Goal: Task Accomplishment & Management: Manage account settings

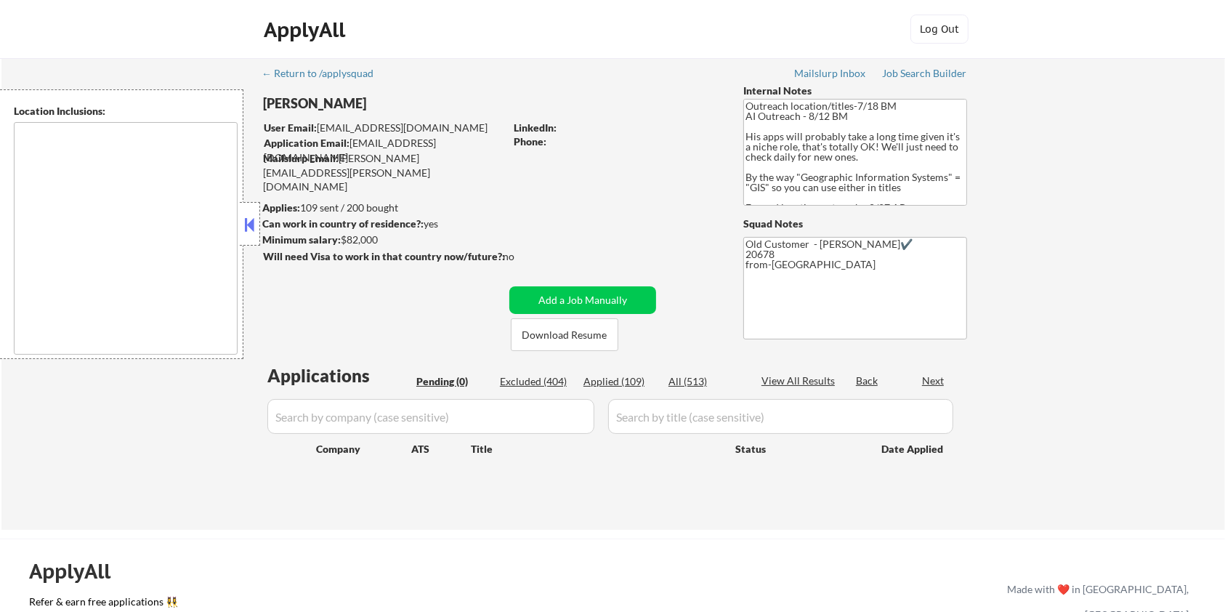
type textarea "Remote US Washington DC Baltimore MD Alexandria VA Arlington VA Chevy Chase MD …"
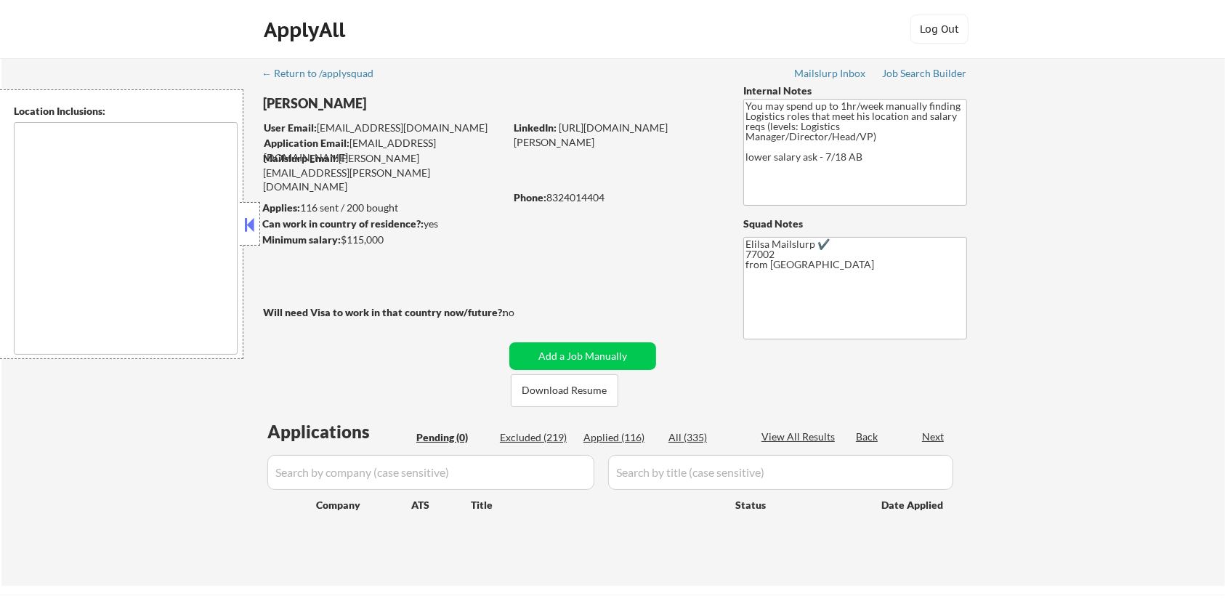
type textarea "Houston, TX Bellaire, TX West University Place, TX Southside Place, TX Hunters …"
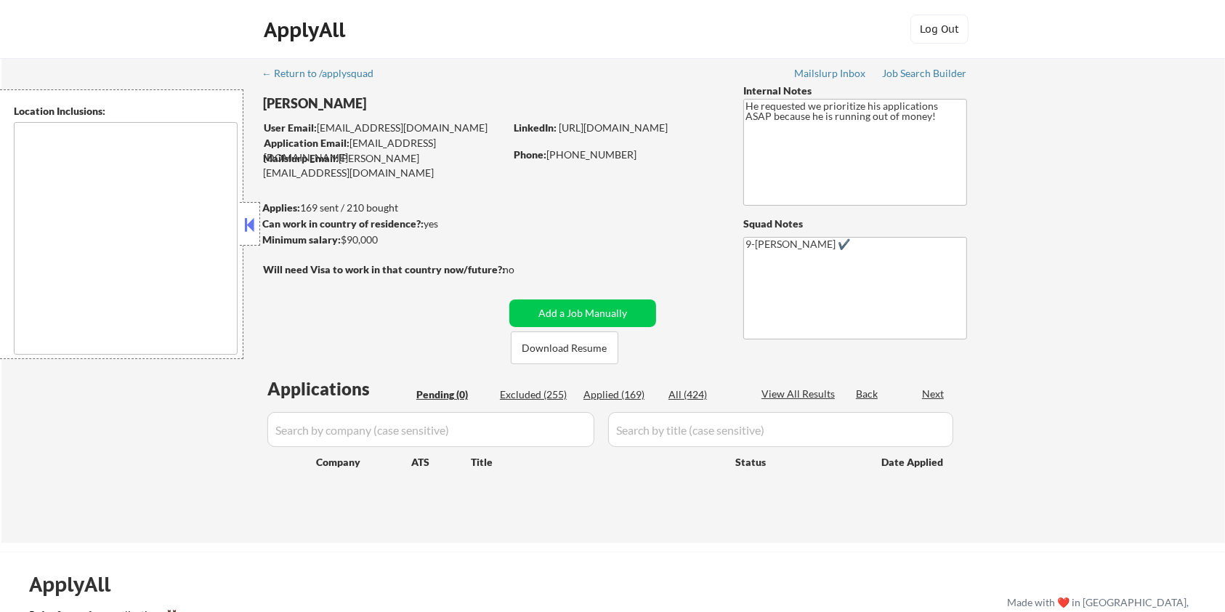
type textarea "Bellevue, WA Medina, WA Clyde Hill, WA Yarrow Point, WA Hunts Point, WA Kirklan…"
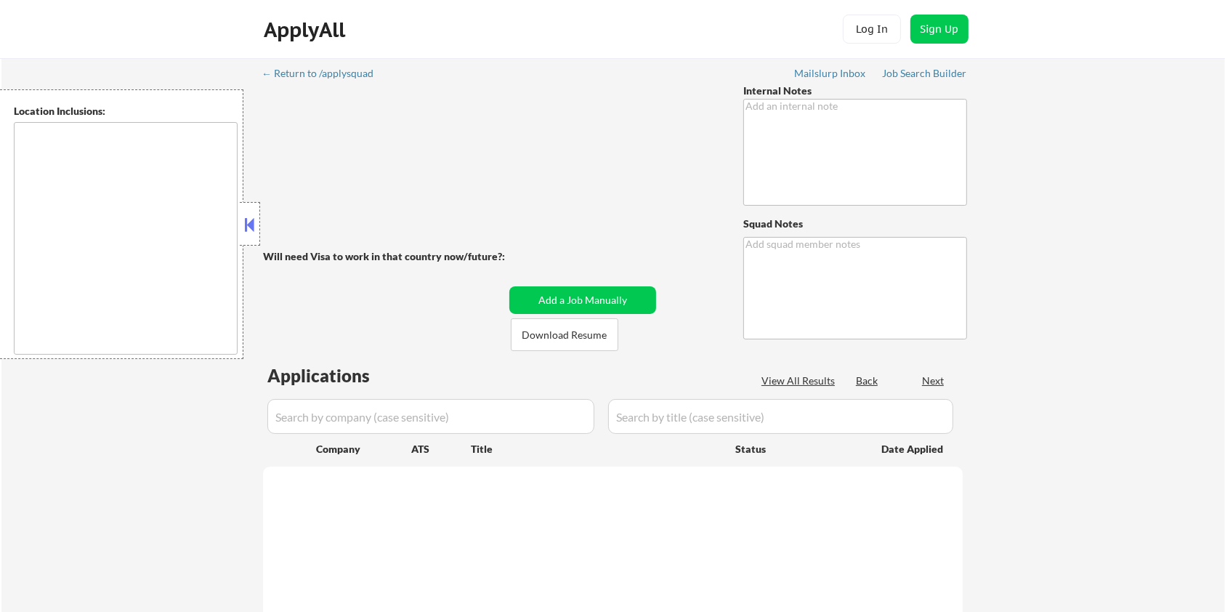
type textarea "AI outreach - 8/18 AB You can use AI - 8/19 AB"
type textarea "Elisa Mailslurp ✔️ Fort Collins, CO 80521 MT from Kiezy https://job-boards.gree…"
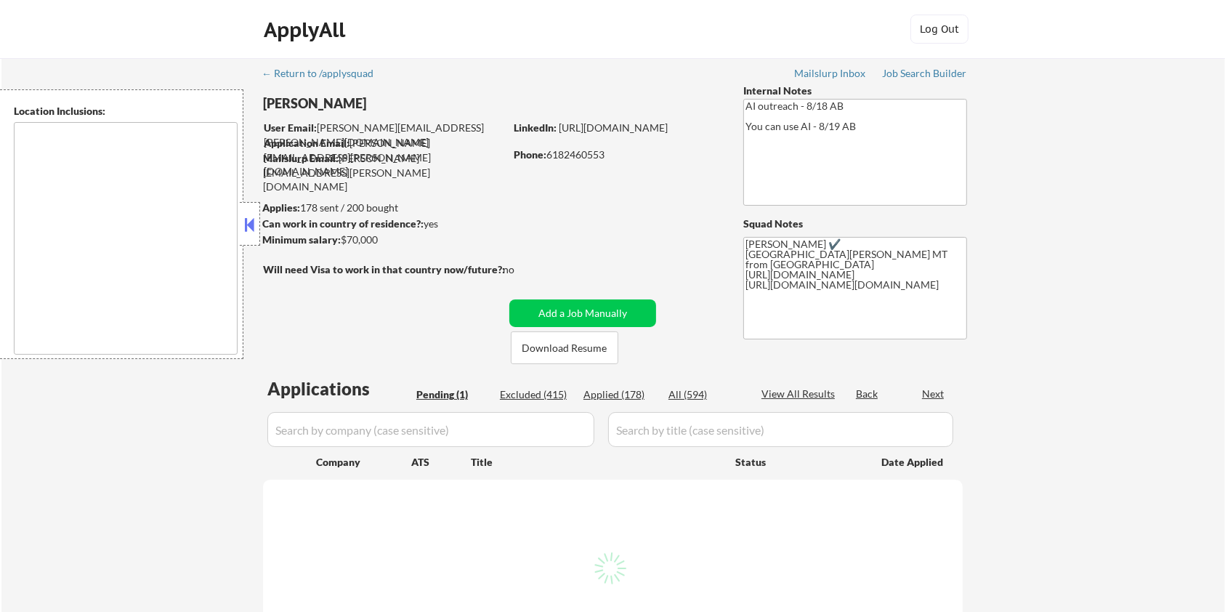
select select ""pending""
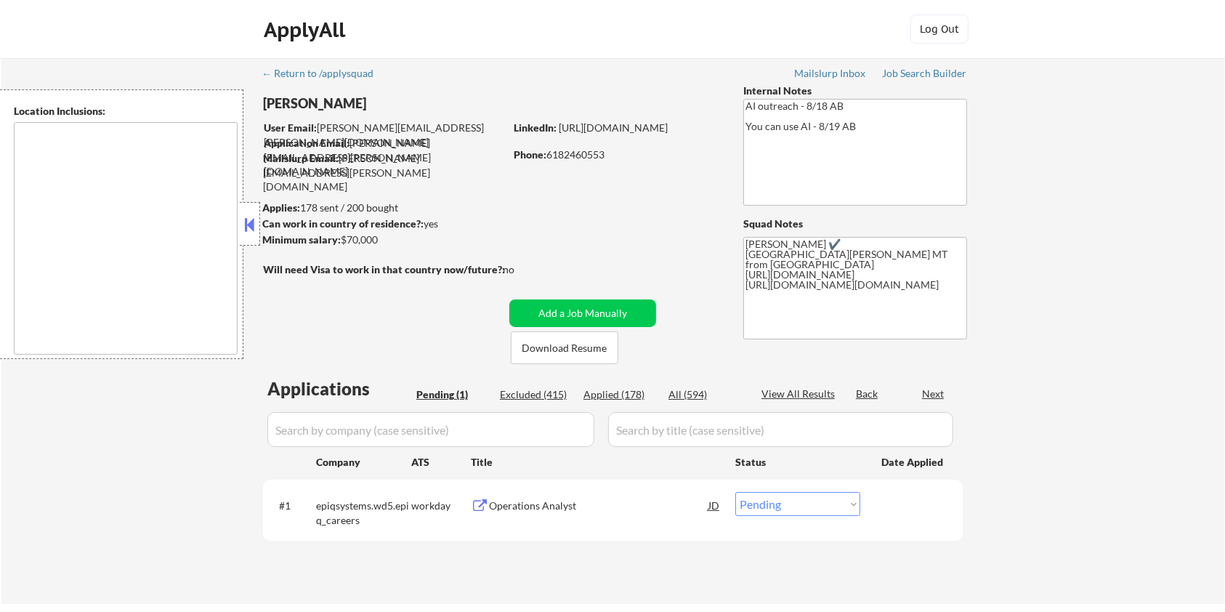
type textarea "Fort Collins, CO Laporte, CO Wellington, CO Timnath, CO Windsor, CO Loveland, C…"
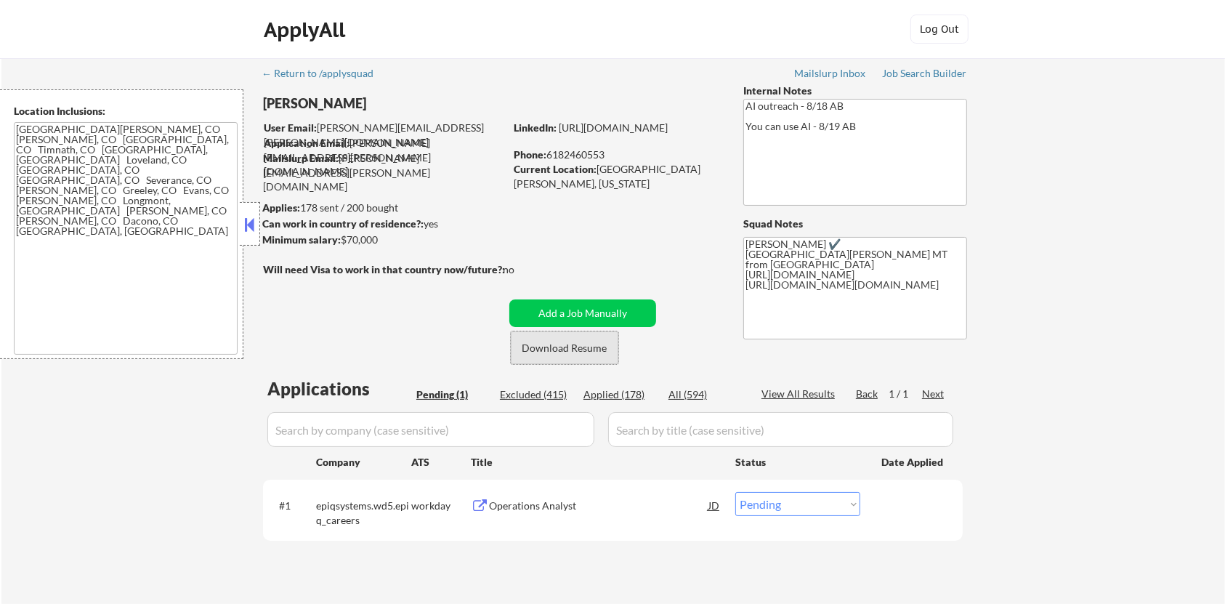
click at [580, 345] on button "Download Resume" at bounding box center [565, 347] width 108 height 33
click at [513, 508] on div "Operations Analyst" at bounding box center [598, 505] width 219 height 15
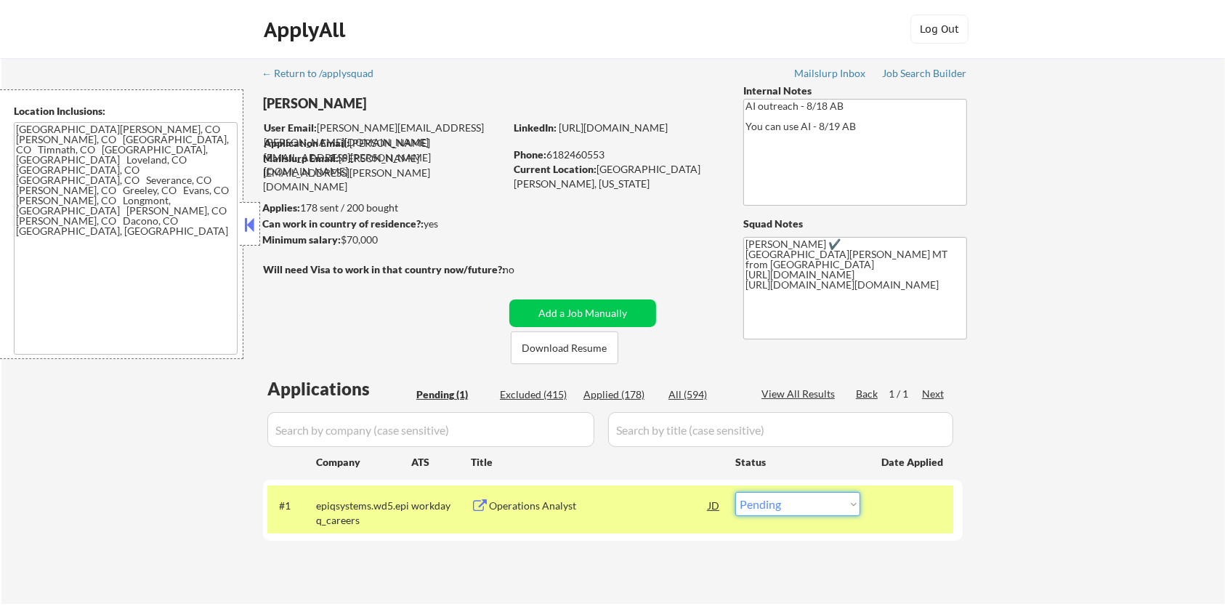
click at [779, 509] on select "Choose an option... Pending Applied Excluded (Questions) Excluded (Expired) Exc…" at bounding box center [797, 504] width 125 height 24
select select ""excluded__expired_""
click at [735, 492] on select "Choose an option... Pending Applied Excluded (Questions) Excluded (Expired) Exc…" at bounding box center [797, 504] width 125 height 24
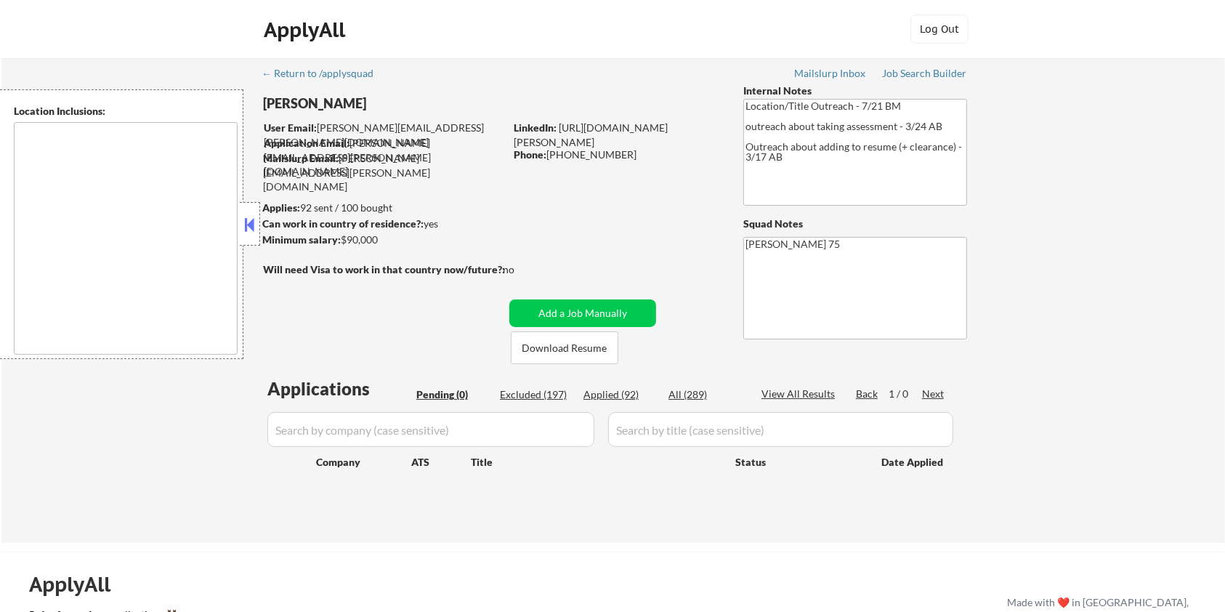
type textarea "remote"
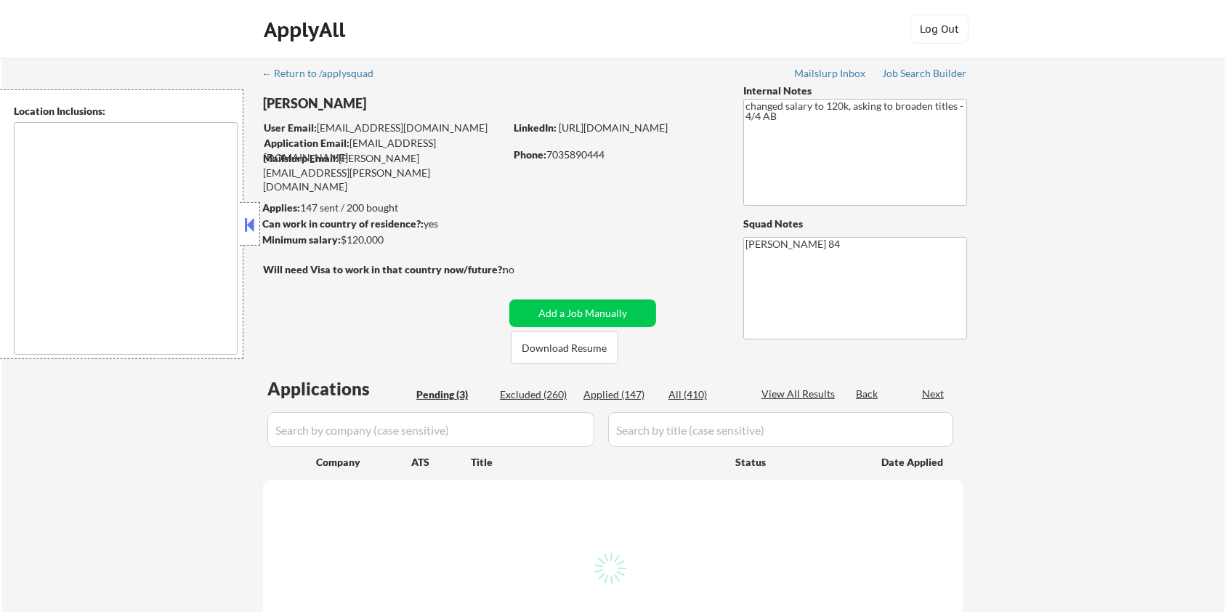
type textarea "Santa Monica, CA Culver City, CA Beverly Hills, CA West Hollywood, CA Inglewood…"
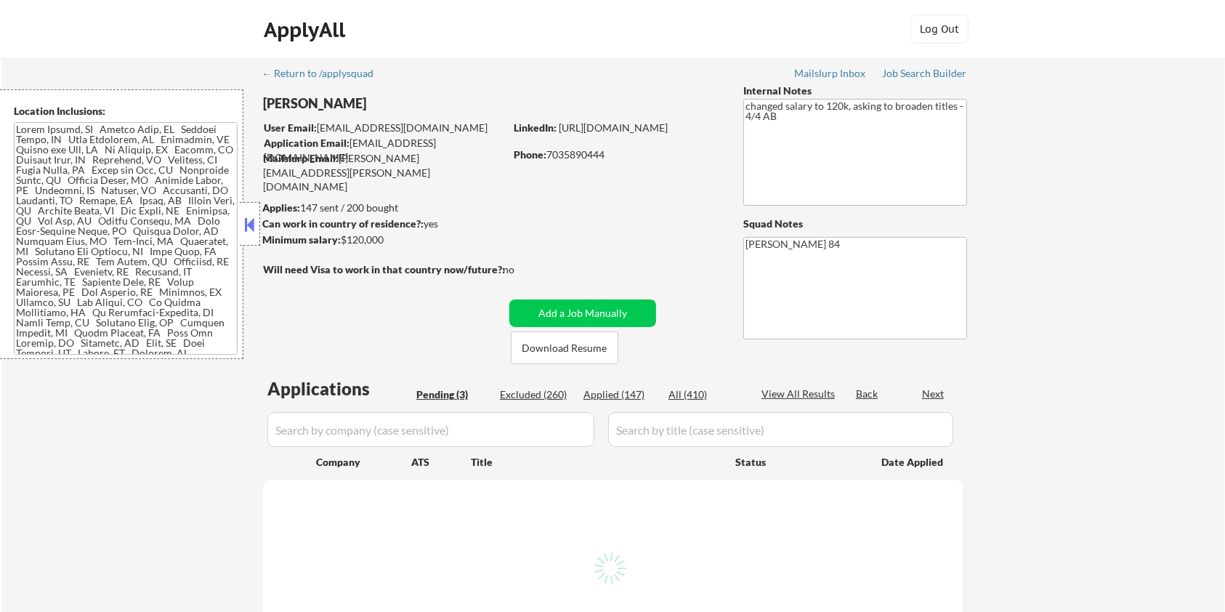
select select ""pending""
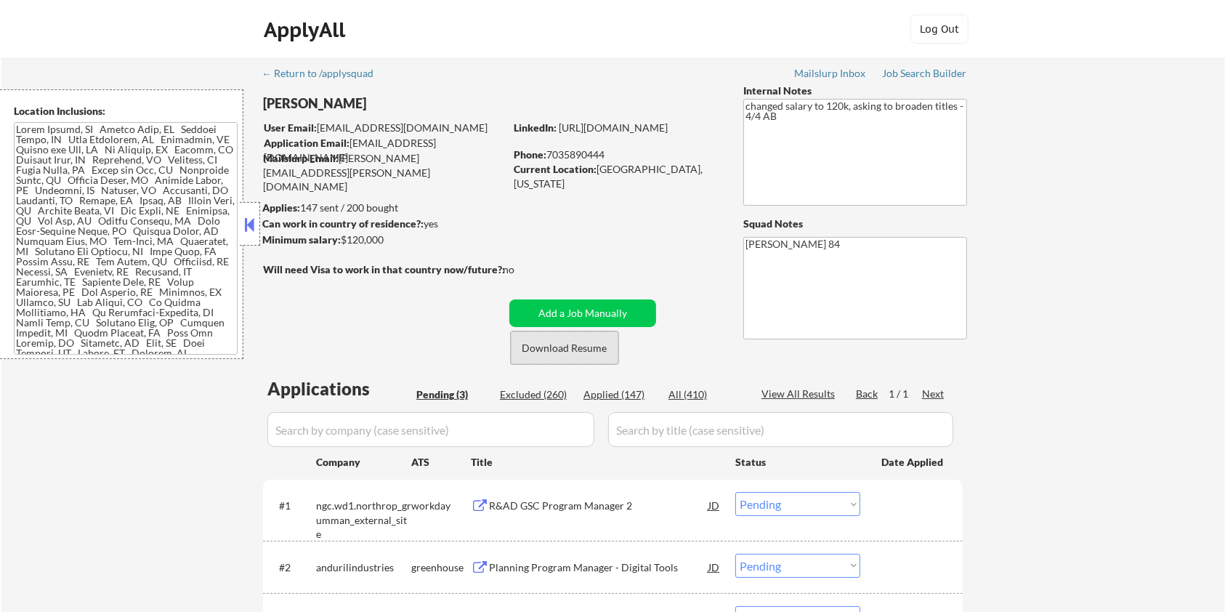
click at [551, 349] on button "Download Resume" at bounding box center [565, 347] width 108 height 33
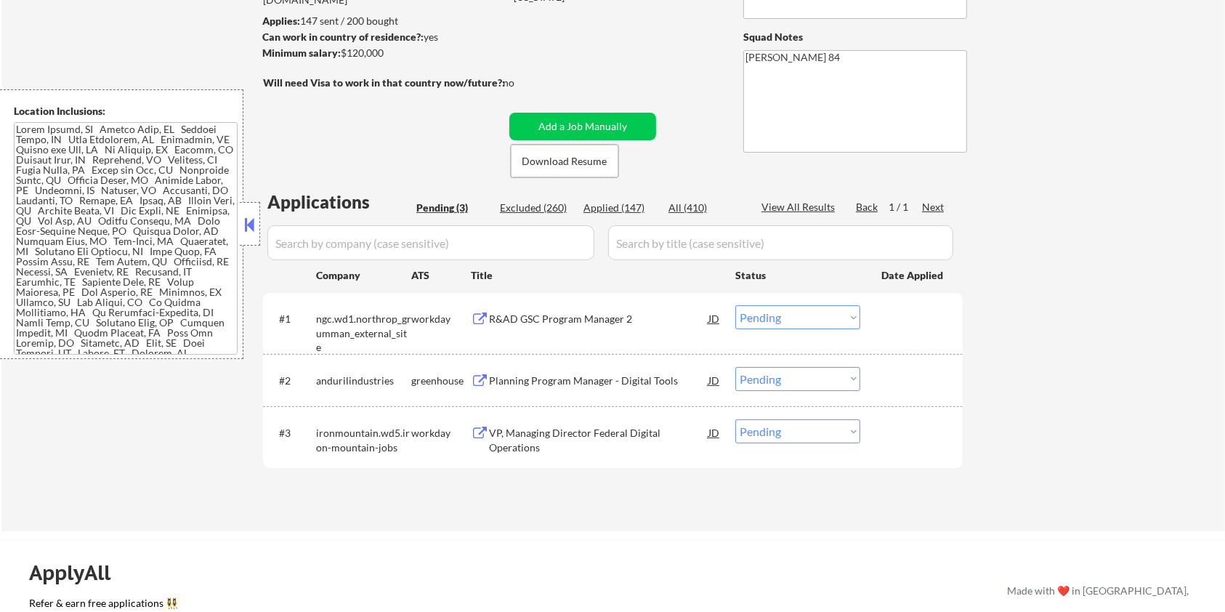
scroll to position [193, 0]
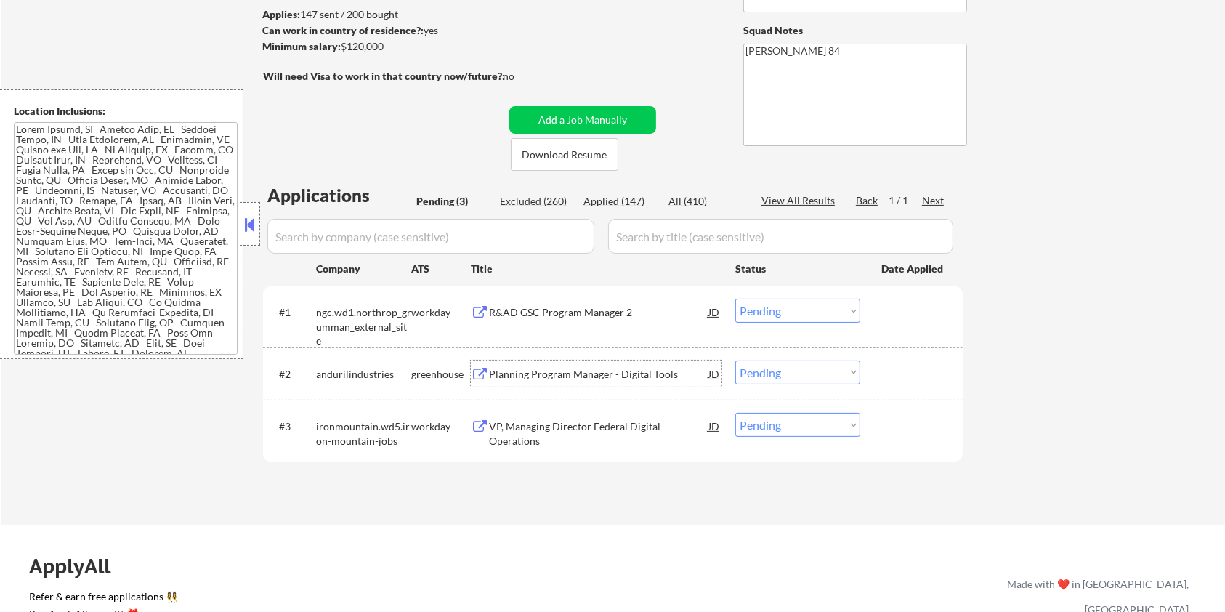
click at [544, 367] on div "Planning Program Manager - Digital Tools" at bounding box center [598, 374] width 219 height 15
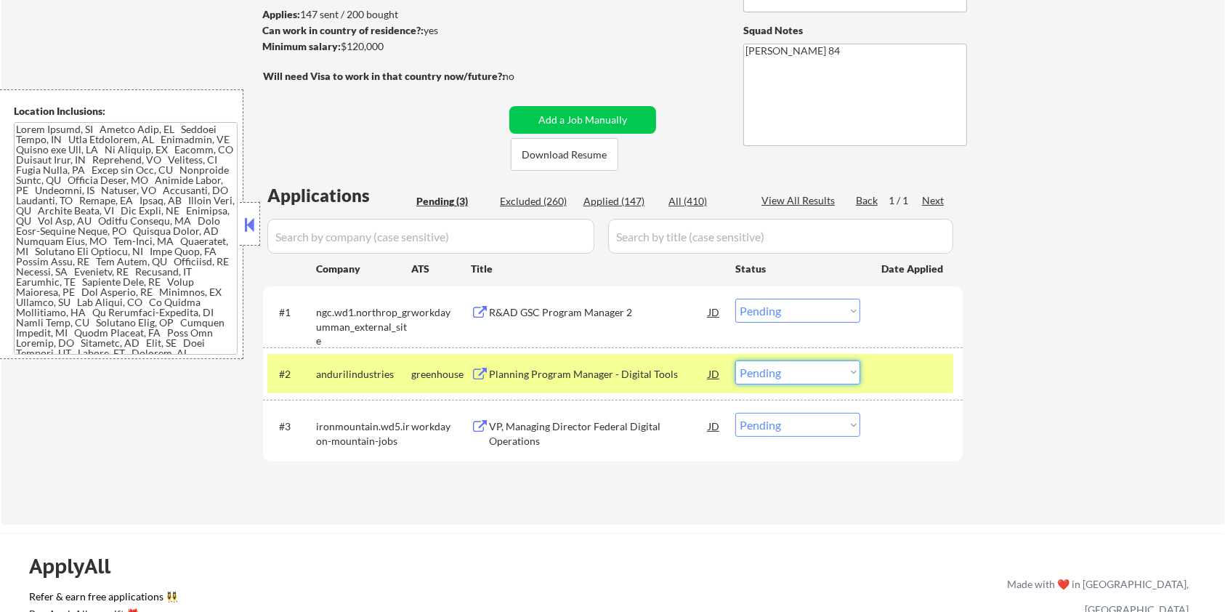
click at [807, 371] on select "Choose an option... Pending Applied Excluded (Questions) Excluded (Expired) Exc…" at bounding box center [797, 372] width 125 height 24
click at [735, 360] on select "Choose an option... Pending Applied Excluded (Questions) Excluded (Expired) Exc…" at bounding box center [797, 372] width 125 height 24
select select ""pending""
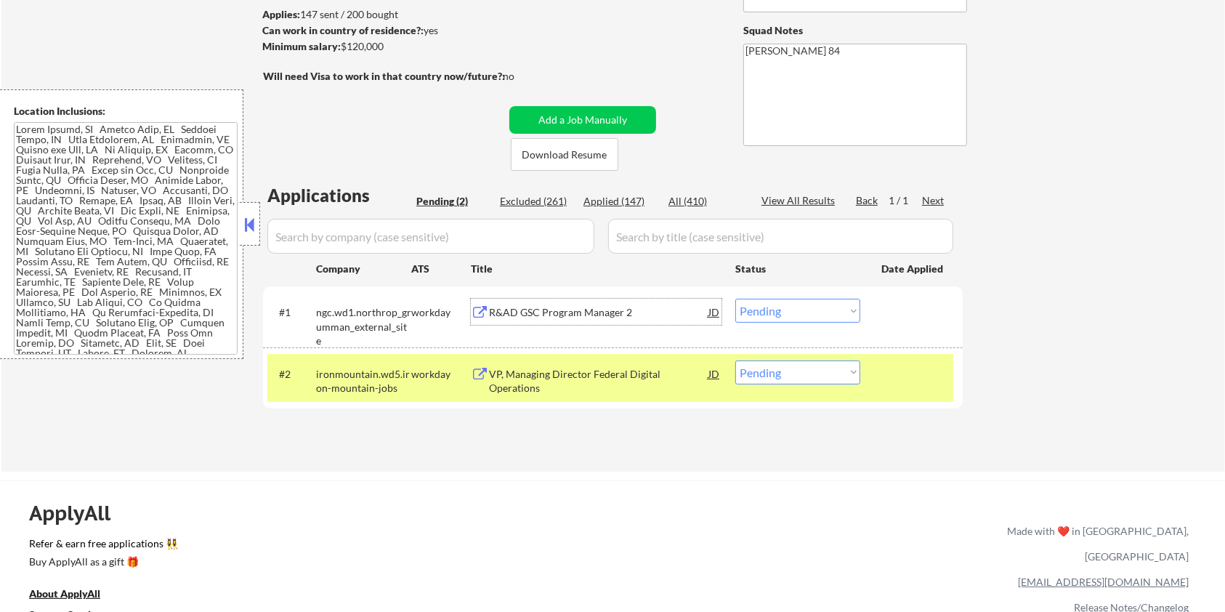
click at [584, 310] on div "R&AD GSC Program Manager 2" at bounding box center [598, 312] width 219 height 15
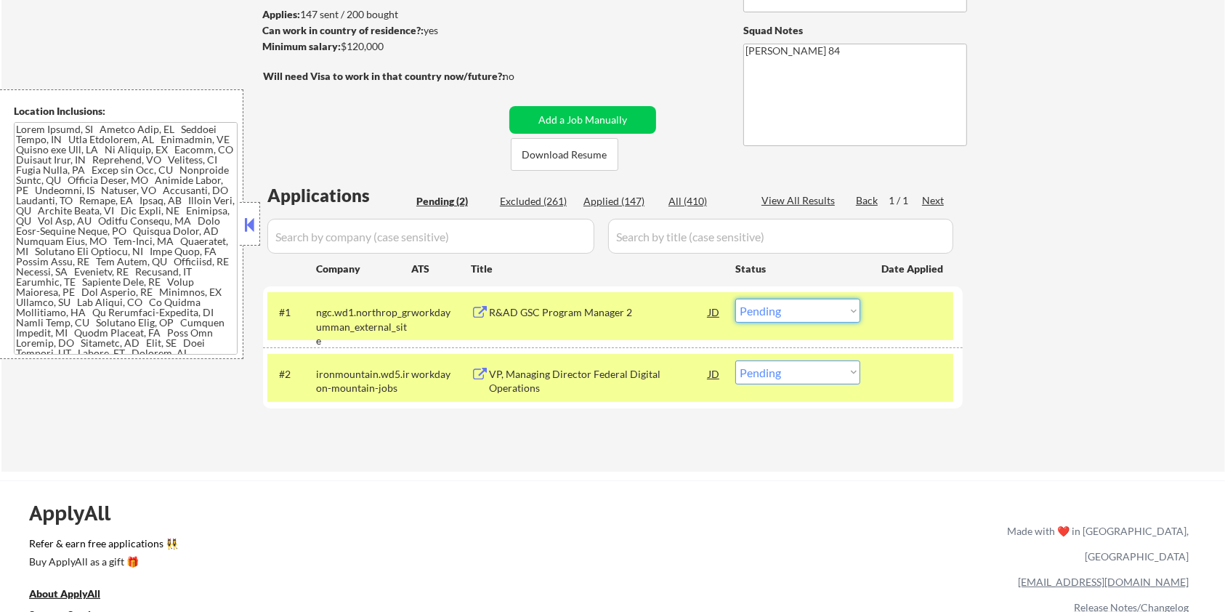
click at [779, 312] on select "Choose an option... Pending Applied Excluded (Questions) Excluded (Expired) Exc…" at bounding box center [797, 311] width 125 height 24
click at [735, 299] on select "Choose an option... Pending Applied Excluded (Questions) Excluded (Expired) Exc…" at bounding box center [797, 311] width 125 height 24
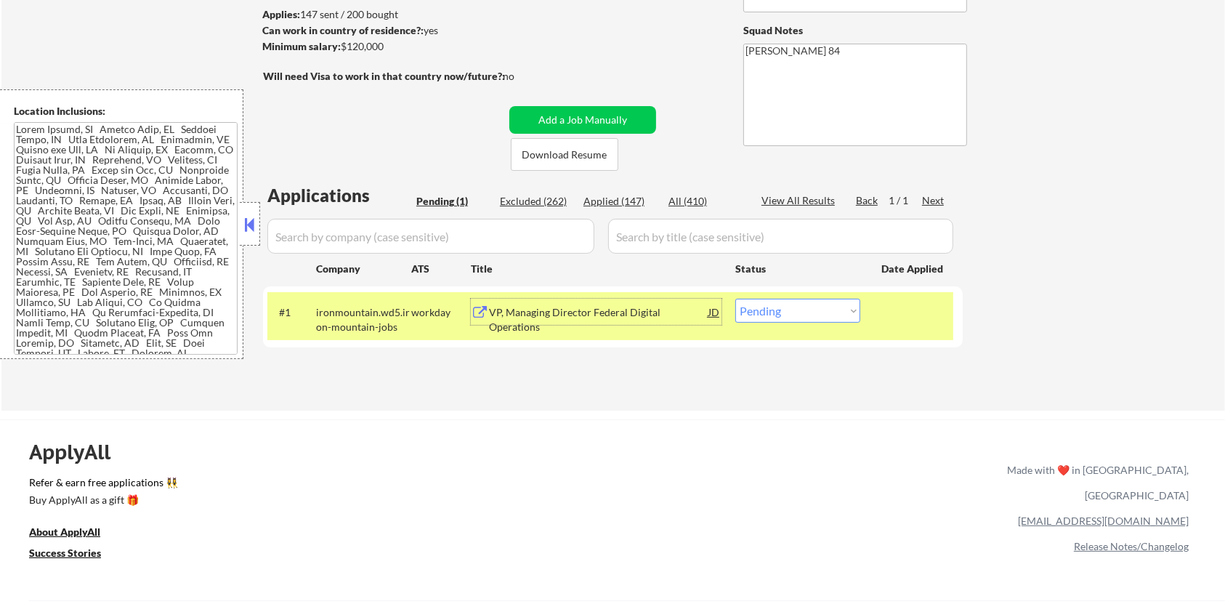
click at [607, 310] on div "VP, Managing Director Federal Digital Operations" at bounding box center [598, 319] width 219 height 28
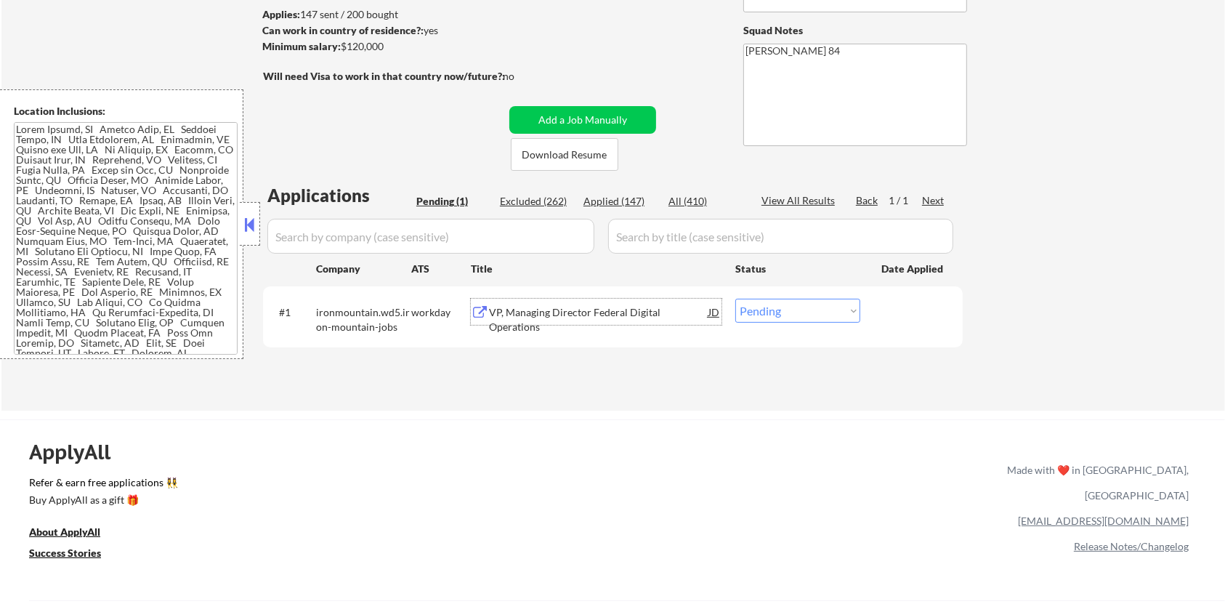
click at [791, 306] on select "Choose an option... Pending Applied Excluded (Questions) Excluded (Expired) Exc…" at bounding box center [797, 311] width 125 height 24
select select ""excluded__expired_""
click at [735, 299] on select "Choose an option... Pending Applied Excluded (Questions) Excluded (Expired) Exc…" at bounding box center [797, 311] width 125 height 24
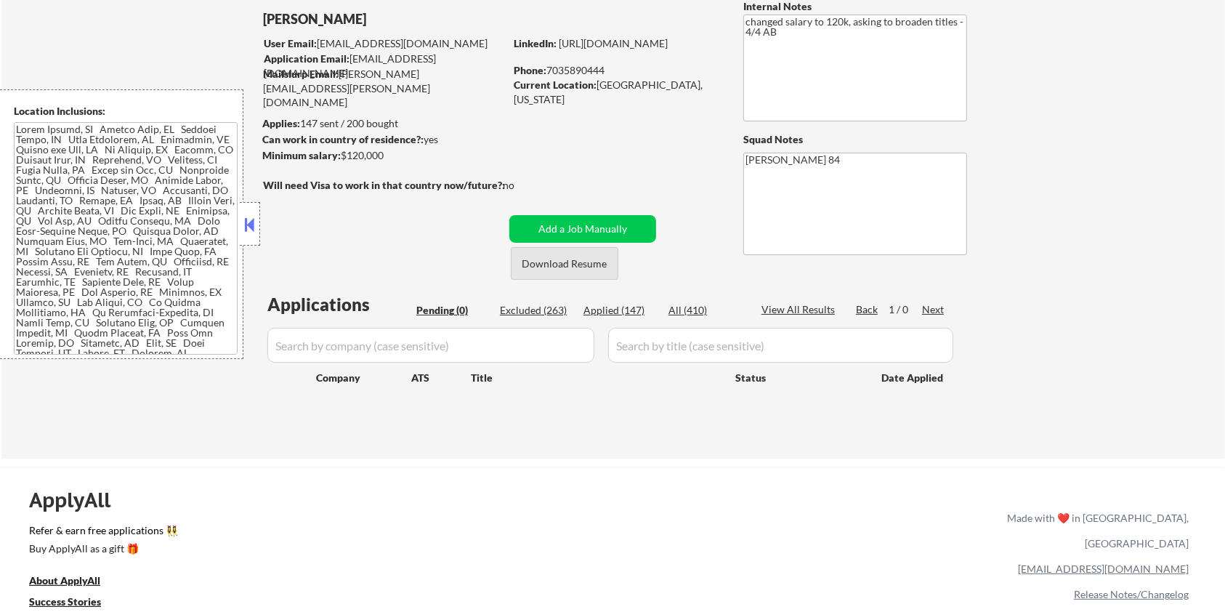
scroll to position [0, 0]
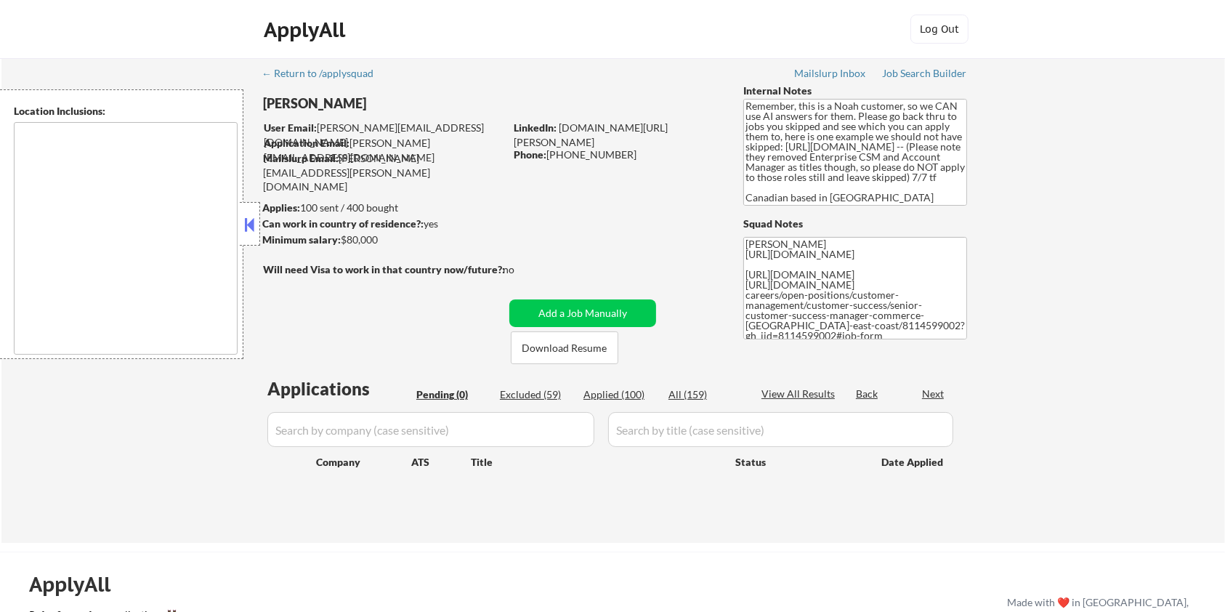
type textarea "[GEOGRAPHIC_DATA], ON [GEOGRAPHIC_DATA], ON [GEOGRAPHIC_DATA], ON [GEOGRAPHIC_D…"
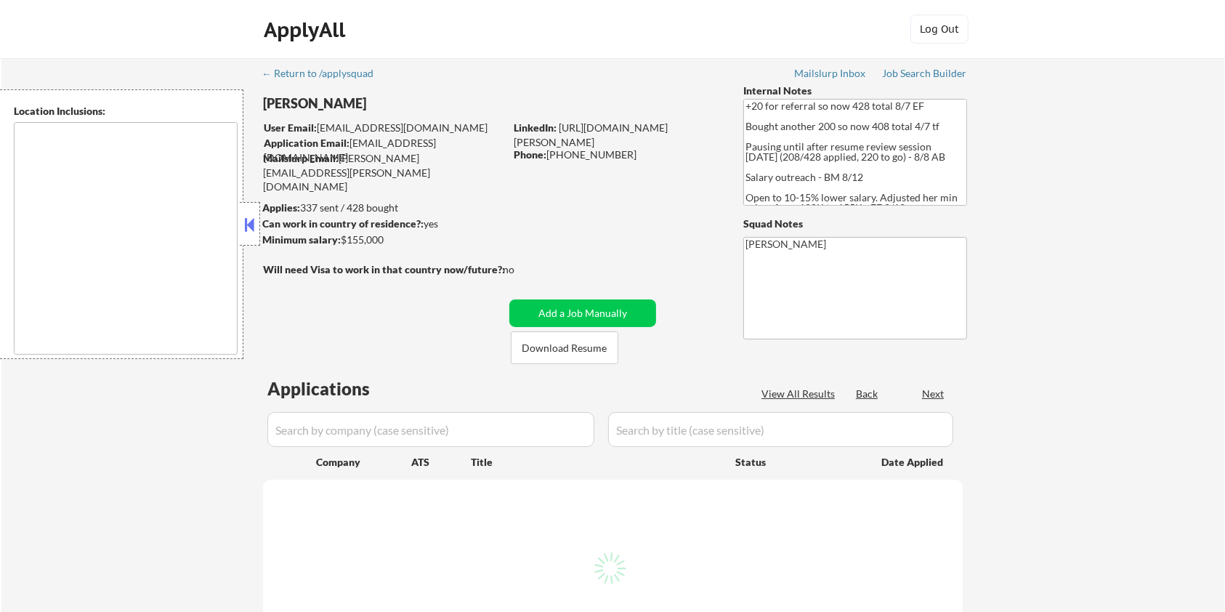
select select ""pending""
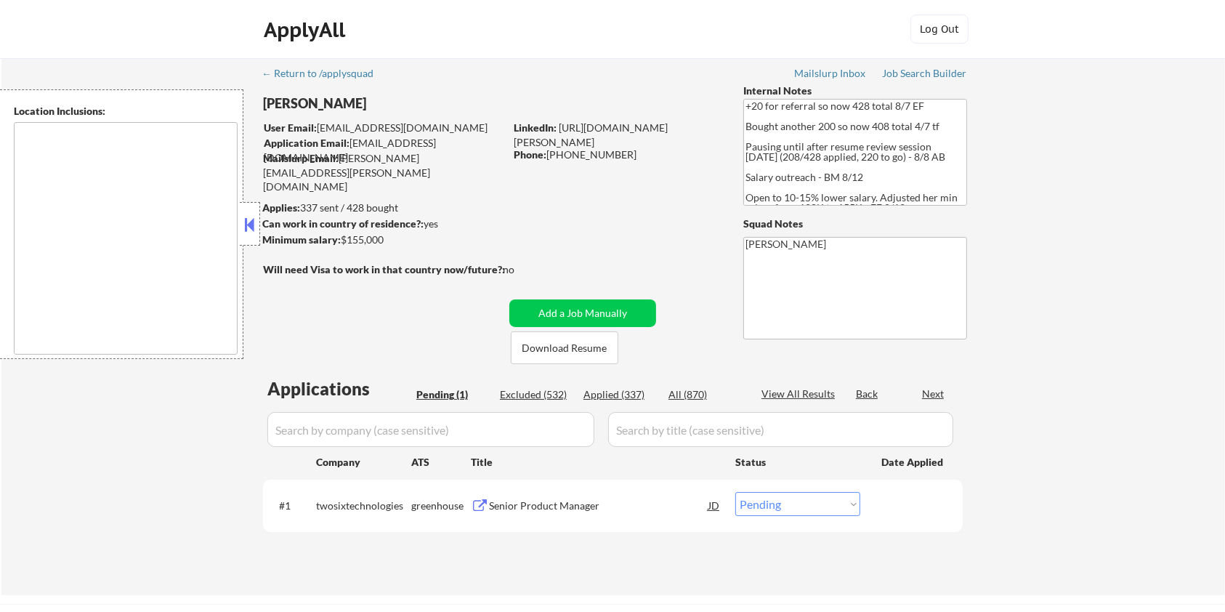
type textarea "remote"
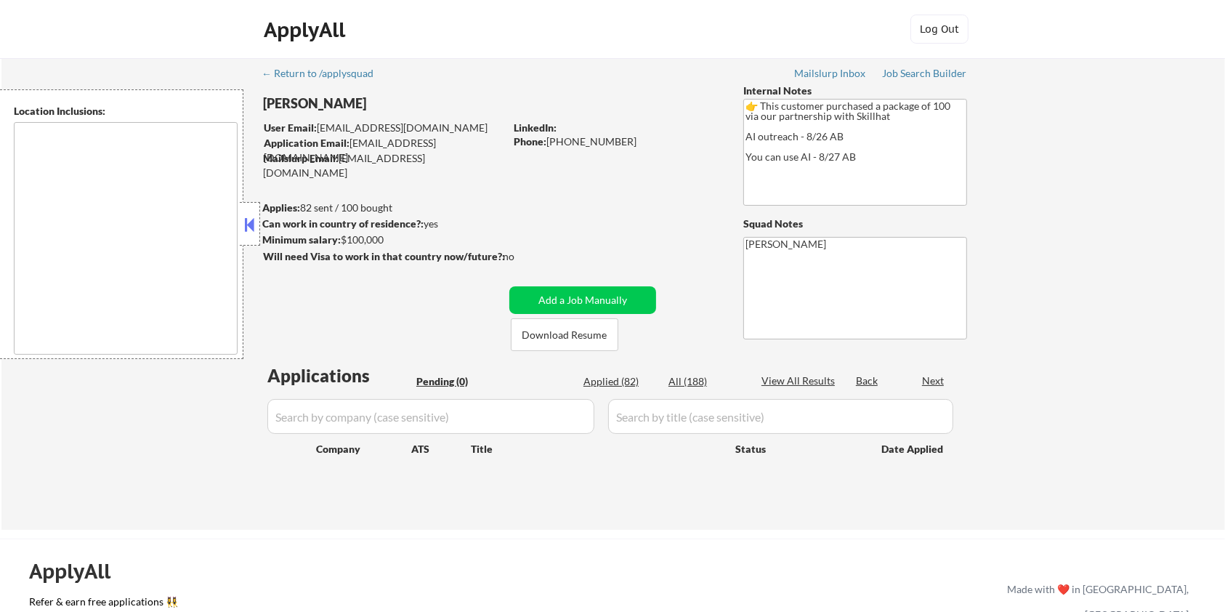
type textarea "[GEOGRAPHIC_DATA], ON [GEOGRAPHIC_DATA], ON [GEOGRAPHIC_DATA], ON [GEOGRAPHIC_D…"
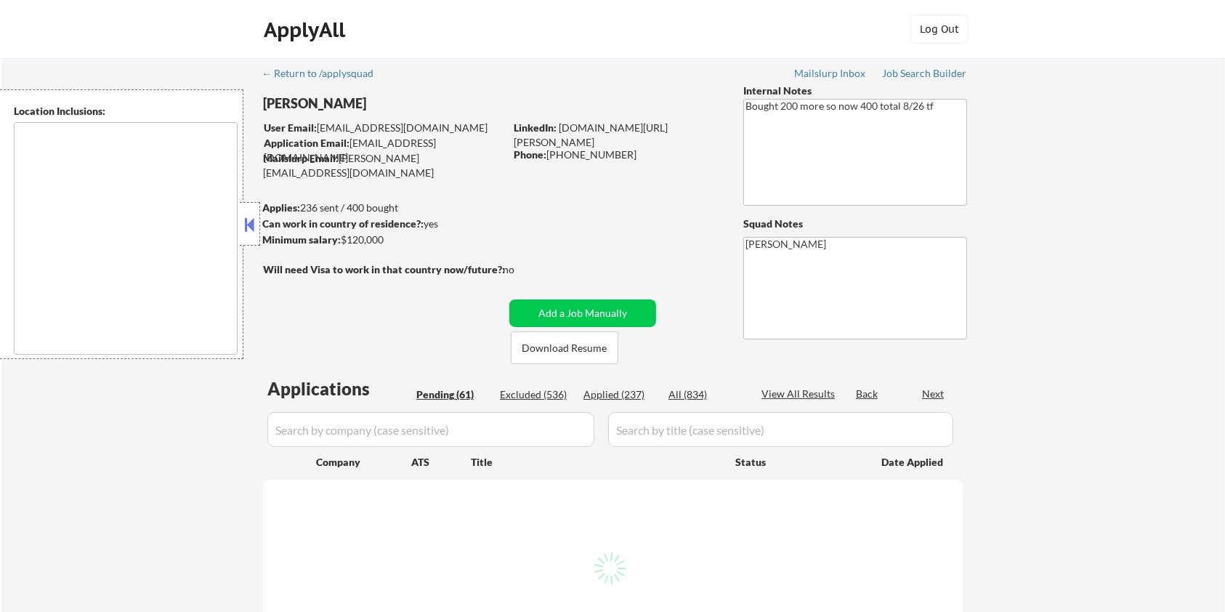
type textarea "[GEOGRAPHIC_DATA], [GEOGRAPHIC_DATA] [GEOGRAPHIC_DATA], [GEOGRAPHIC_DATA] [GEOG…"
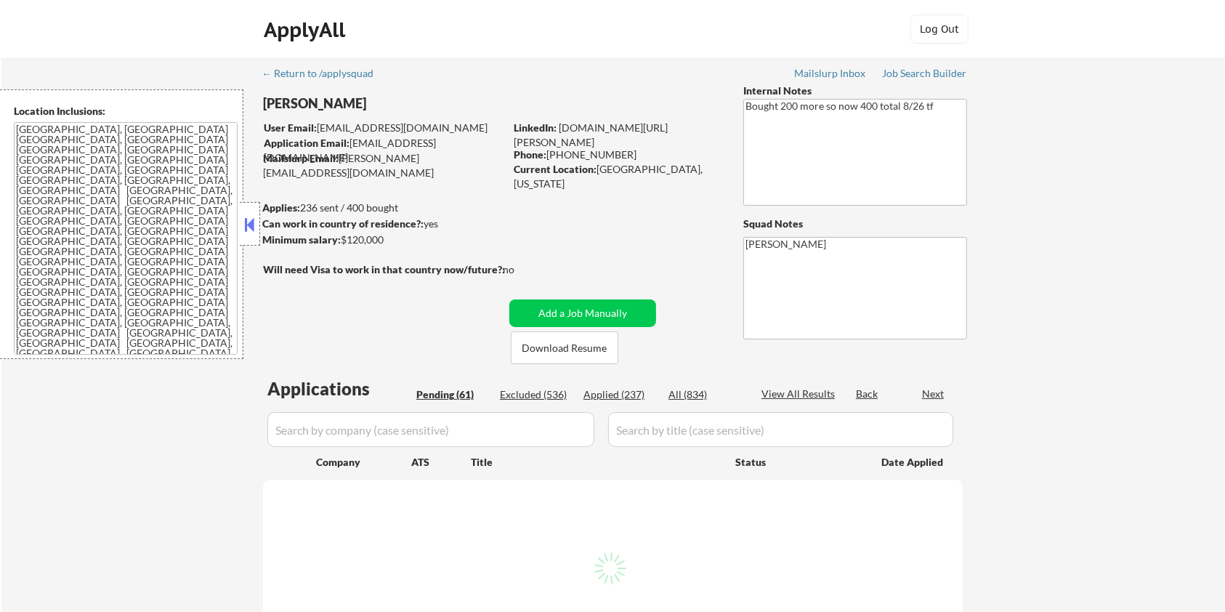
select select ""pending""
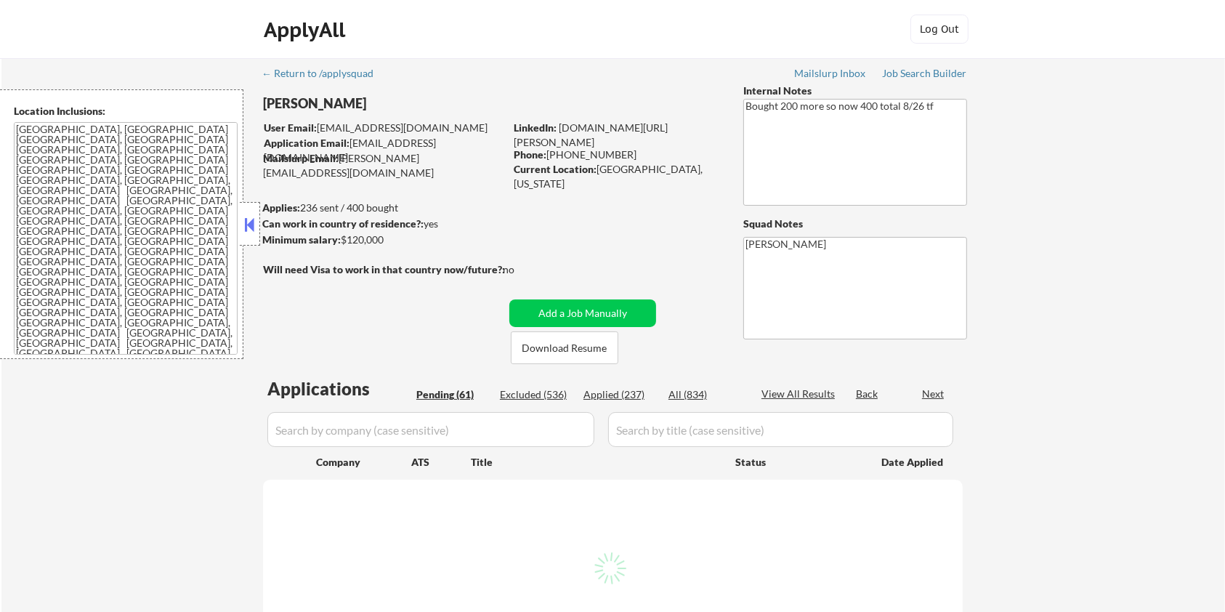
select select ""pending""
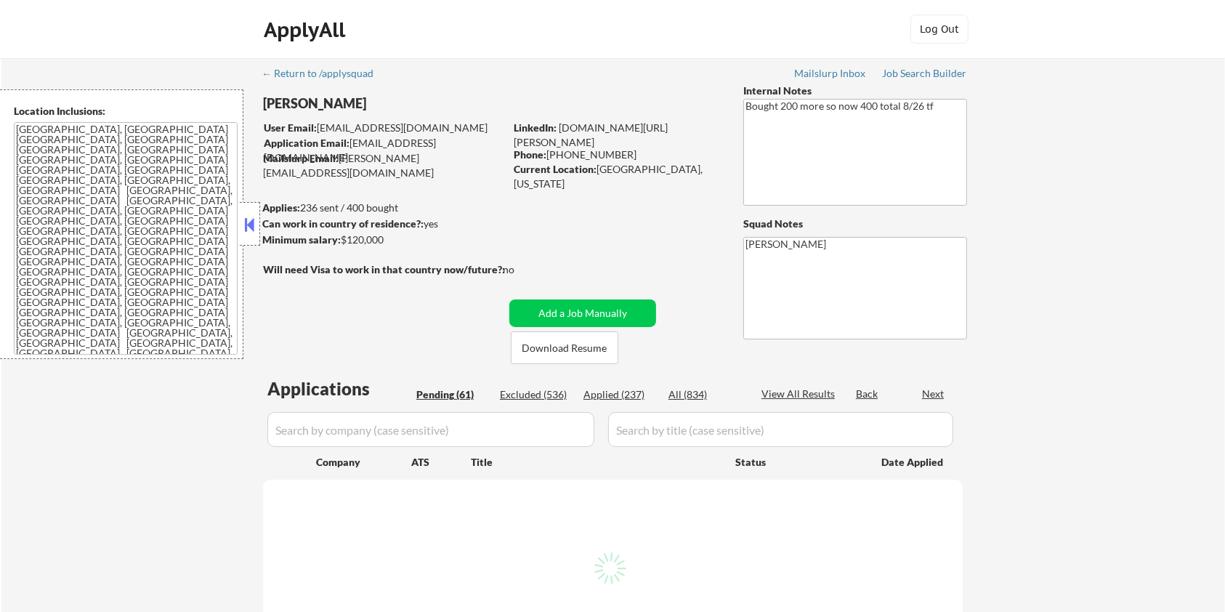
select select ""pending""
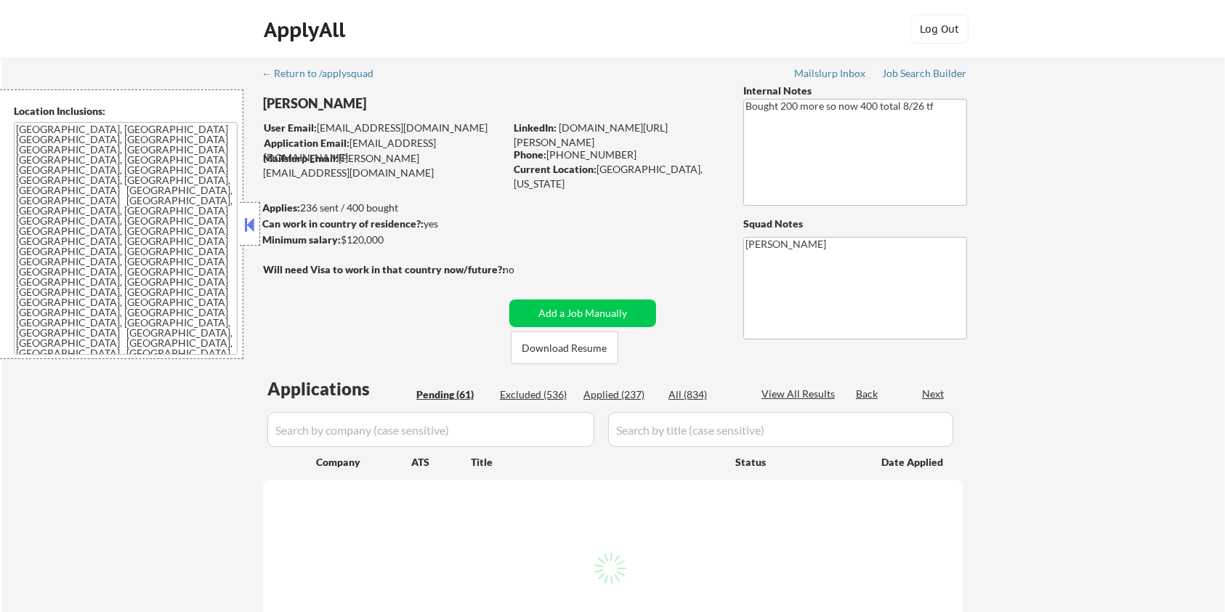
select select ""pending""
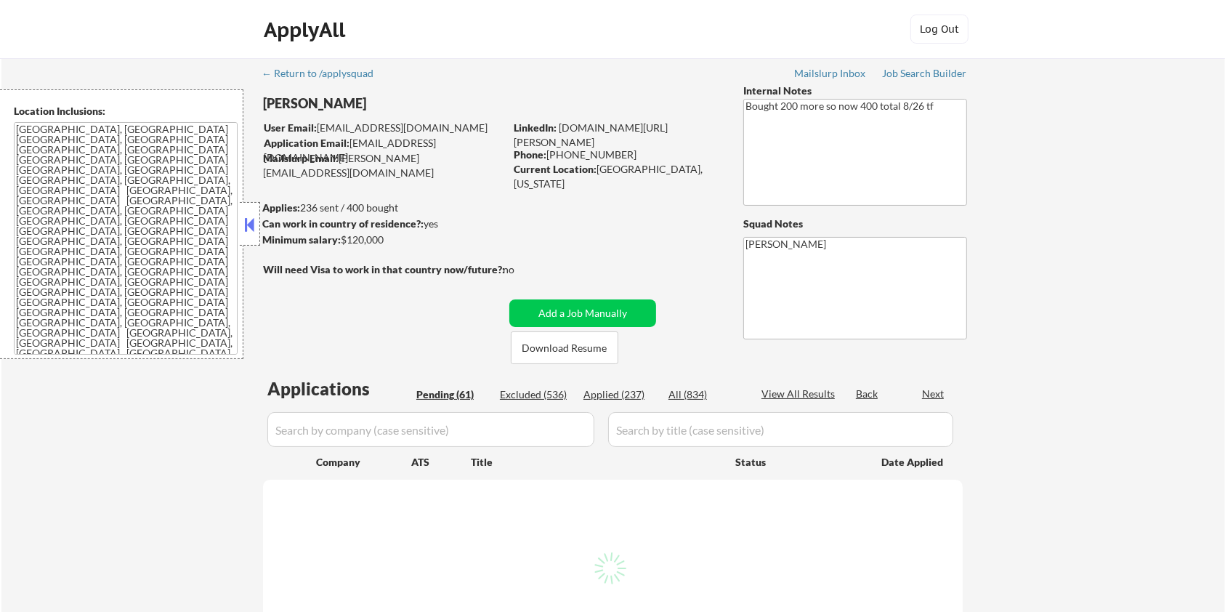
select select ""pending""
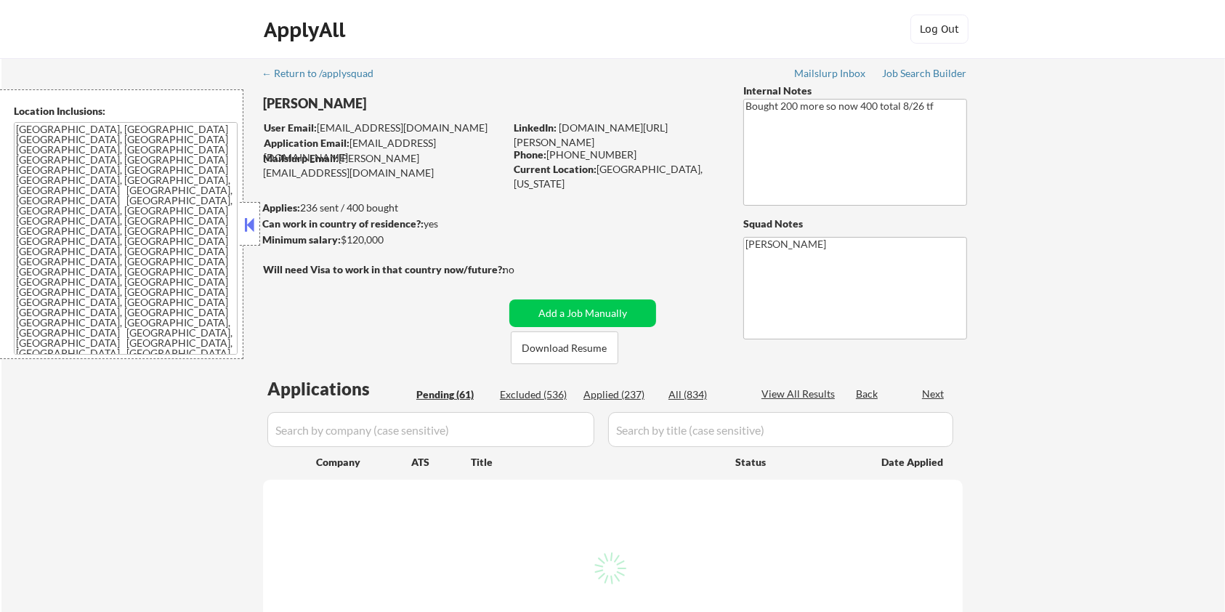
select select ""pending""
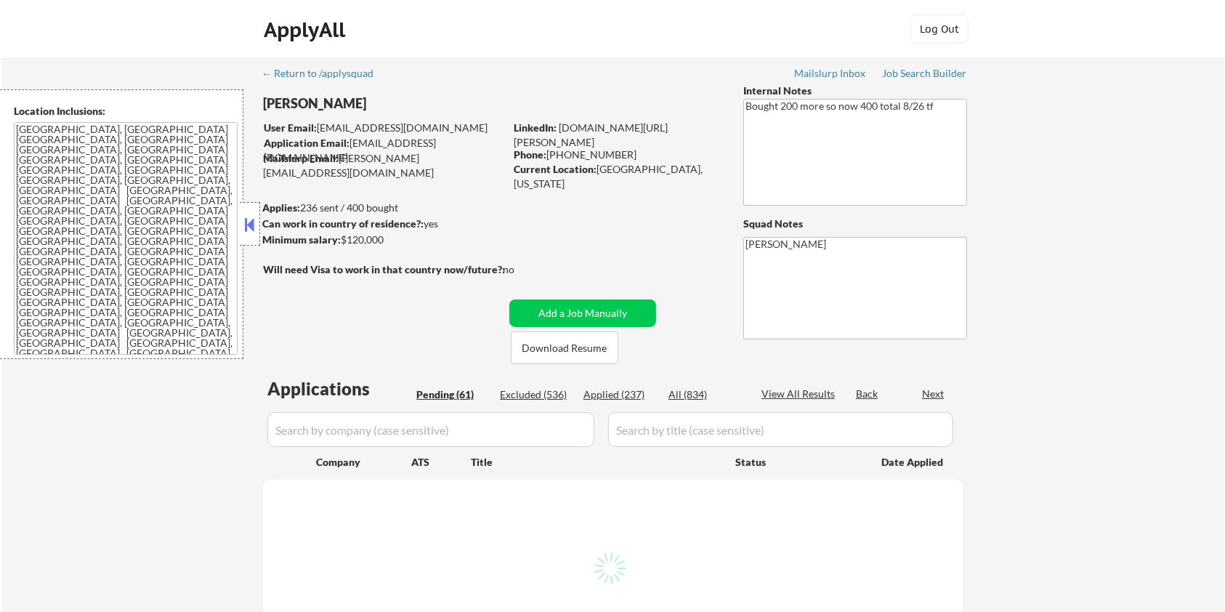
select select ""pending""
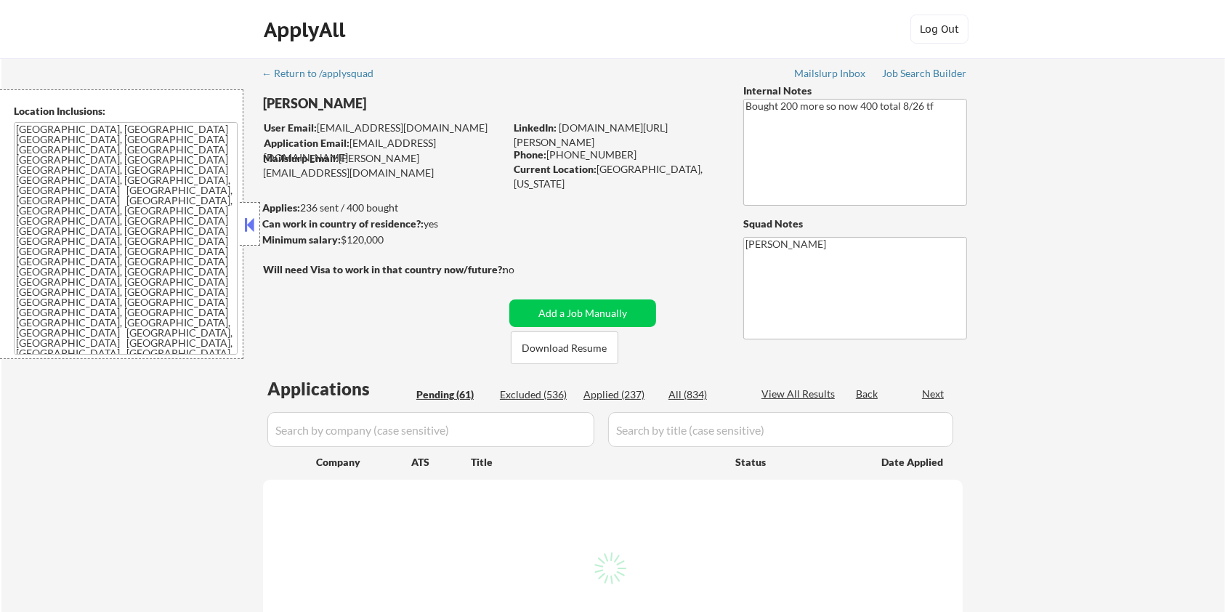
select select ""pending""
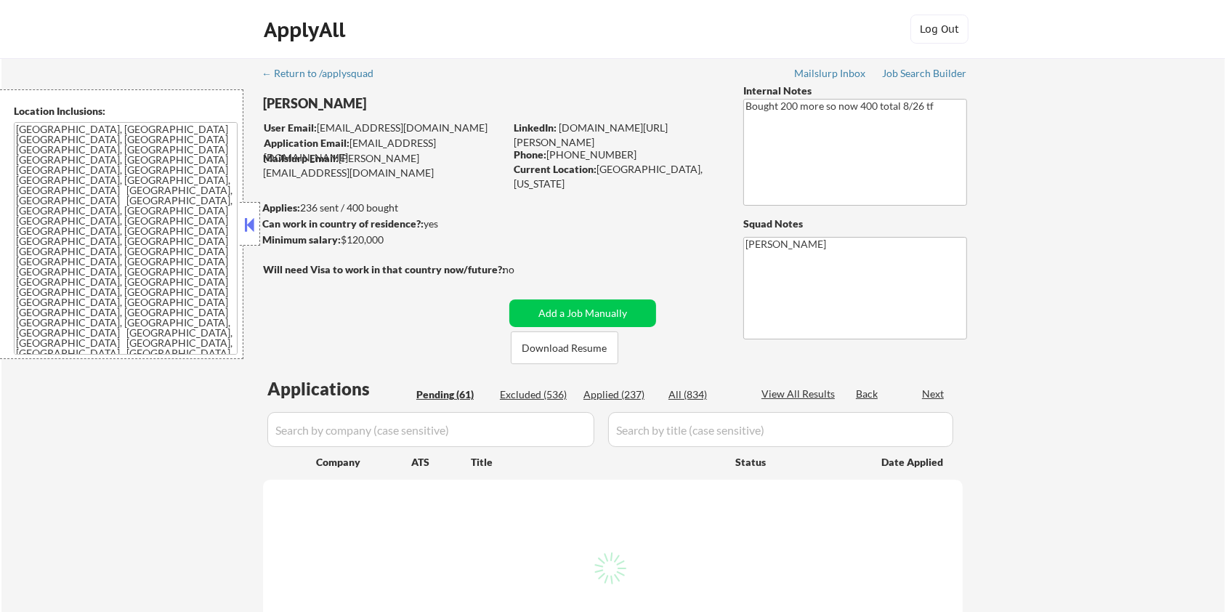
select select ""pending""
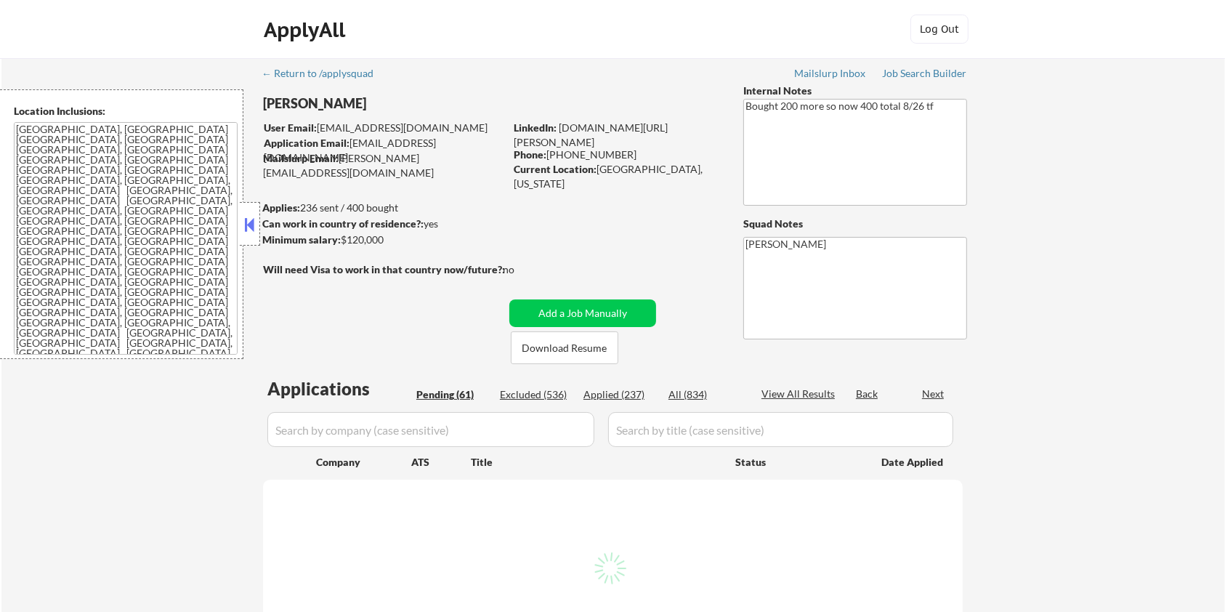
select select ""pending""
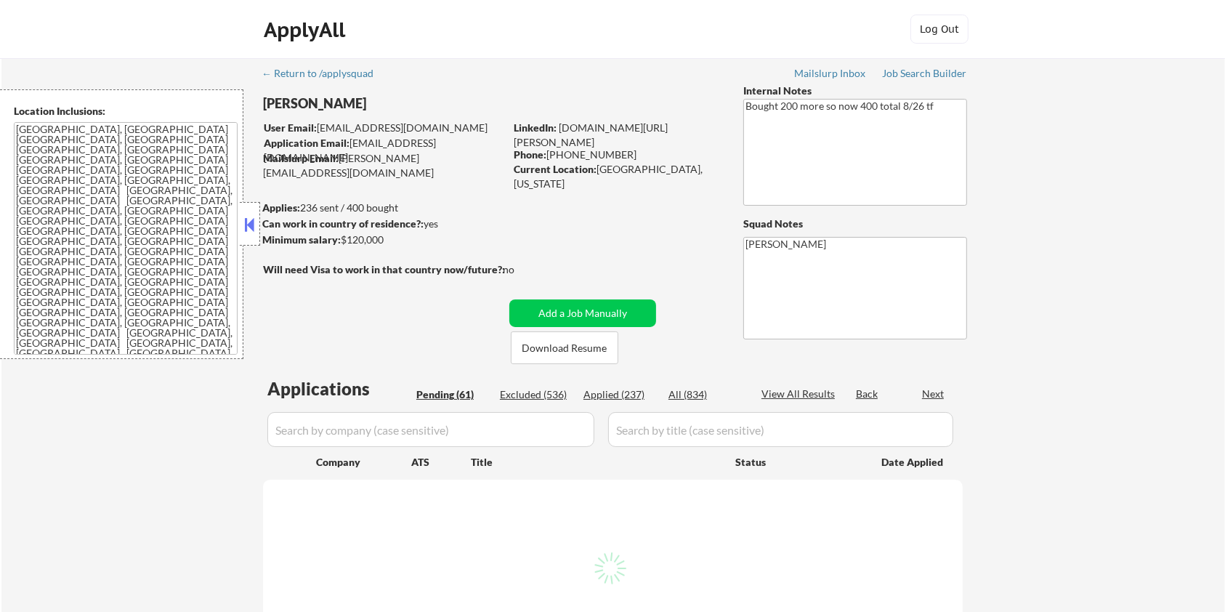
select select ""pending""
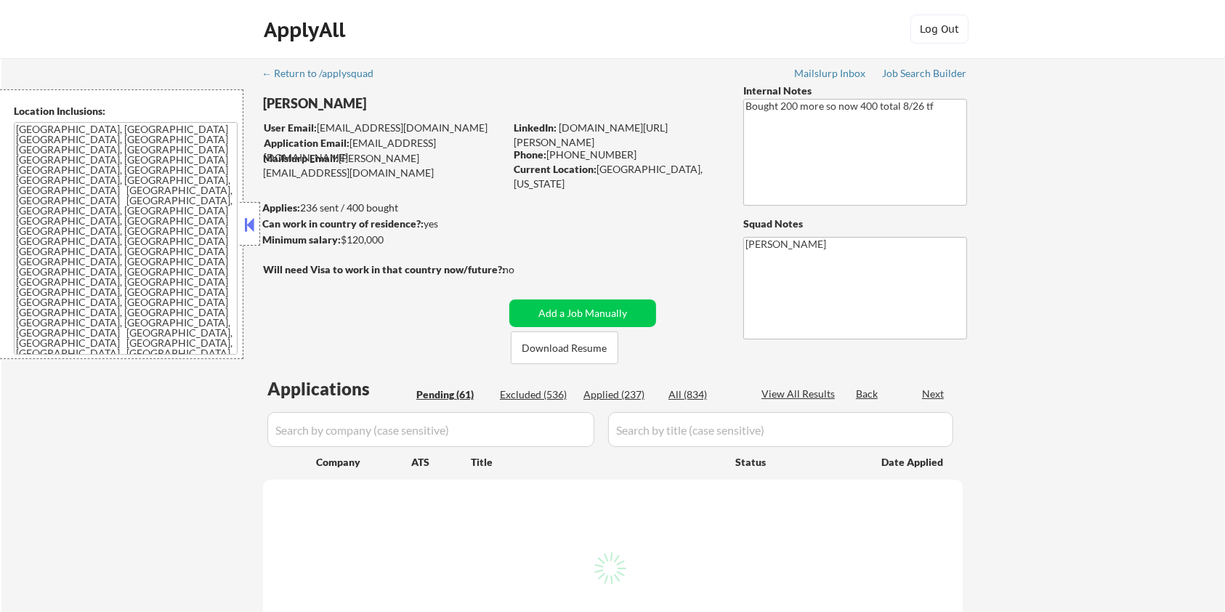
select select ""pending""
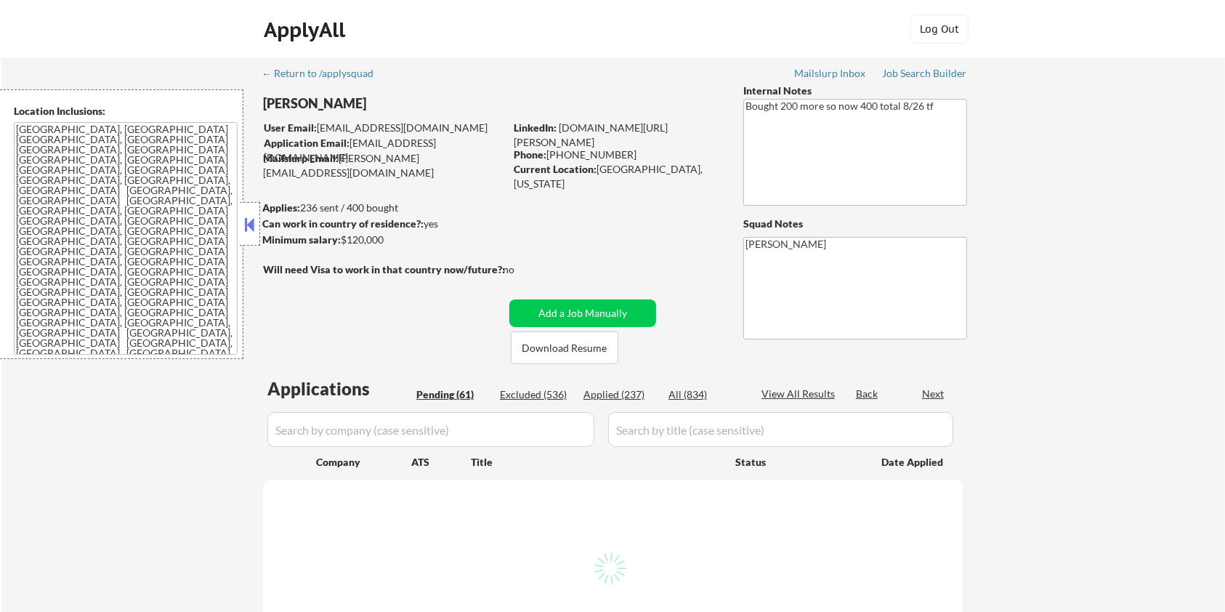
select select ""pending""
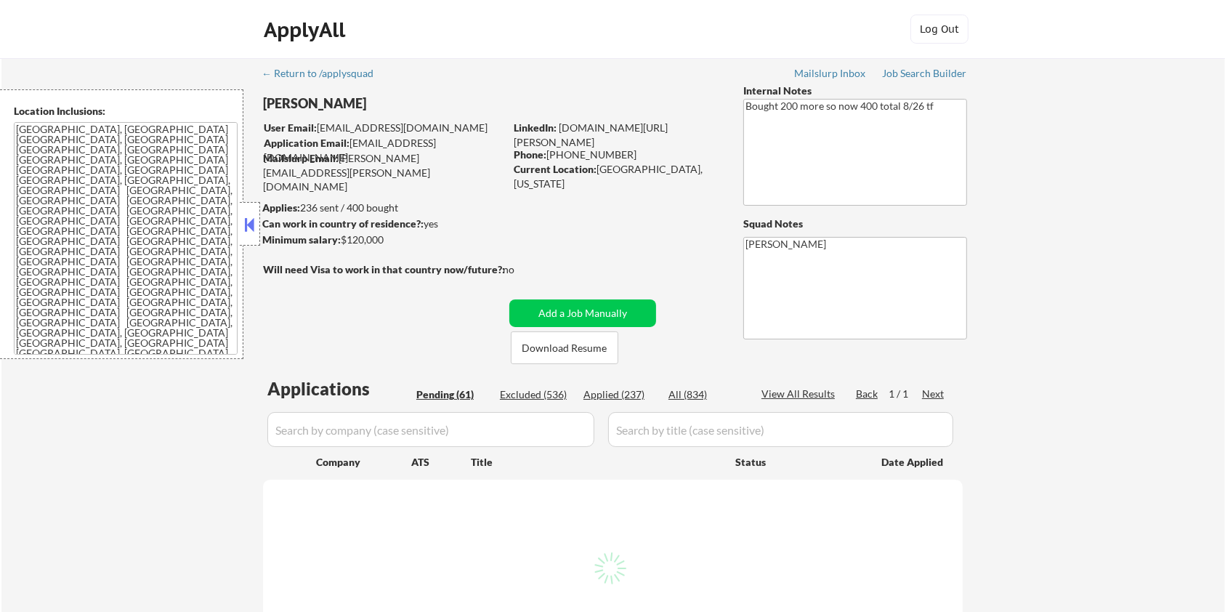
select select ""pending""
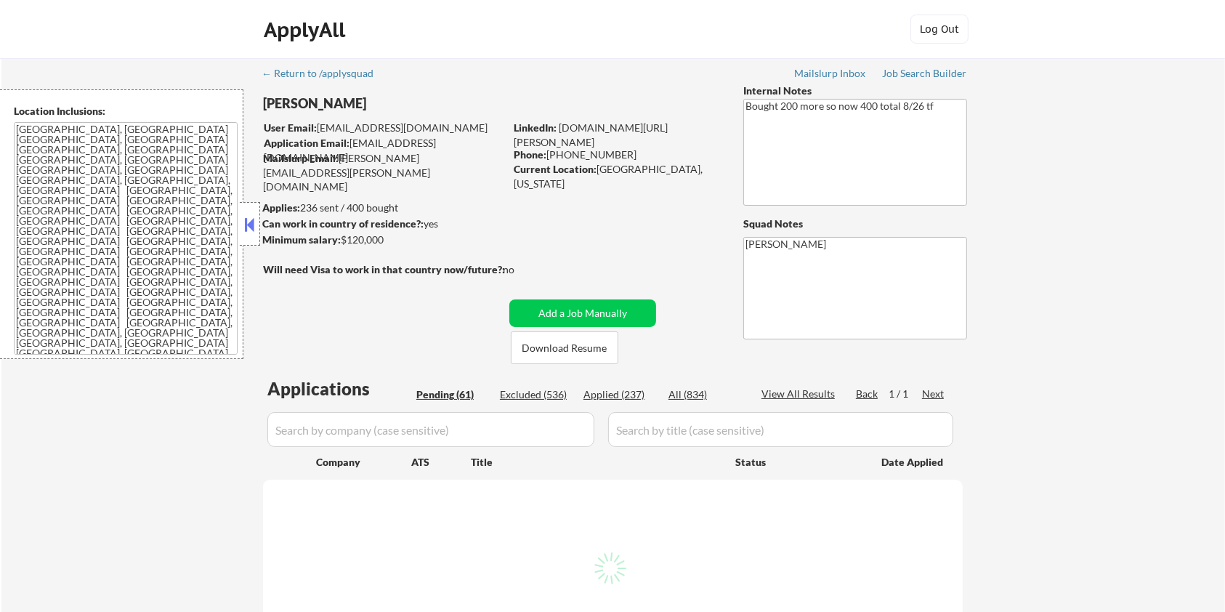
select select ""pending""
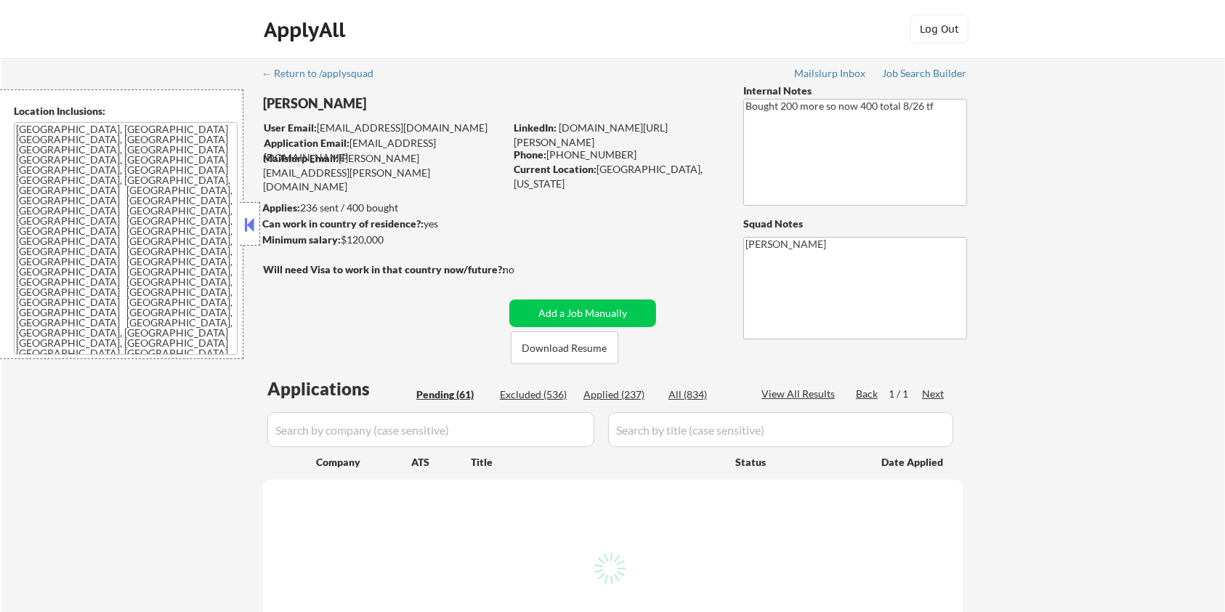
select select ""pending""
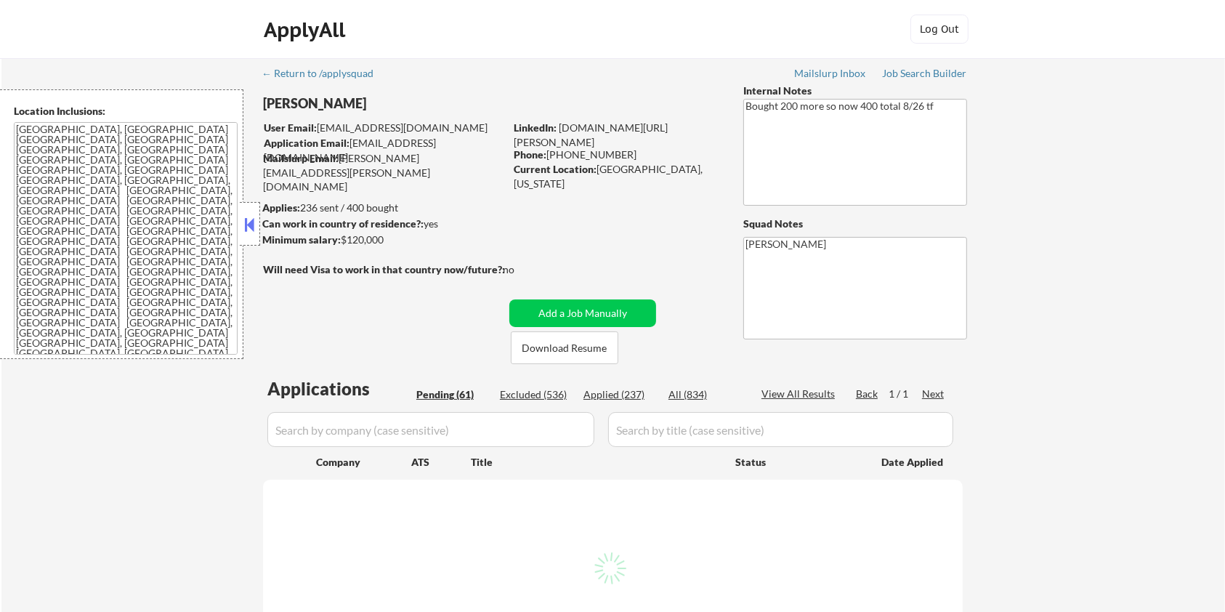
select select ""pending""
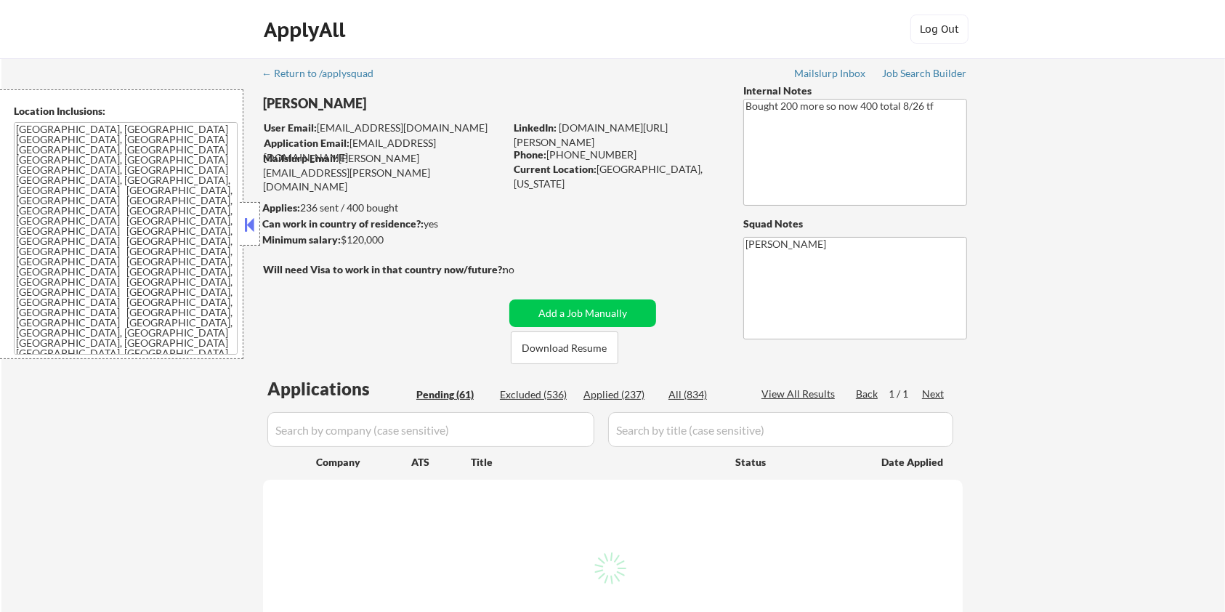
select select ""pending""
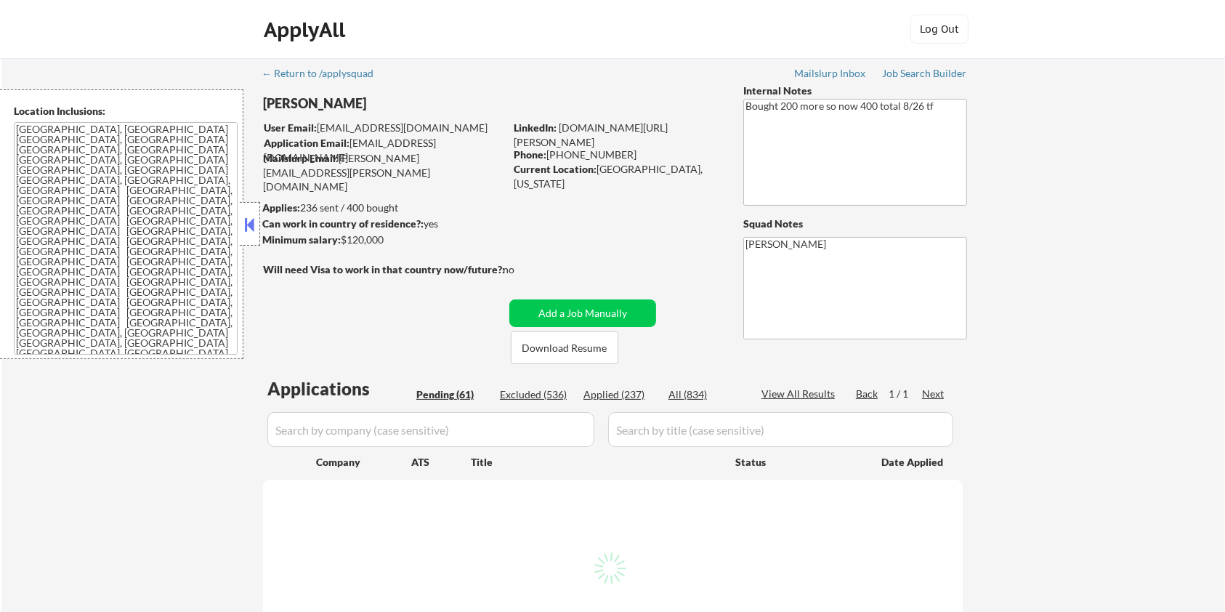
select select ""pending""
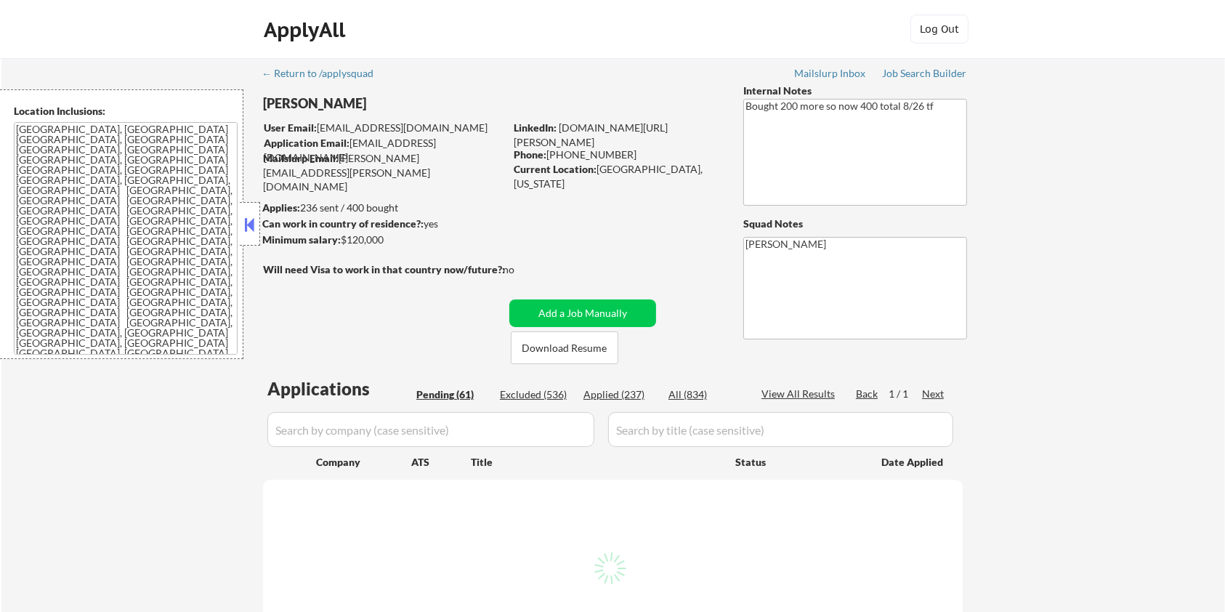
select select ""pending""
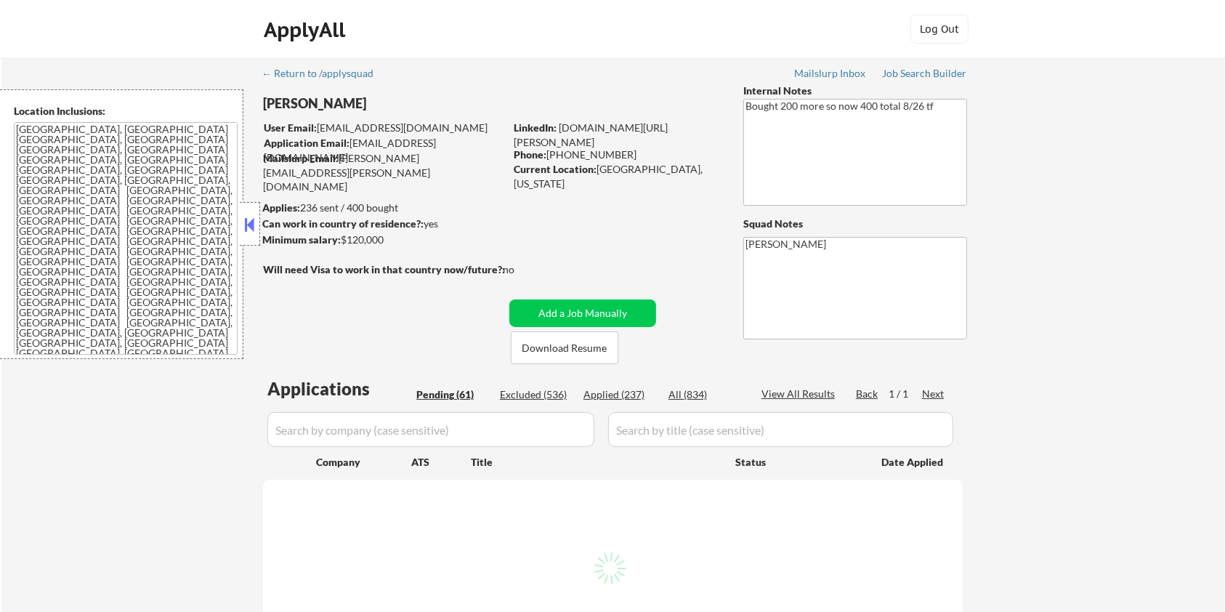
select select ""pending""
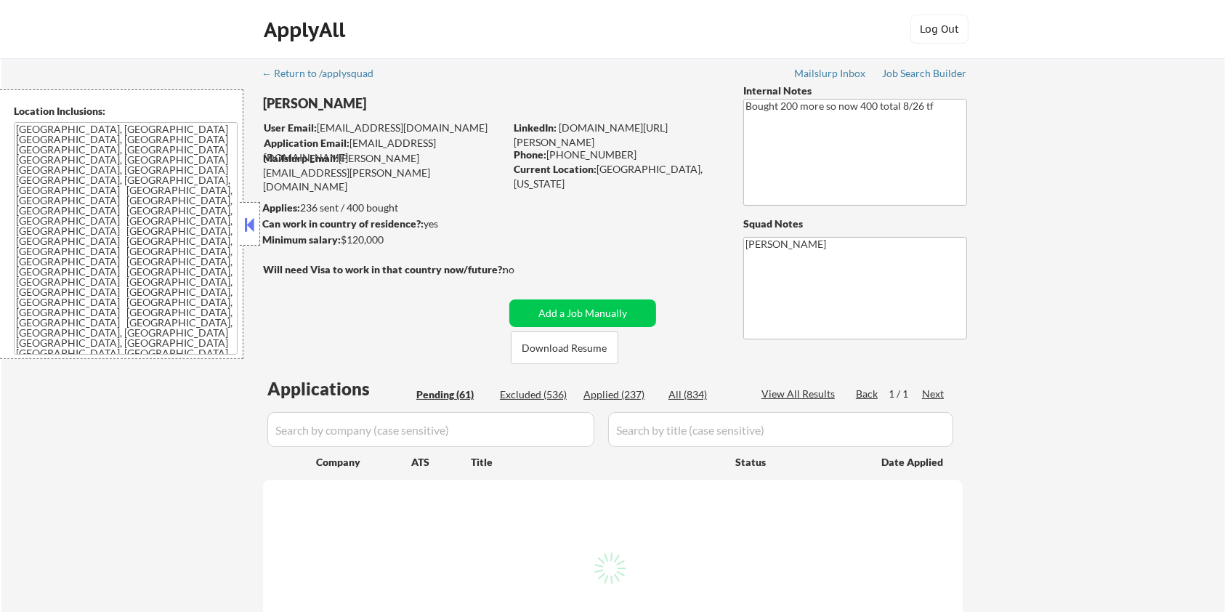
select select ""pending""
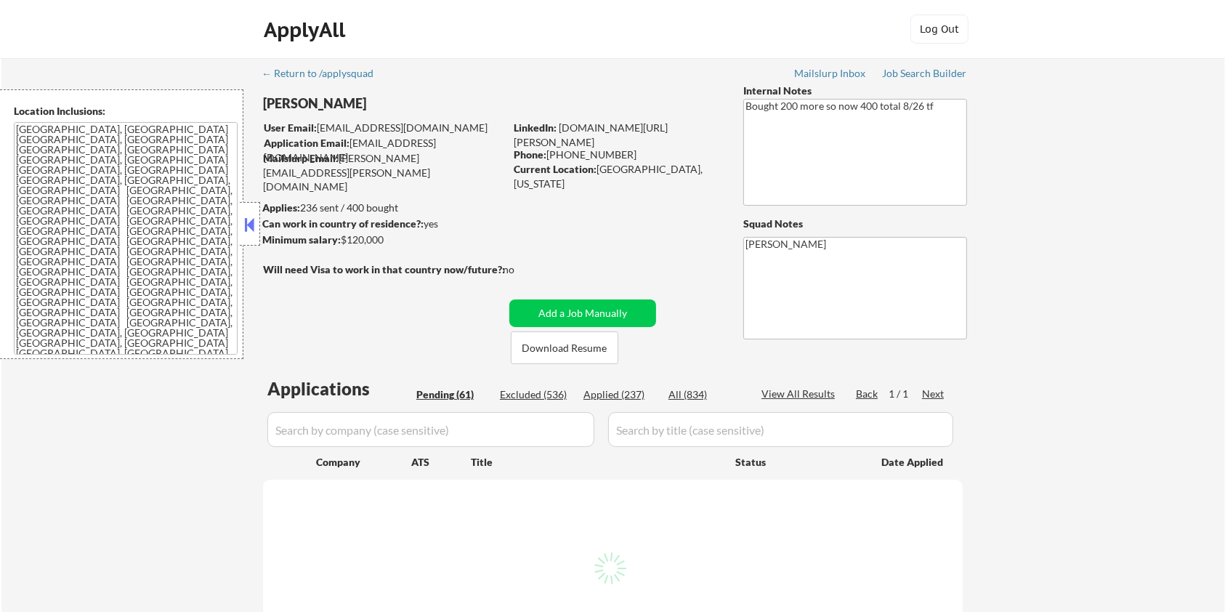
select select ""pending""
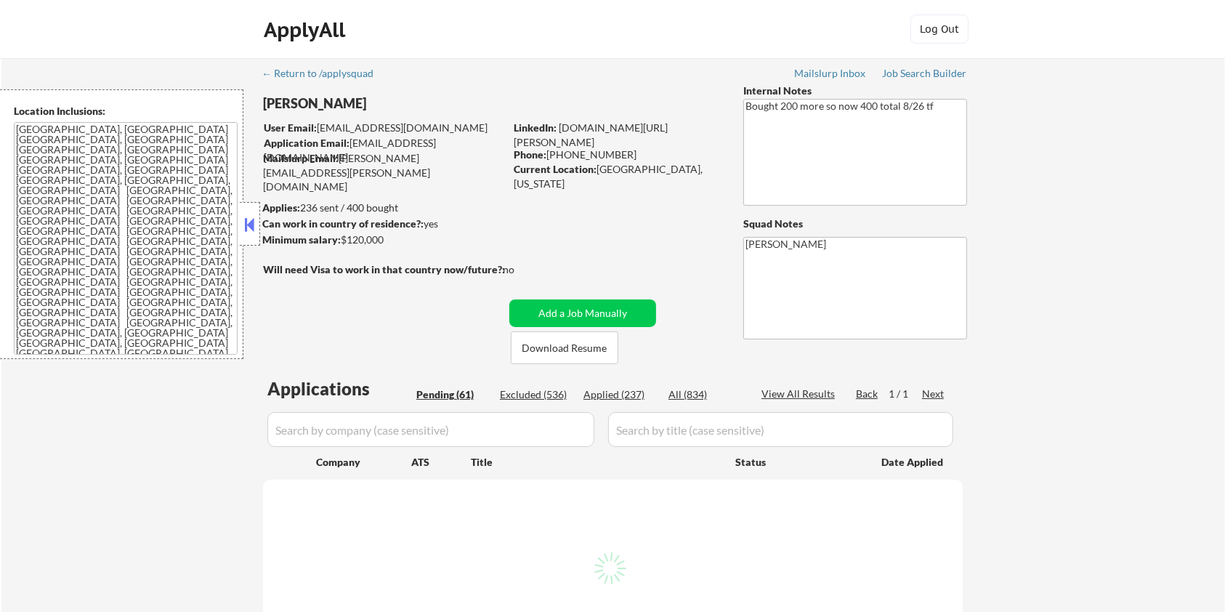
select select ""pending""
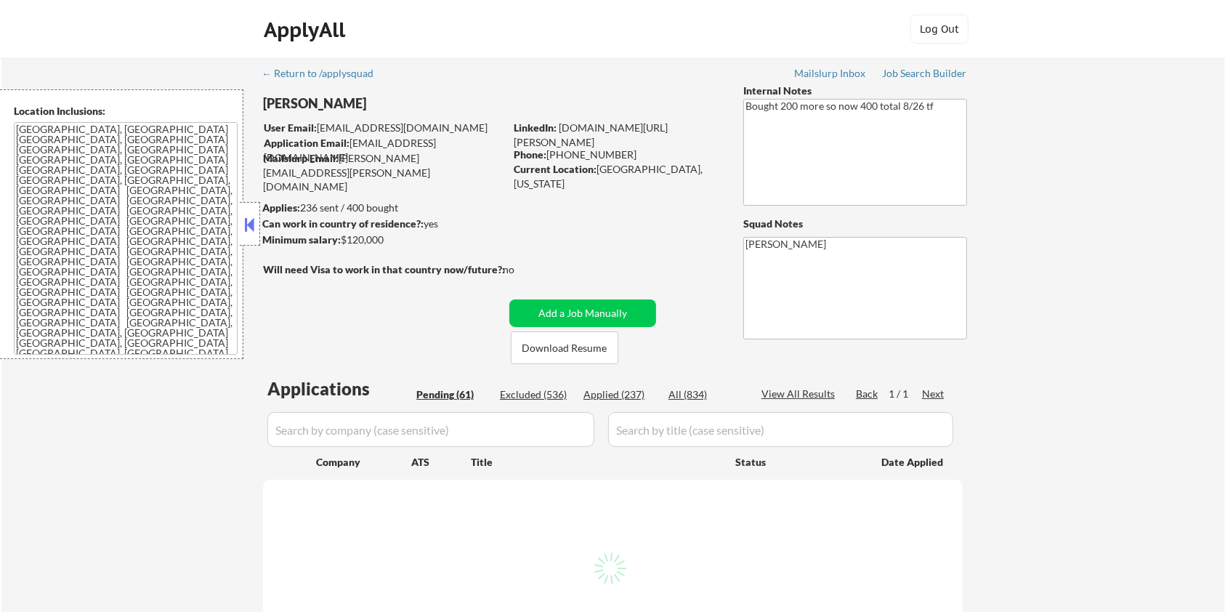
select select ""pending""
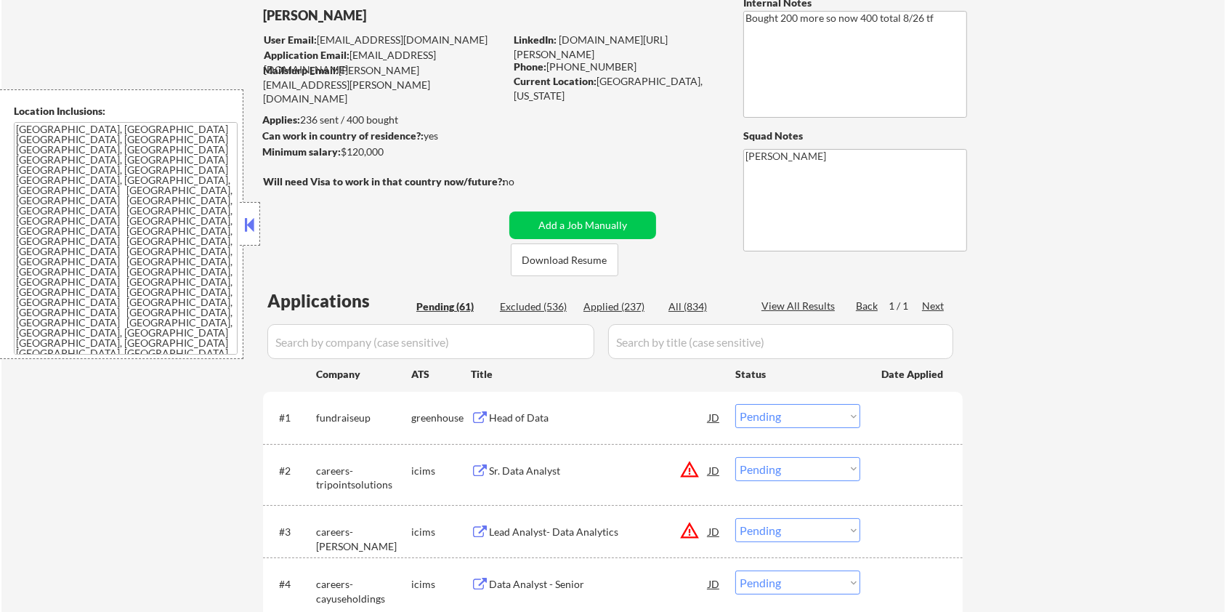
scroll to position [193, 0]
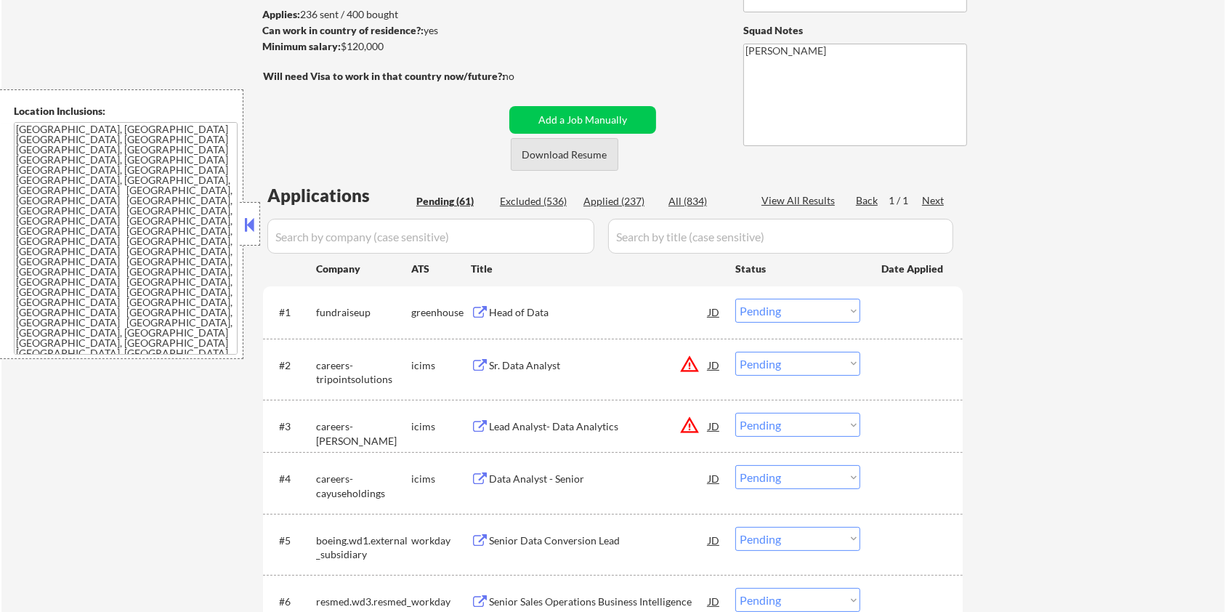
click at [586, 158] on button "Download Resume" at bounding box center [565, 154] width 108 height 33
drag, startPoint x: 376, startPoint y: 310, endPoint x: 312, endPoint y: 312, distance: 64.7
click at [312, 312] on div "#1 fundraiseup greenhouse Head of Data JD Choose an option... Pending Applied E…" at bounding box center [610, 311] width 686 height 39
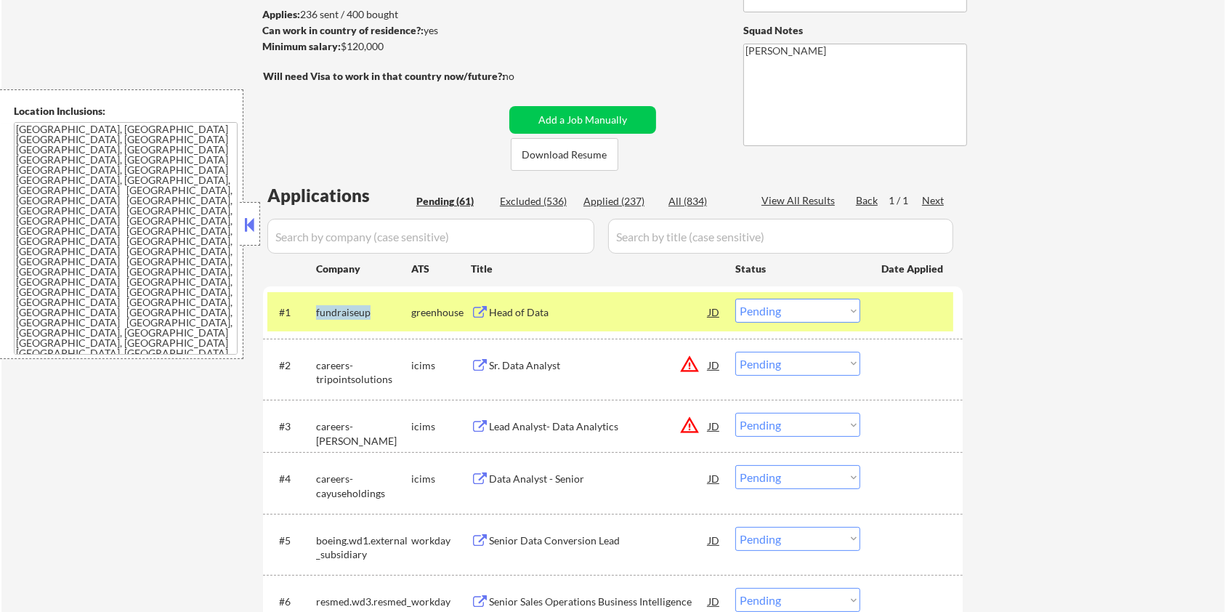
copy div "fundraiseup"
click at [419, 237] on input "input" at bounding box center [430, 236] width 327 height 35
paste input "fundraiseup"
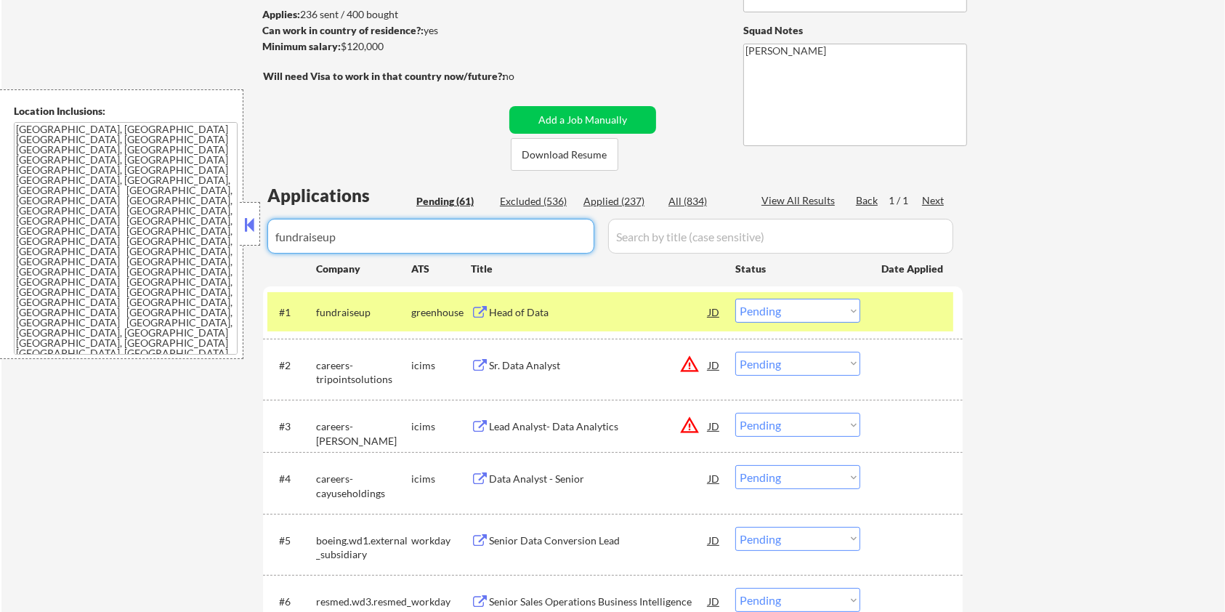
type input "fundraiseup"
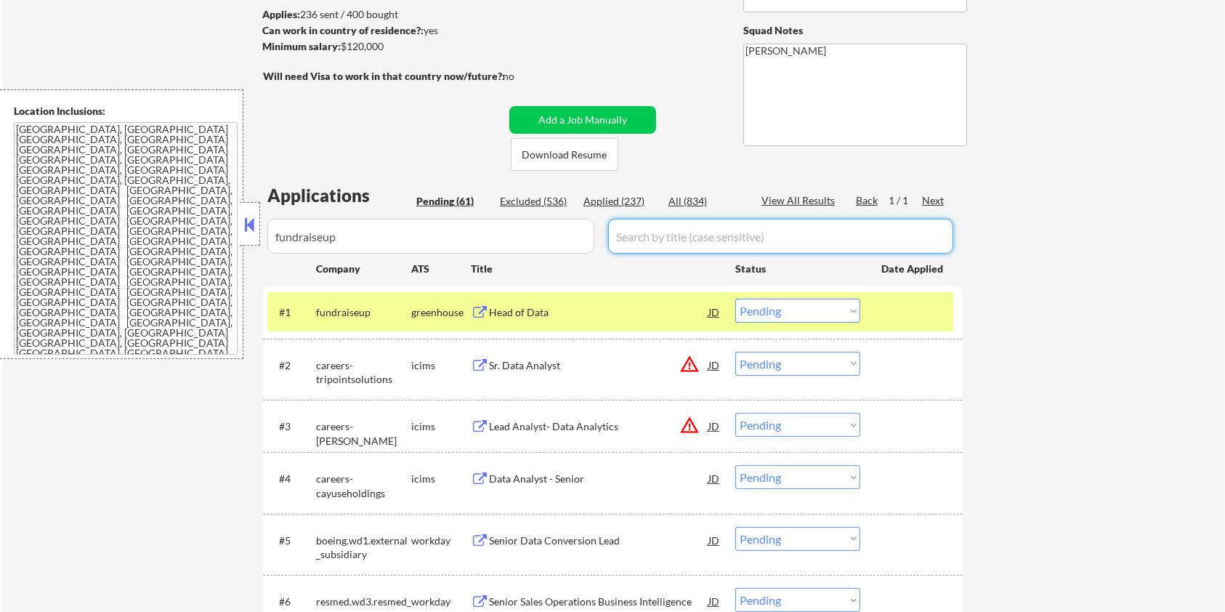
click at [645, 226] on input "input" at bounding box center [780, 236] width 345 height 35
click at [687, 195] on div "All (834)" at bounding box center [704, 201] width 73 height 15
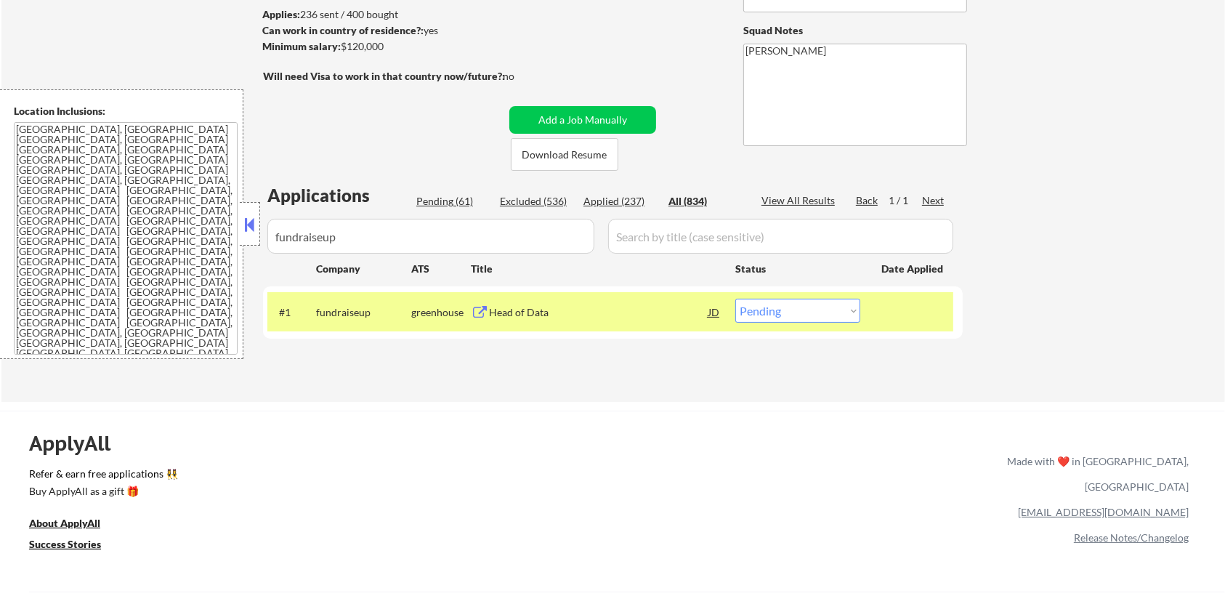
click at [535, 317] on div "Head of Data" at bounding box center [598, 312] width 219 height 15
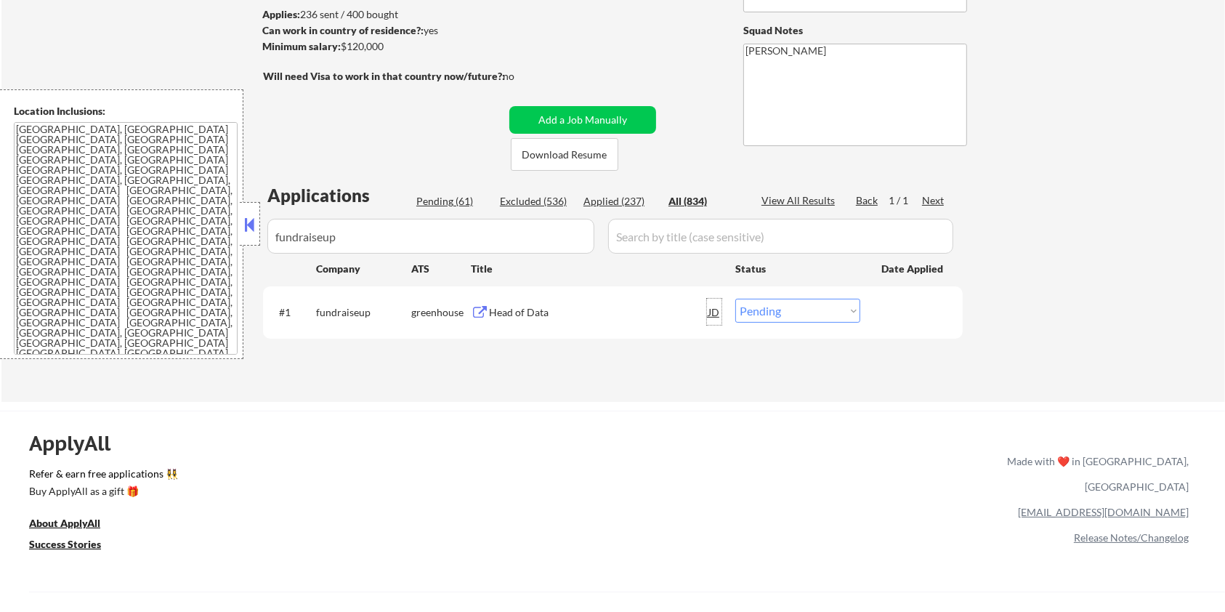
click at [710, 310] on div "JD" at bounding box center [714, 312] width 15 height 26
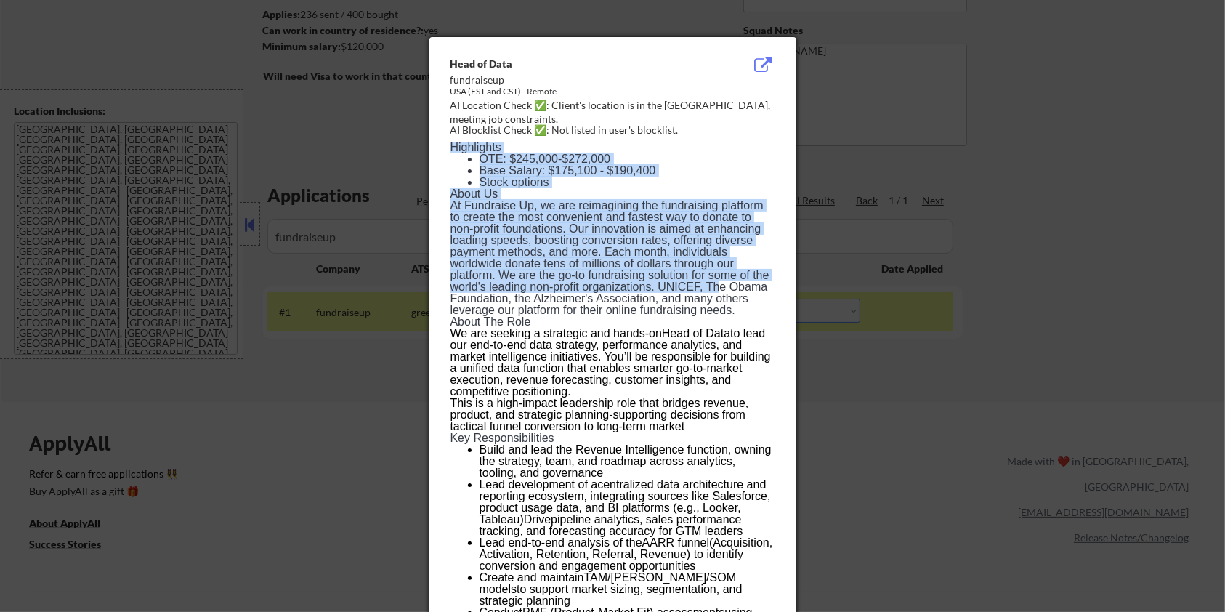
drag, startPoint x: 442, startPoint y: 60, endPoint x: 722, endPoint y: 288, distance: 361.4
click at [722, 288] on div "Head of Data fundraiseup USA (EST and CST) - Remote AI Location Check ✅: Client…" at bounding box center [612, 619] width 367 height 1165
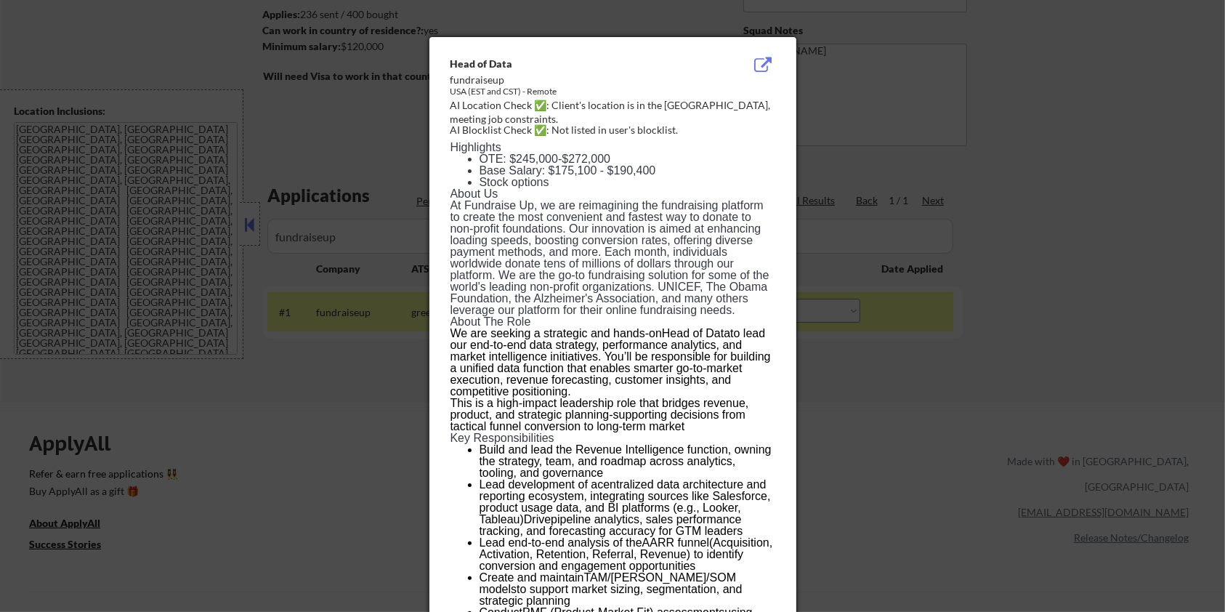
click at [601, 70] on div "Head of Data" at bounding box center [575, 65] width 251 height 16
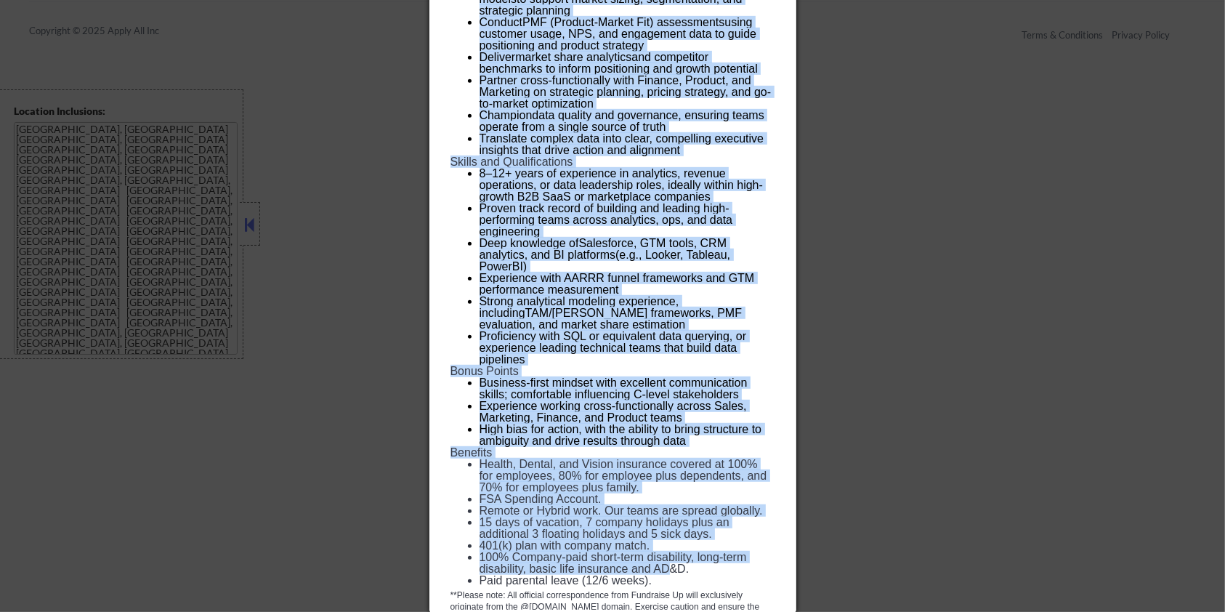
scroll to position [784, 0]
drag, startPoint x: 448, startPoint y: 61, endPoint x: 697, endPoint y: 604, distance: 597.2
click at [697, 604] on div "Head of Data fundraiseup USA (EST and CST) - Remote AI Location Check ✅: Client…" at bounding box center [612, 28] width 367 height 1165
copy div "Head of Data fundraiseup USA (EST and CST) - Remote AI Location Check ✅: Client…"
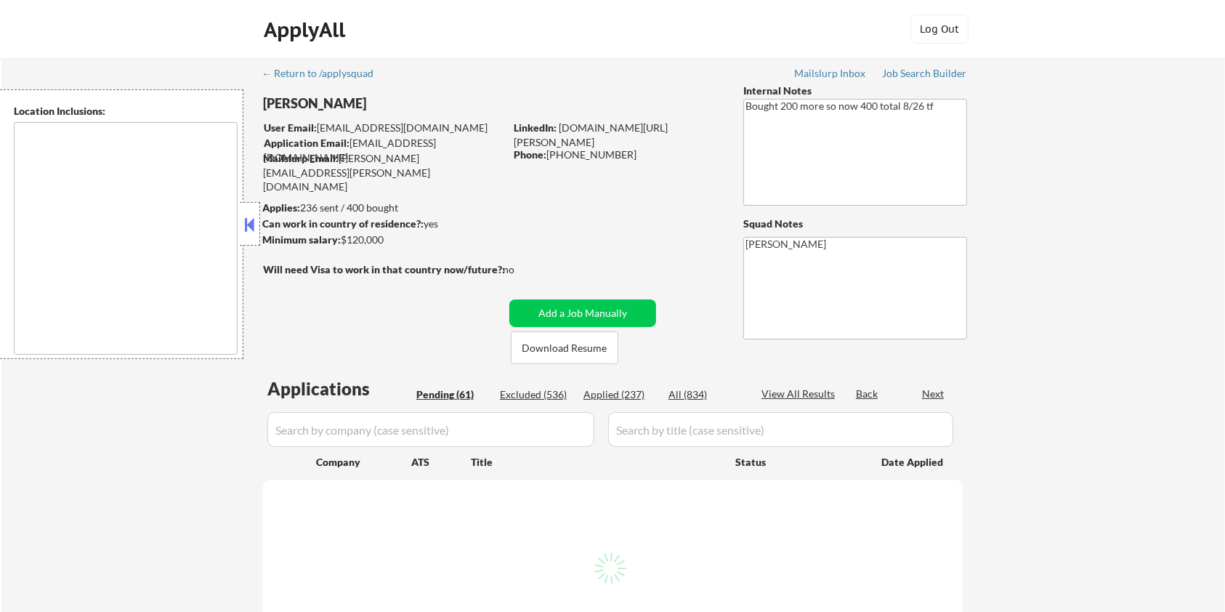
type textarea "[GEOGRAPHIC_DATA], [GEOGRAPHIC_DATA] [GEOGRAPHIC_DATA], [GEOGRAPHIC_DATA] [GEOG…"
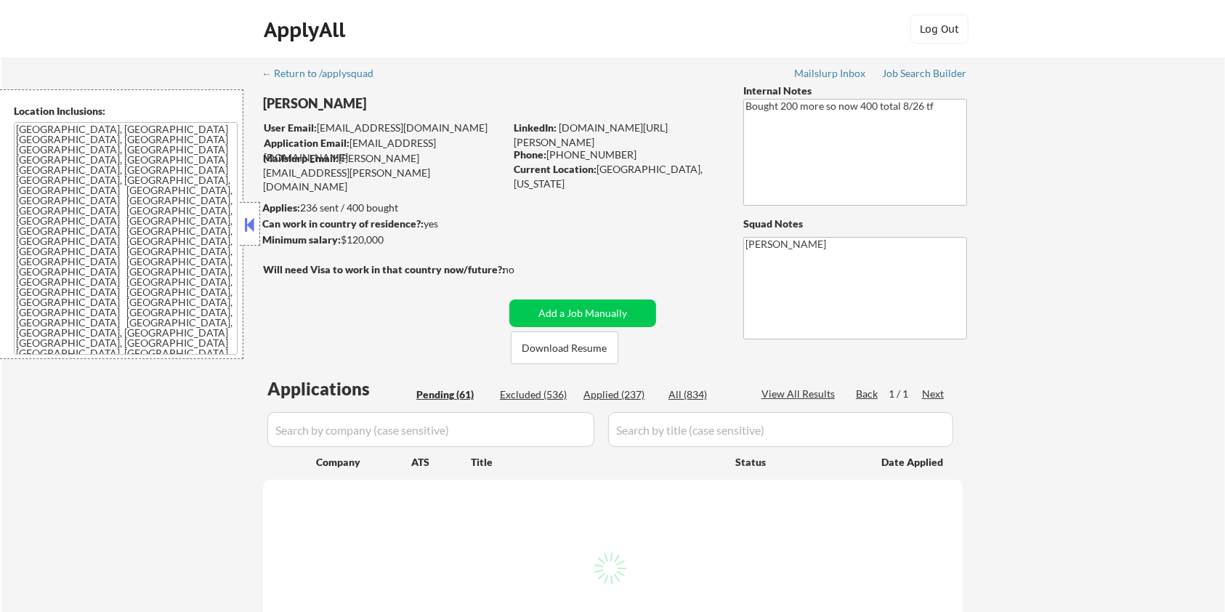
select select ""pending""
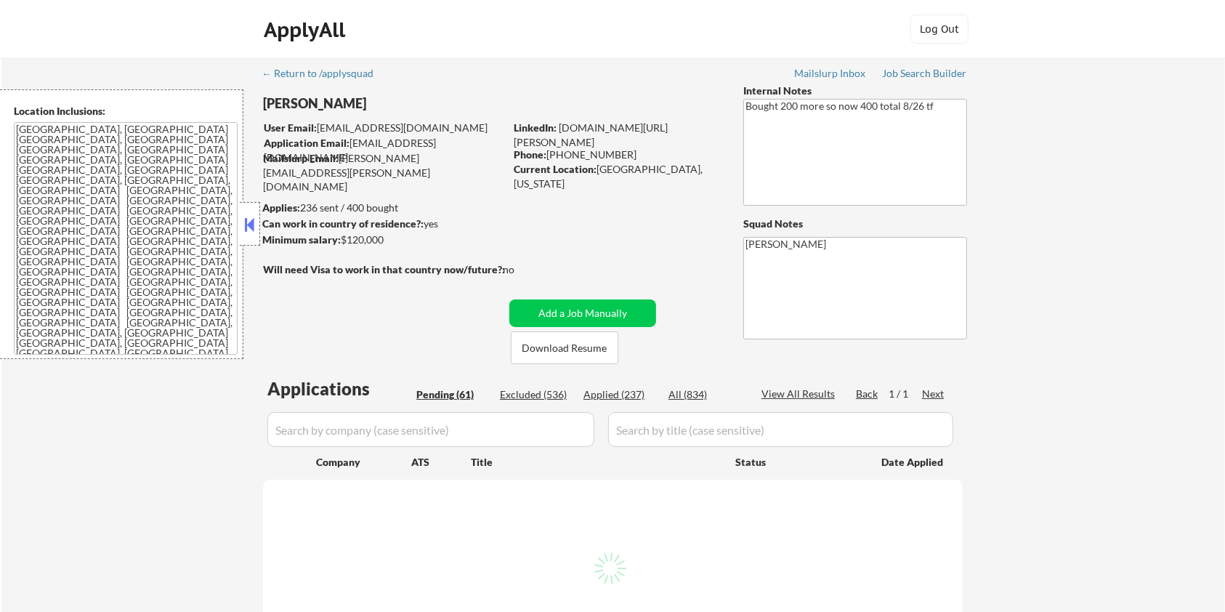
select select ""pending""
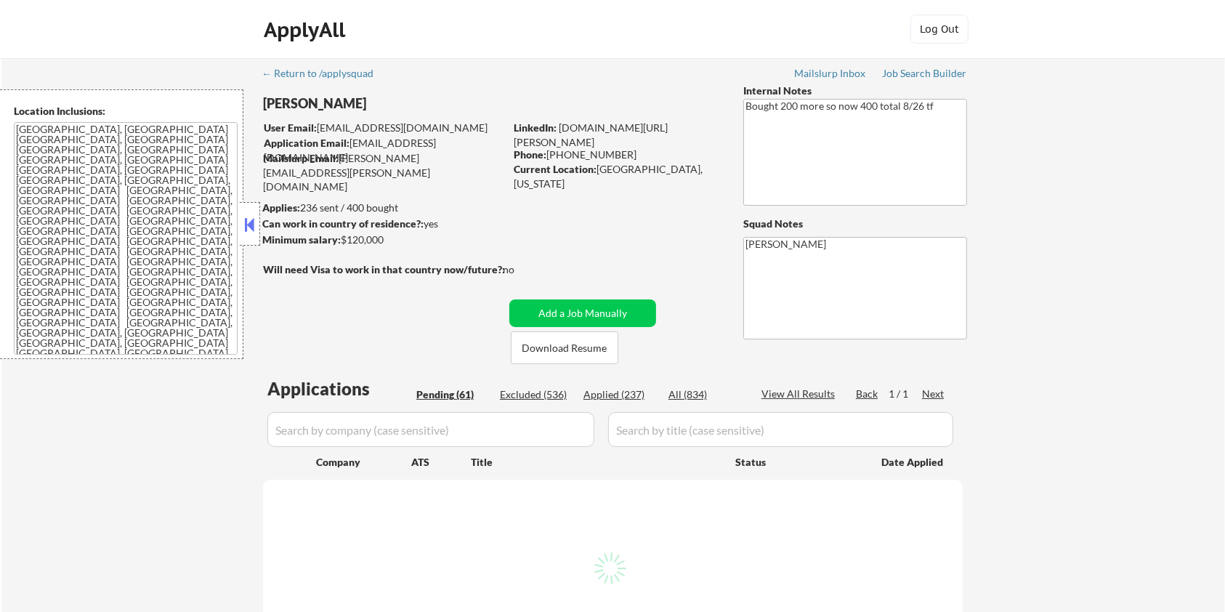
select select ""pending""
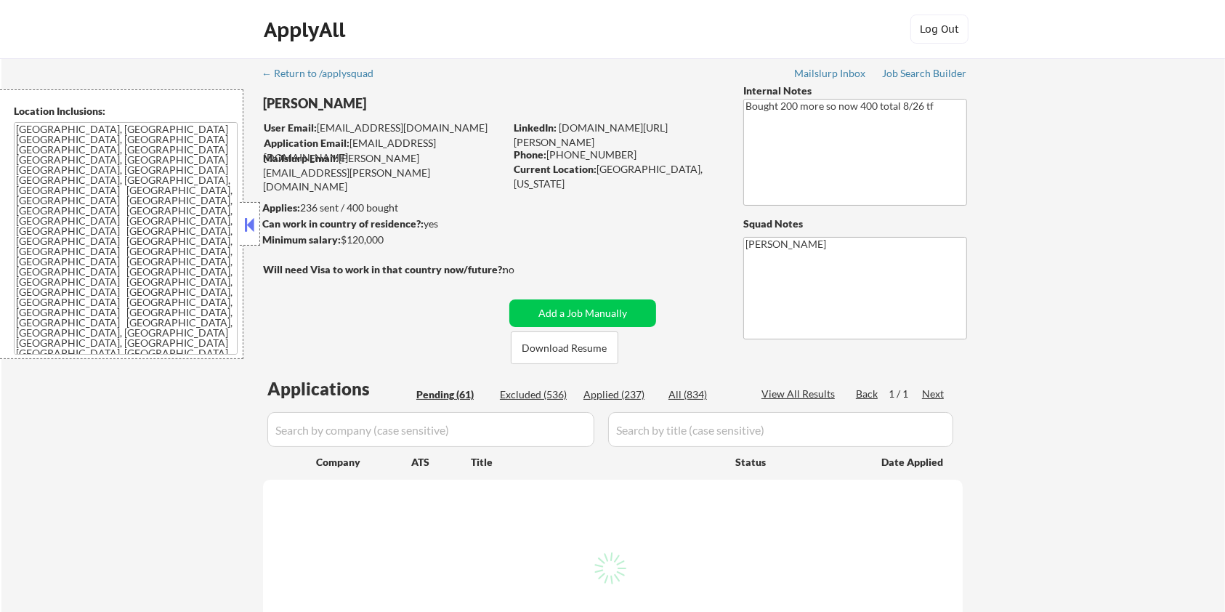
select select ""pending""
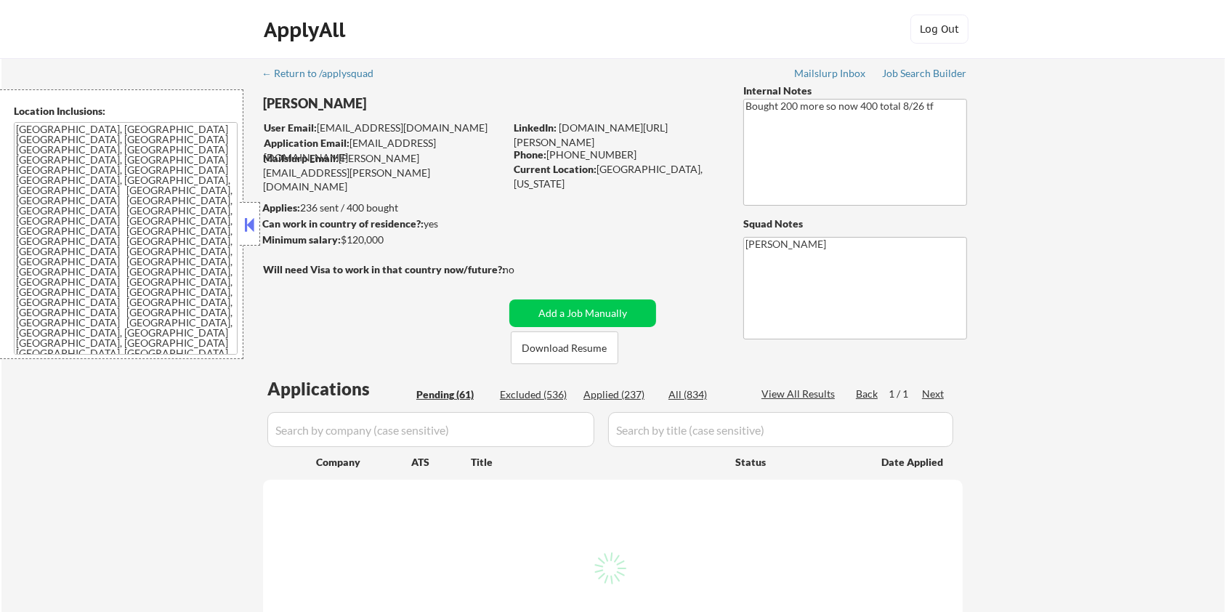
select select ""pending""
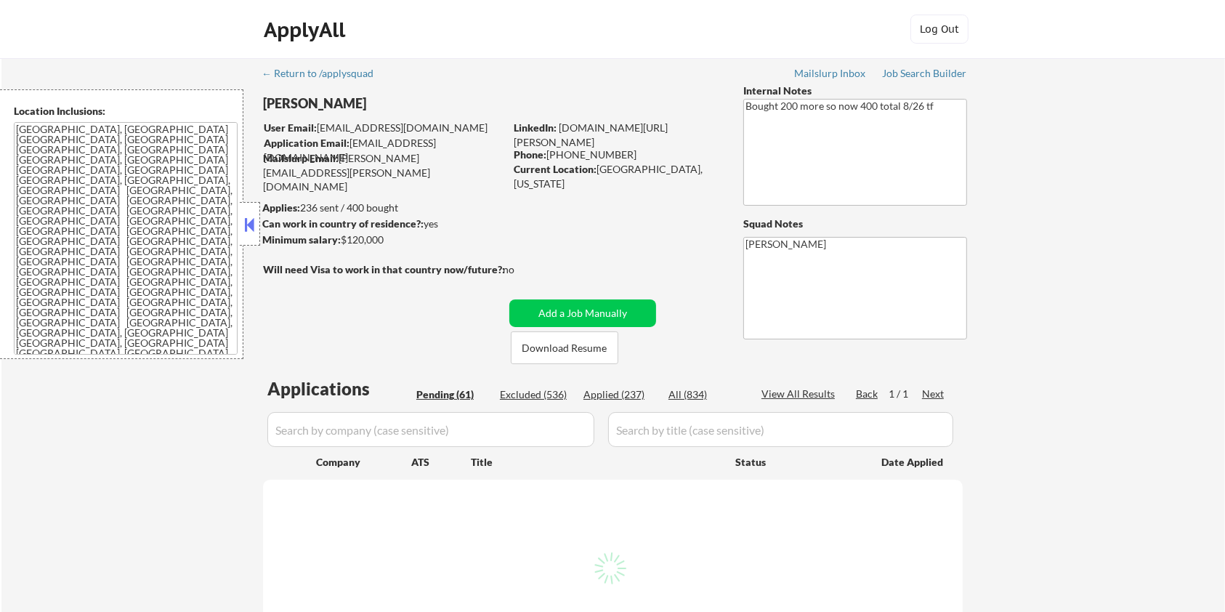
select select ""pending""
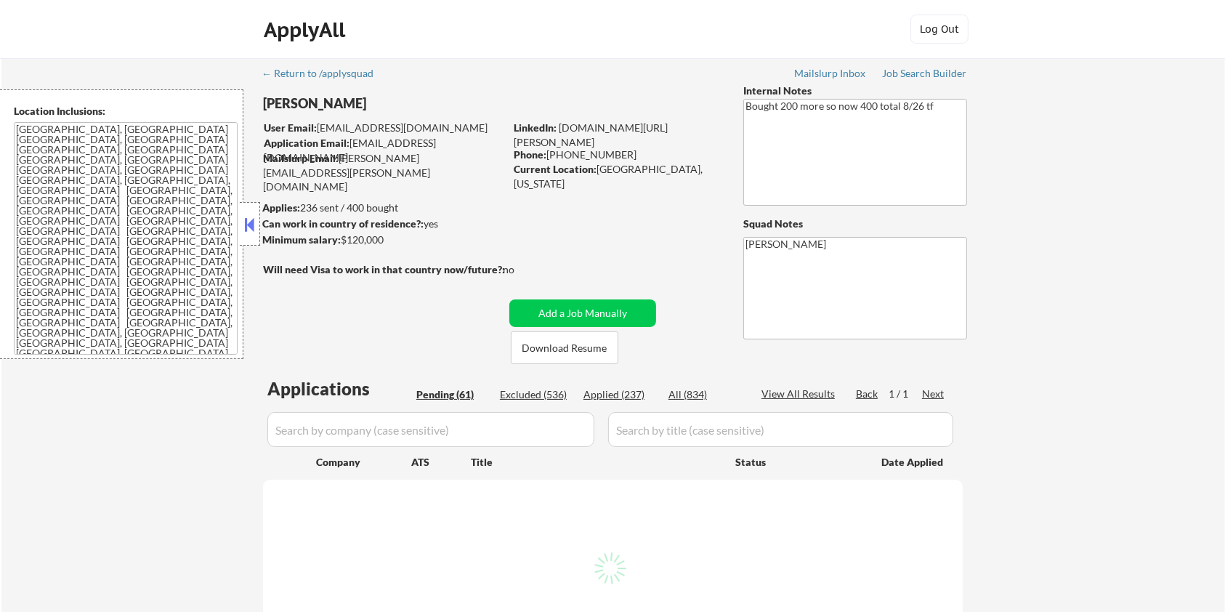
select select ""pending""
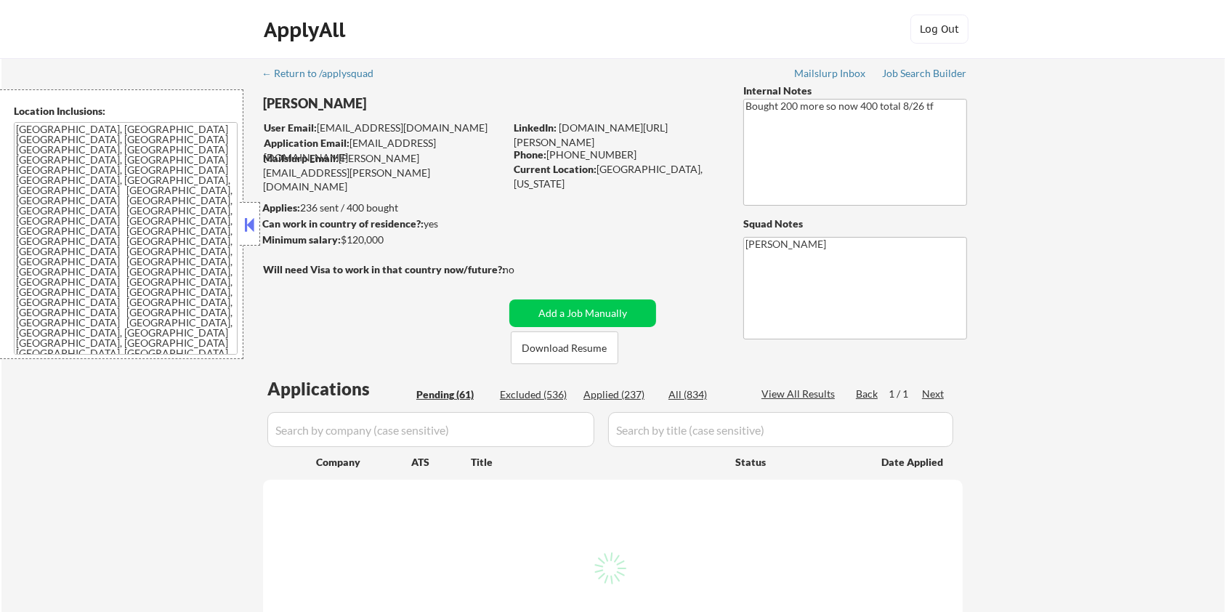
select select ""pending""
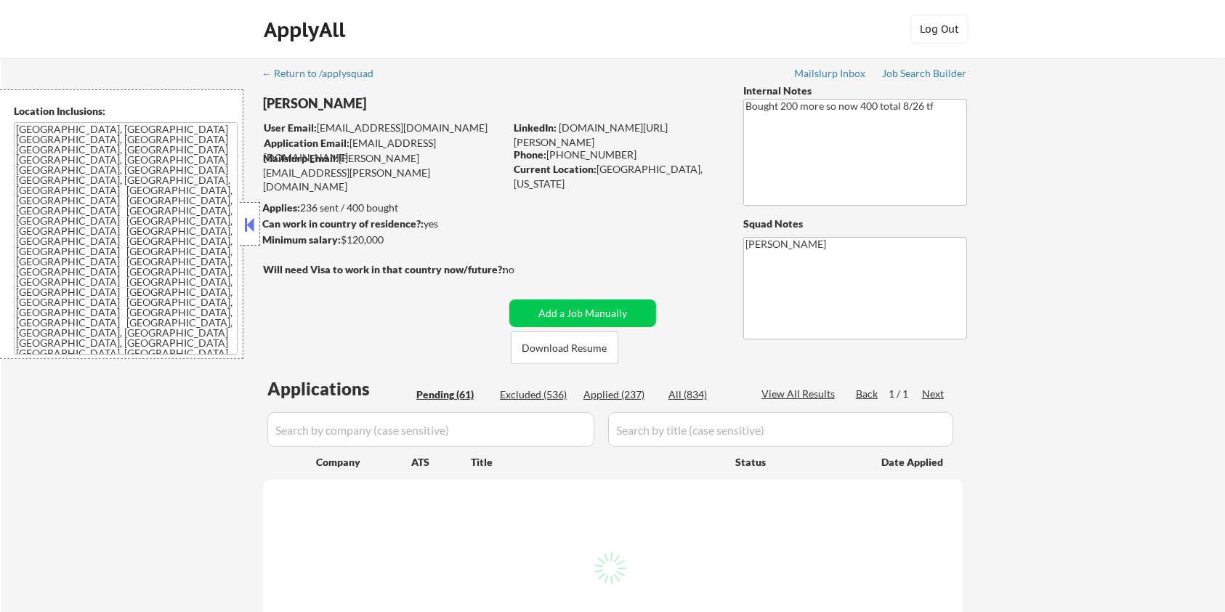
select select ""pending""
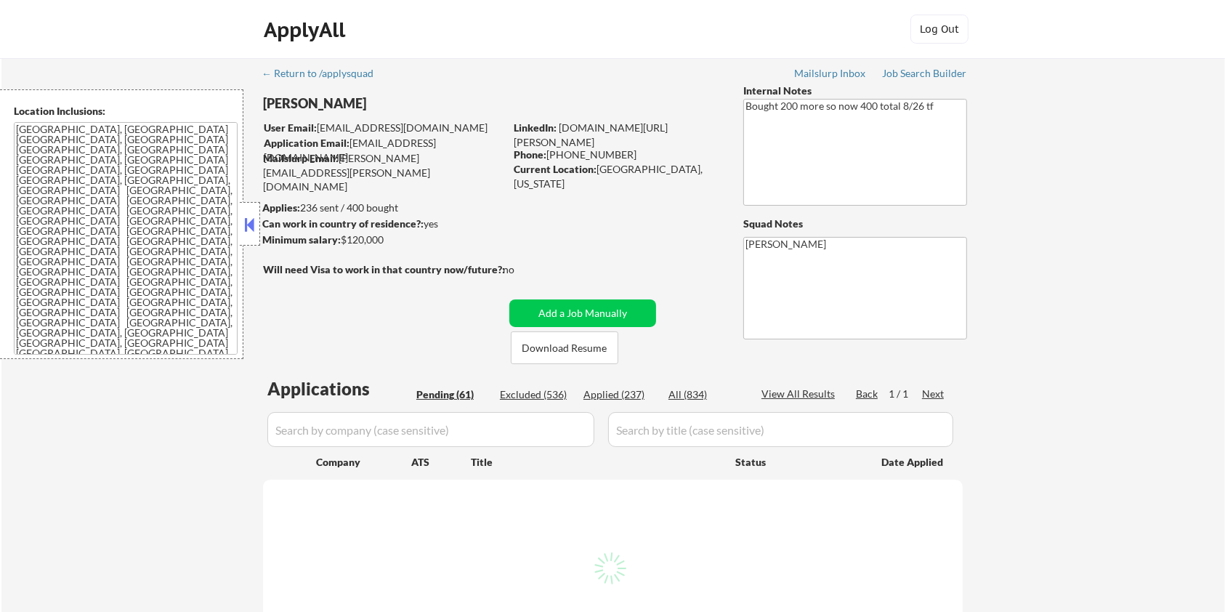
select select ""pending""
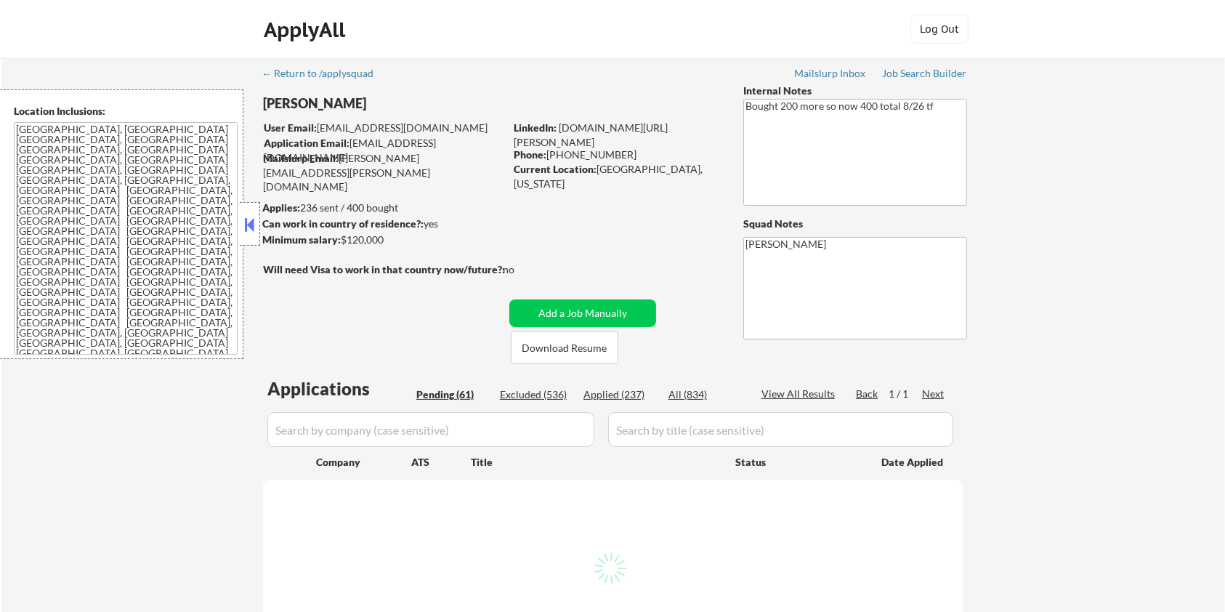
select select ""pending""
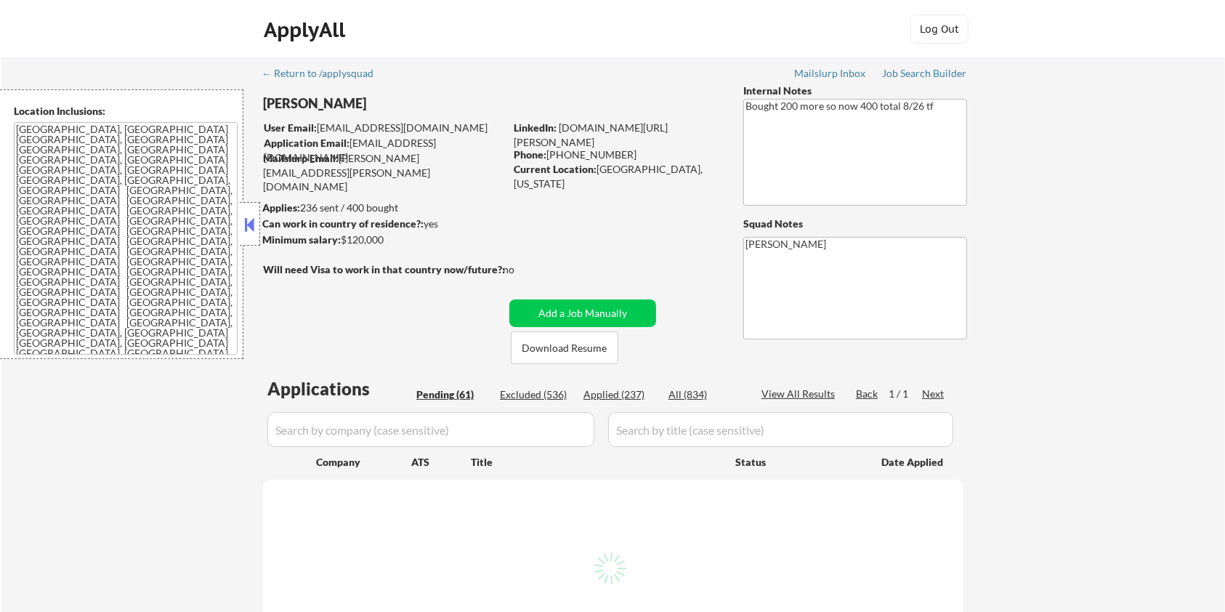
select select ""pending""
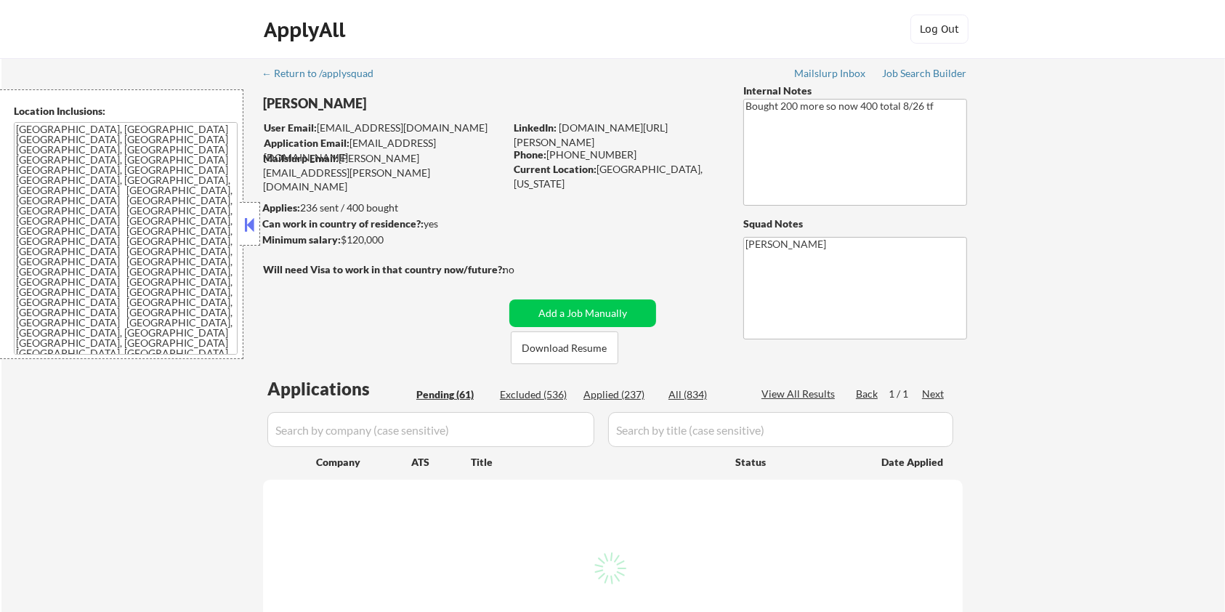
select select ""pending""
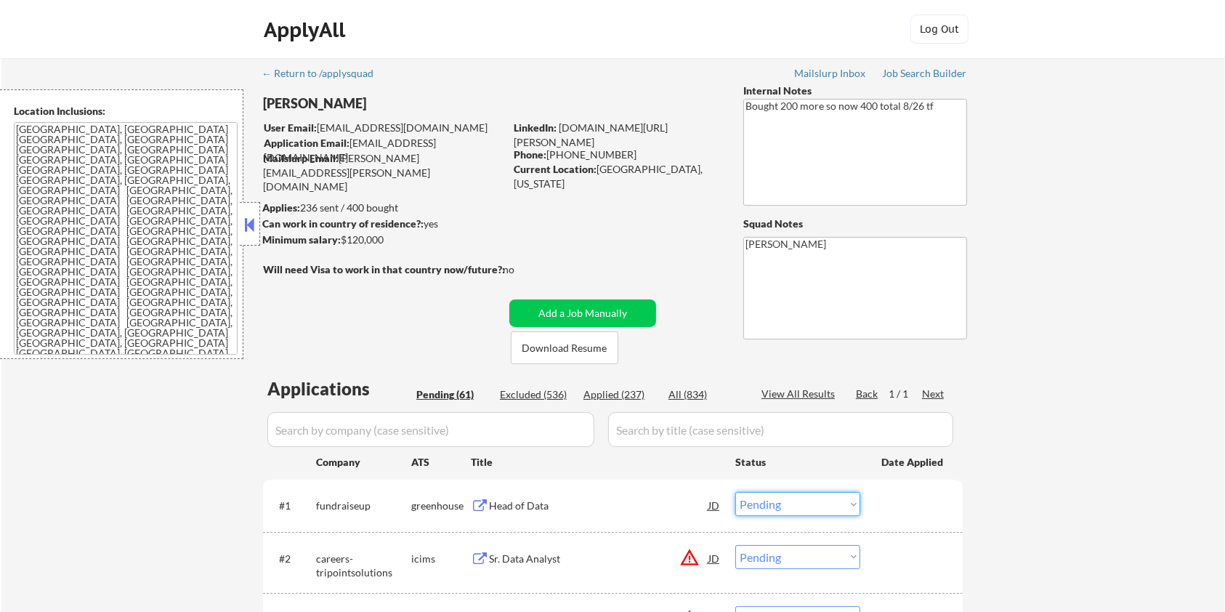
click at [844, 507] on select "Choose an option... Pending Applied Excluded (Questions) Excluded (Expired) Exc…" at bounding box center [797, 504] width 125 height 24
click at [735, 492] on select "Choose an option... Pending Applied Excluded (Questions) Excluded (Expired) Exc…" at bounding box center [797, 504] width 125 height 24
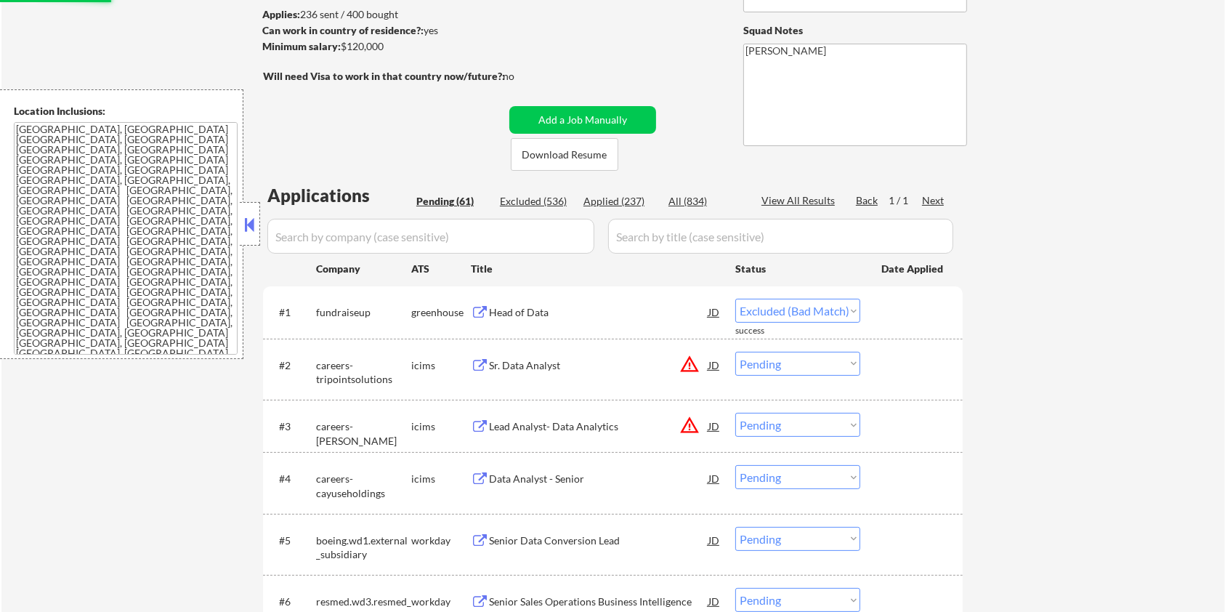
select select ""pending""
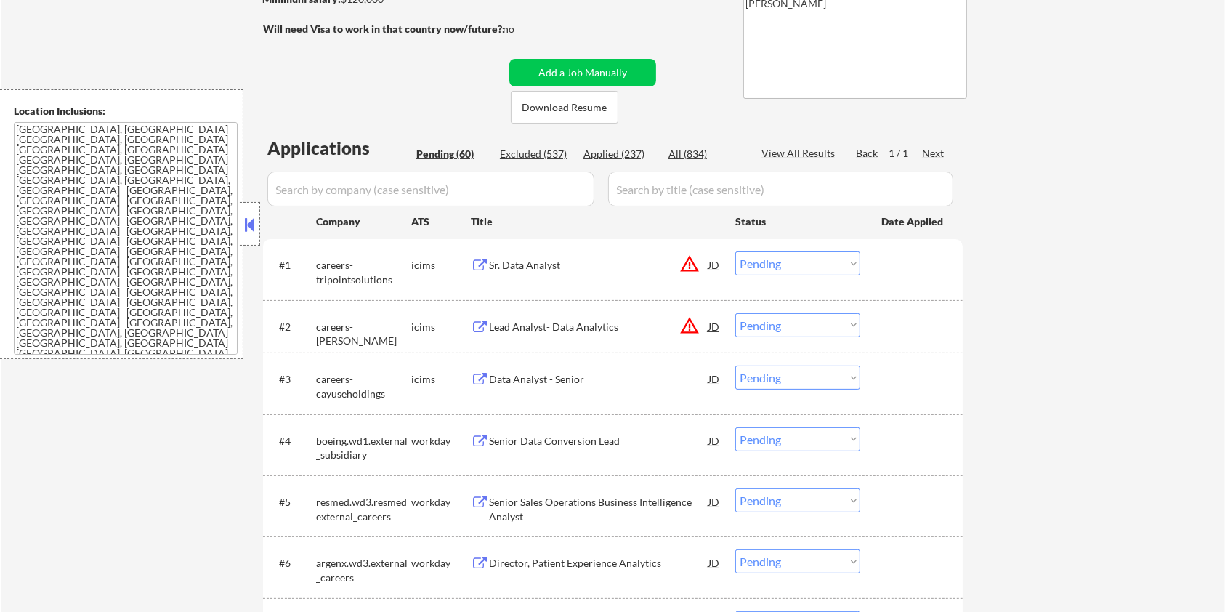
scroll to position [193, 0]
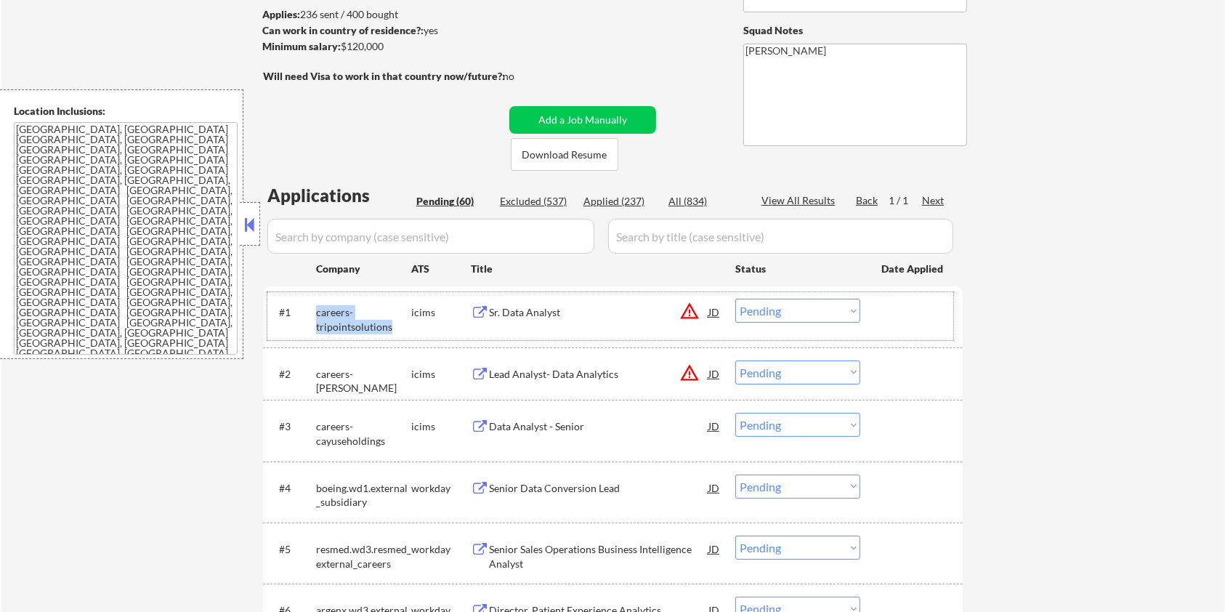
drag, startPoint x: 392, startPoint y: 326, endPoint x: 316, endPoint y: 309, distance: 77.4
click at [316, 309] on div "careers-tripointsolutions" at bounding box center [363, 319] width 95 height 28
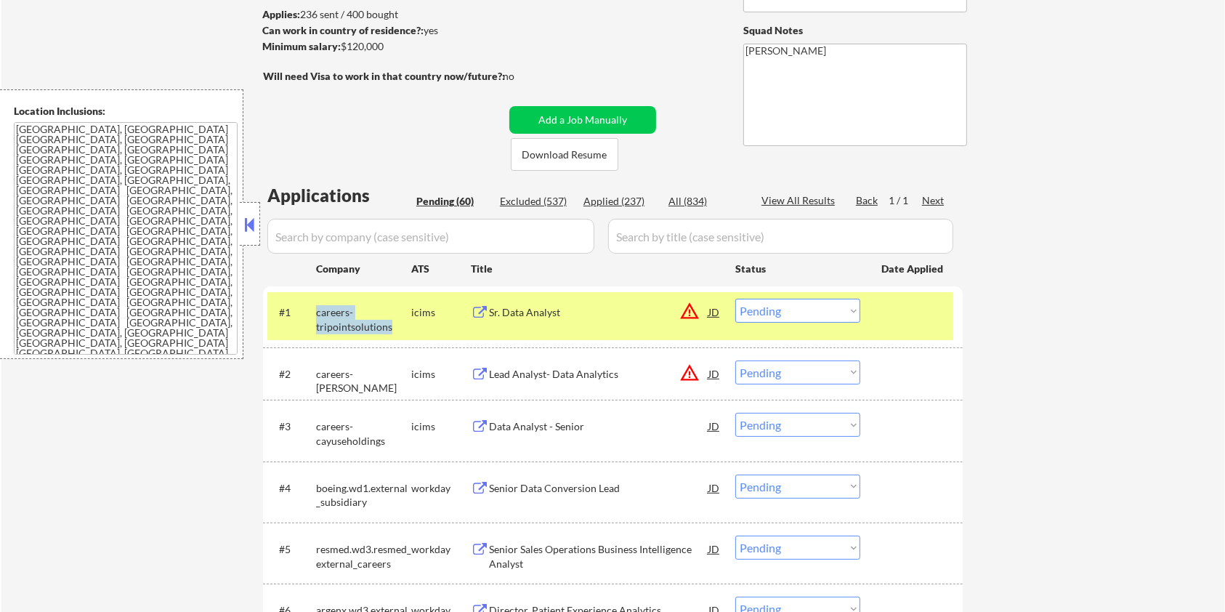
copy div "careers-tripointsolutions"
click at [350, 221] on input "input" at bounding box center [430, 236] width 327 height 35
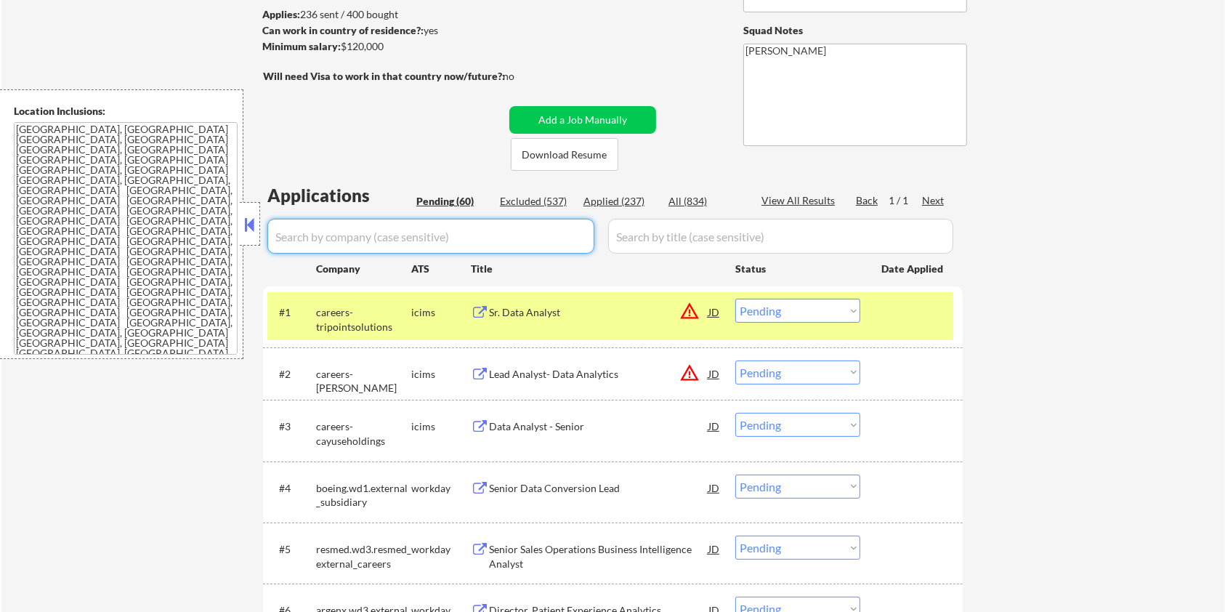
paste input "careers-tripointsolutions"
type input "careers-tripointsolutions"
click at [639, 243] on input "input" at bounding box center [780, 236] width 345 height 35
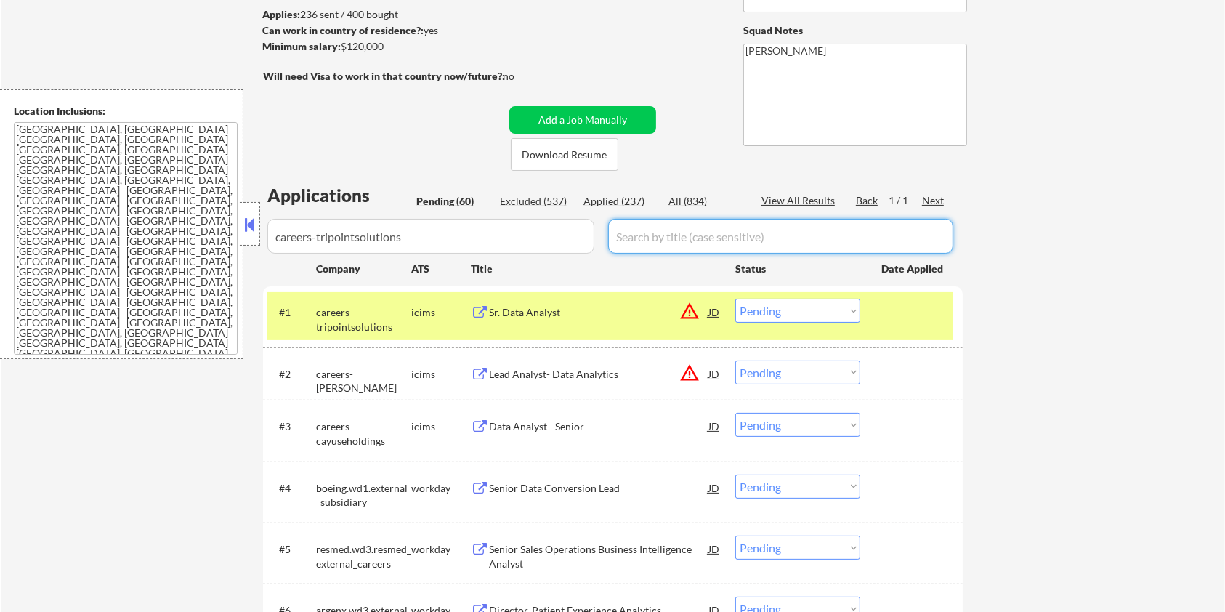
click at [680, 198] on div "All (834)" at bounding box center [704, 201] width 73 height 15
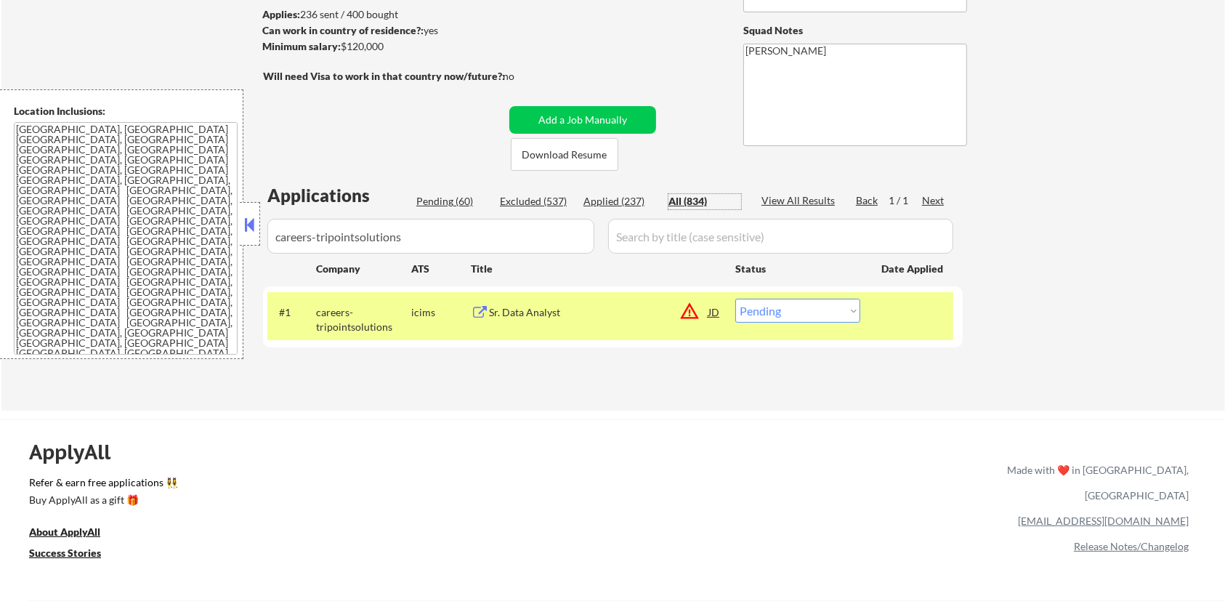
click at [504, 312] on div "Sr. Data Analyst" at bounding box center [598, 312] width 219 height 15
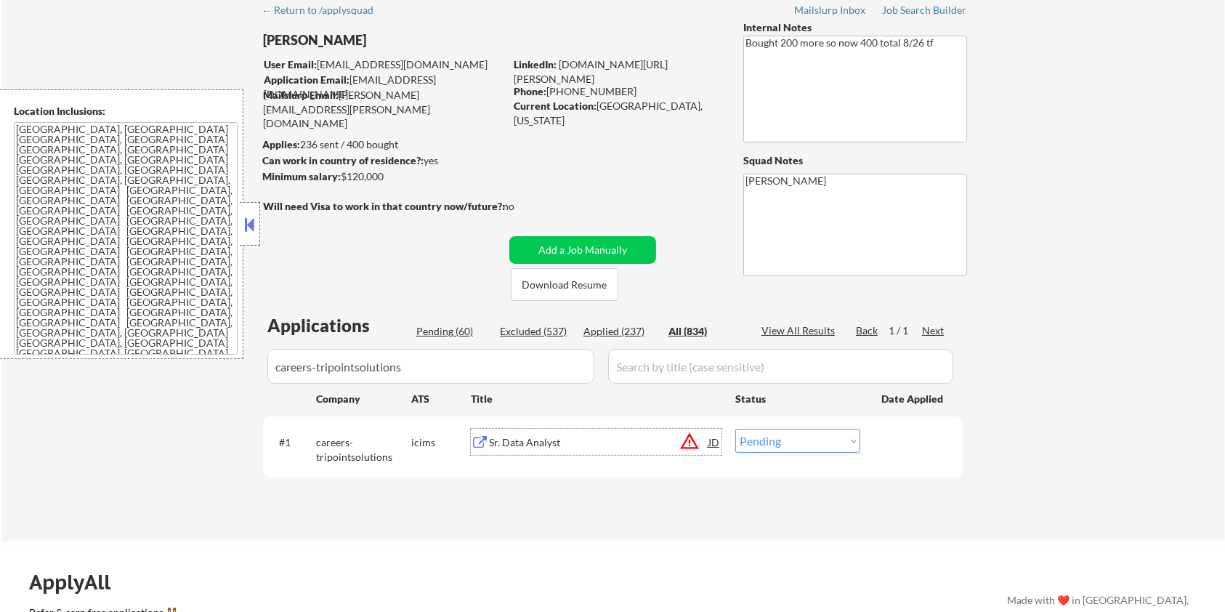
scroll to position [97, 0]
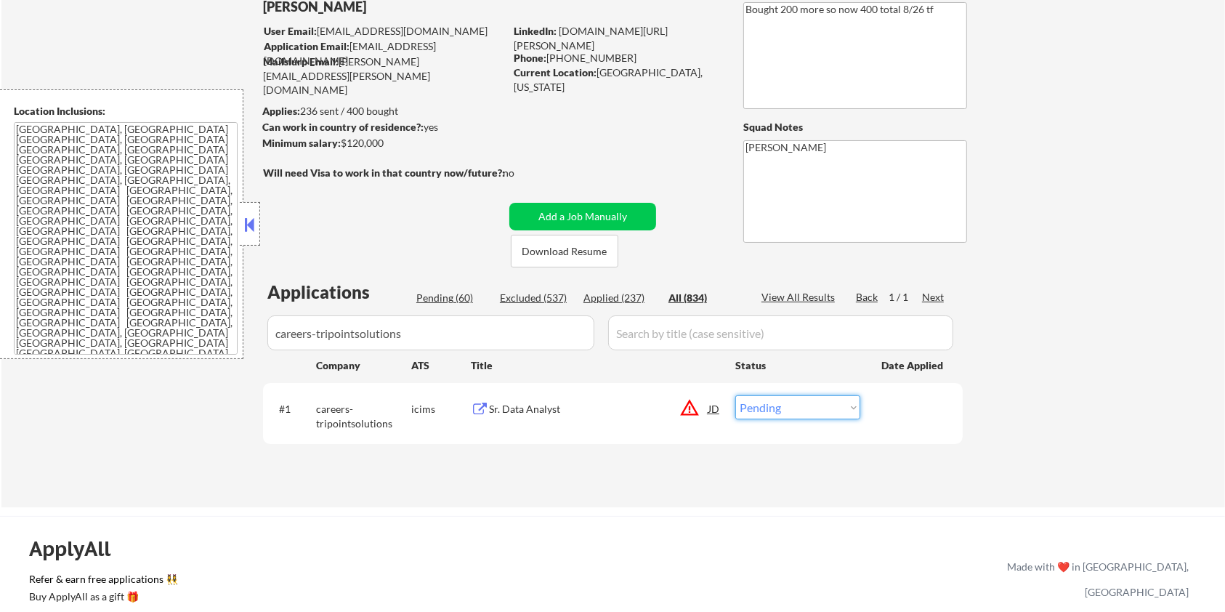
click at [767, 408] on select "Choose an option... Pending Applied Excluded (Questions) Excluded (Expired) Exc…" at bounding box center [797, 407] width 125 height 24
select select ""applied""
click at [735, 395] on select "Choose an option... Pending Applied Excluded (Questions) Excluded (Expired) Exc…" at bounding box center [797, 407] width 125 height 24
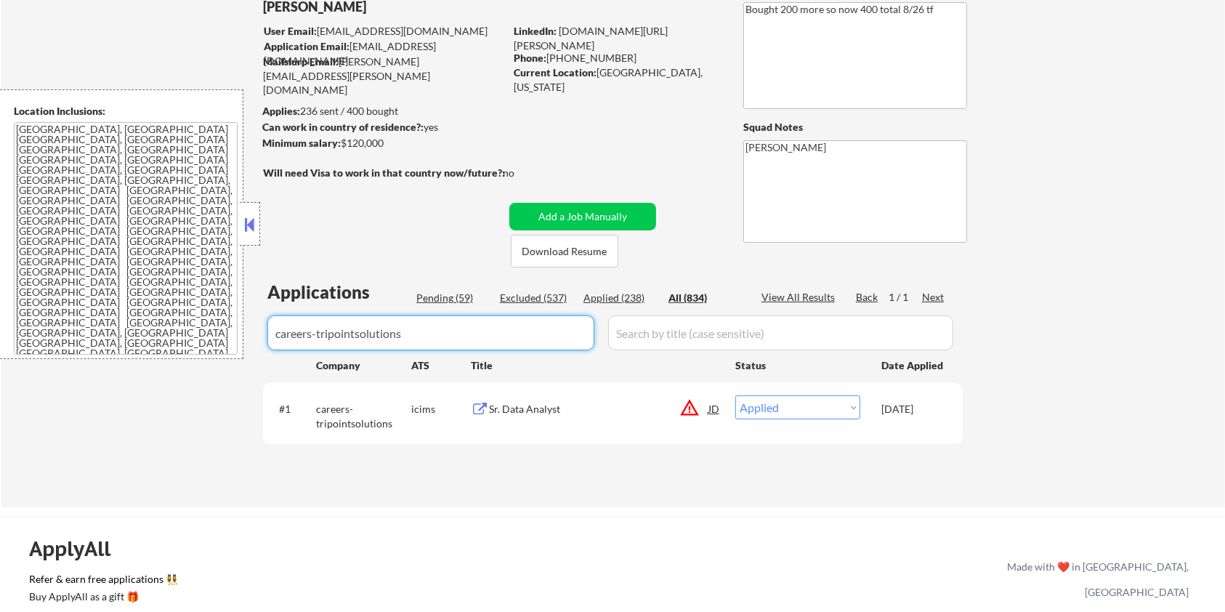
drag, startPoint x: 440, startPoint y: 330, endPoint x: 105, endPoint y: 330, distance: 335.0
click at [105, 330] on body "← Return to /applysquad Mailslurp Inbox Job Search Builder [PERSON_NAME] User E…" at bounding box center [612, 209] width 1225 height 612
select select ""applied""
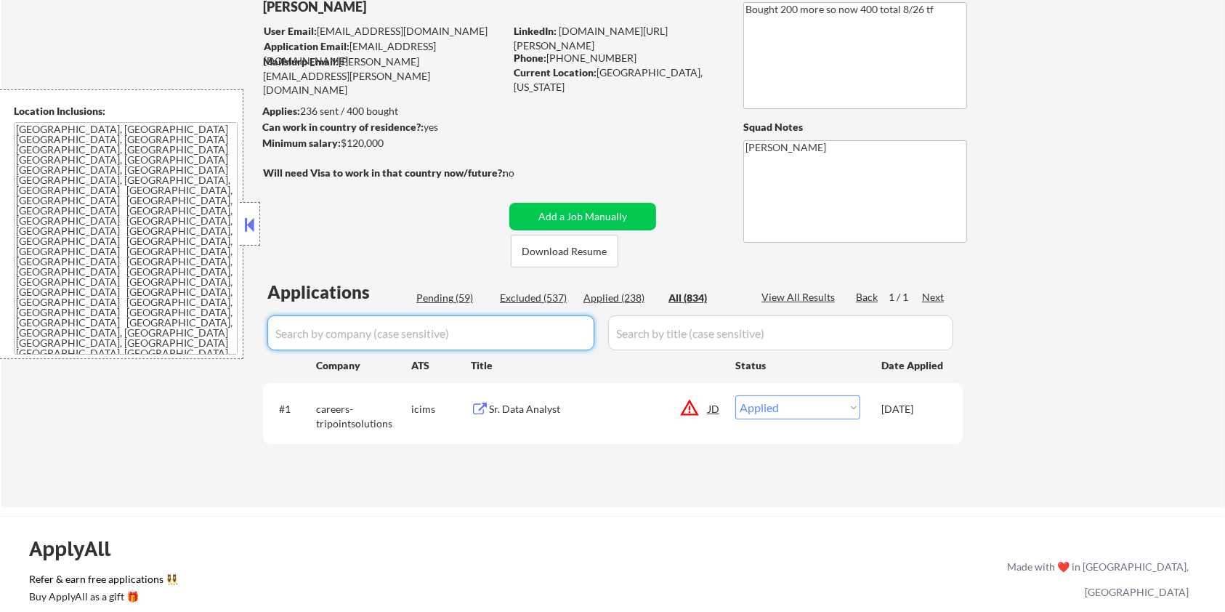
select select ""applied""
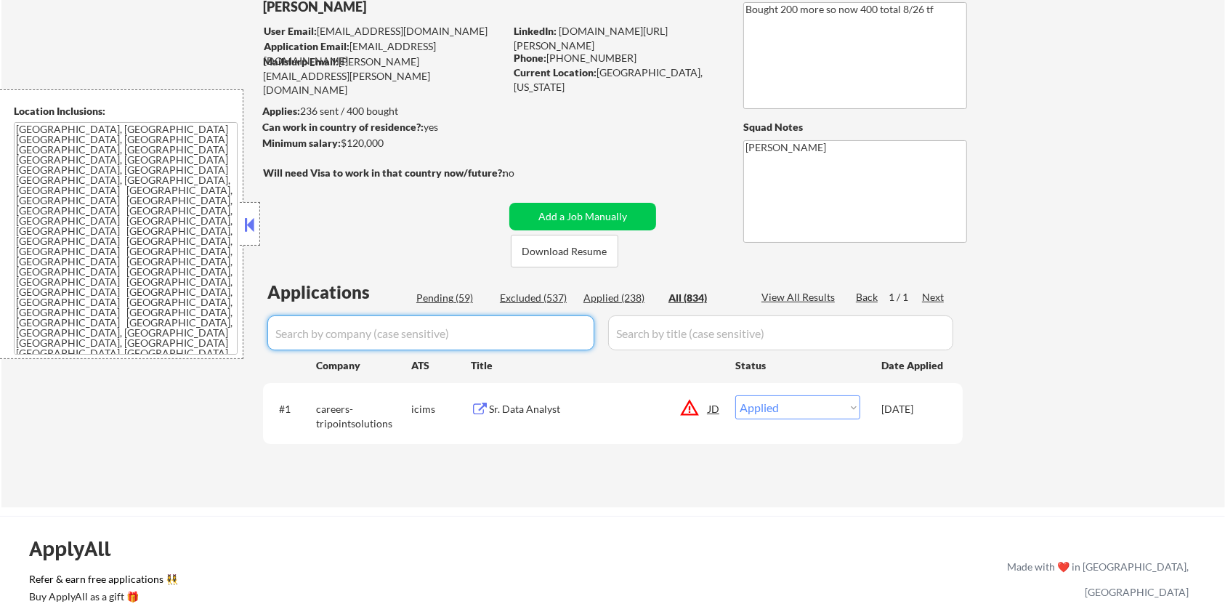
select select ""applied""
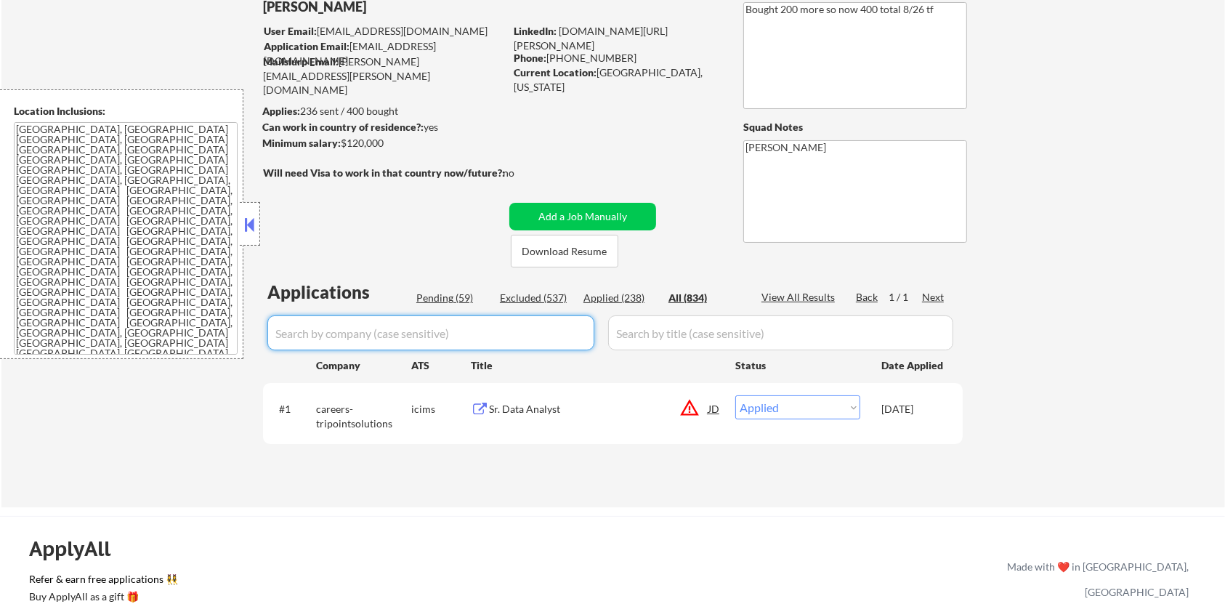
select select ""applied""
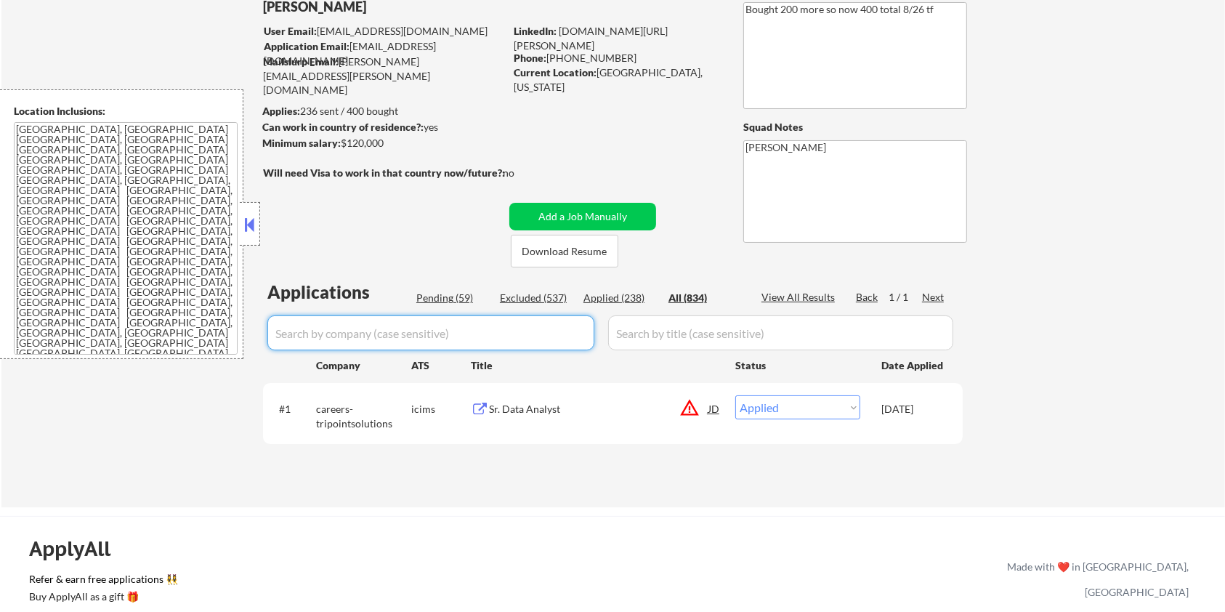
select select ""applied""
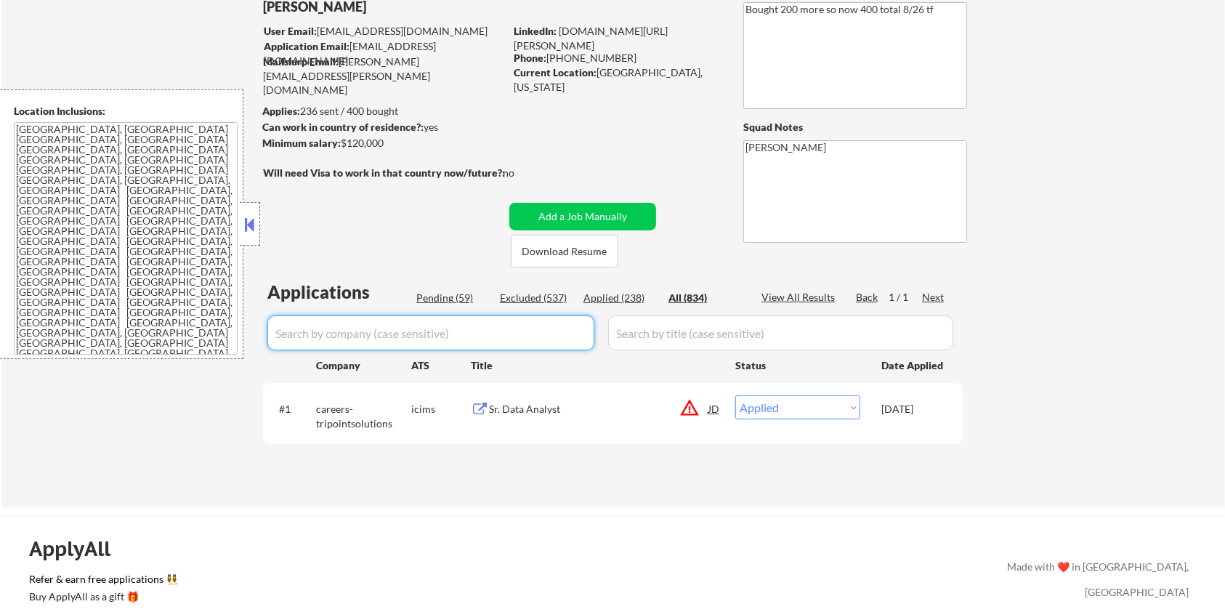
select select ""applied""
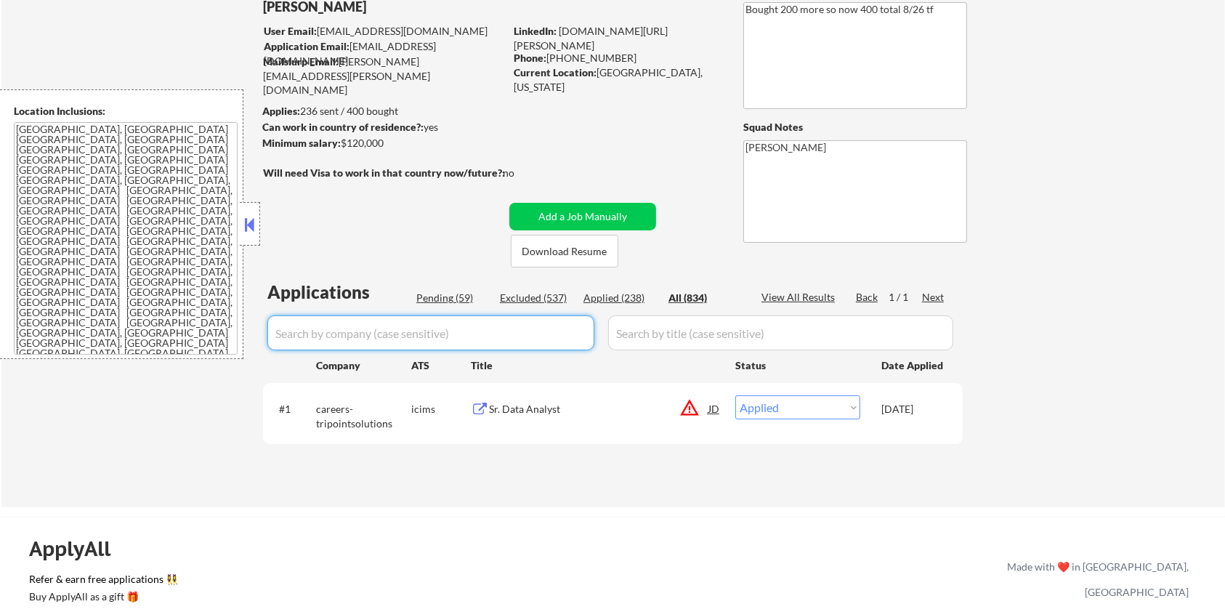
select select ""applied""
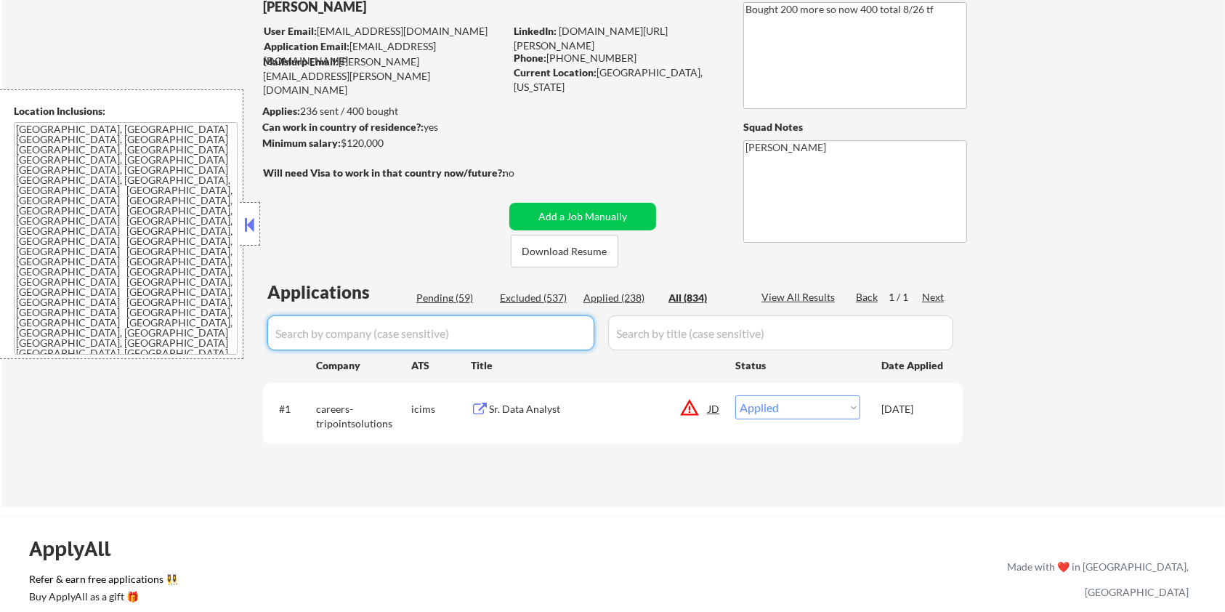
select select ""applied""
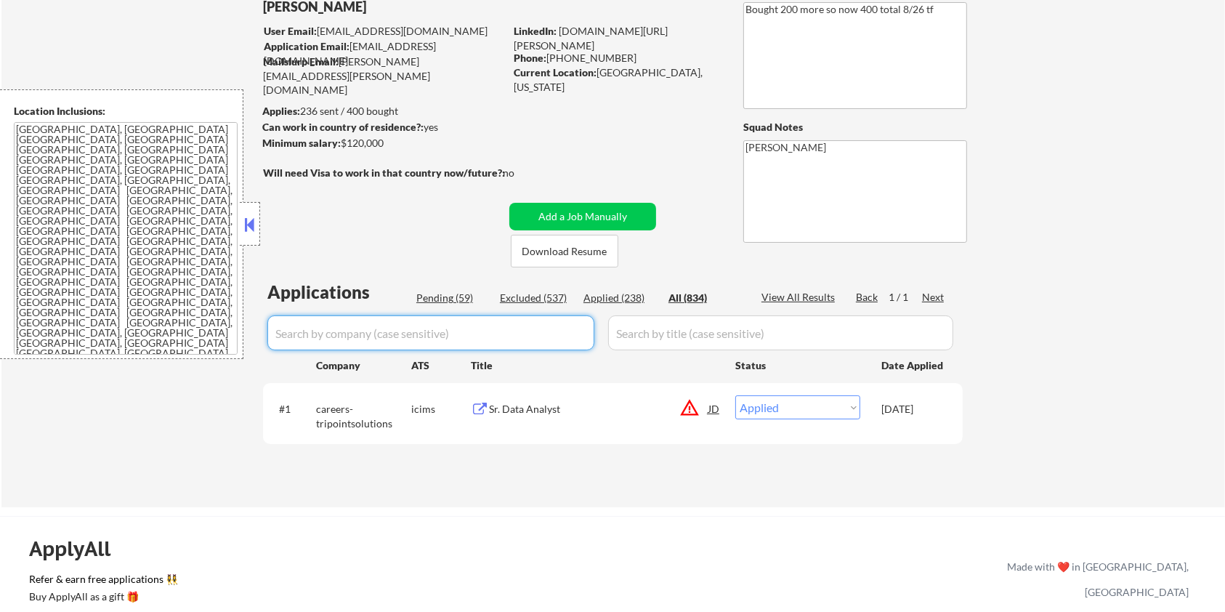
select select ""applied""
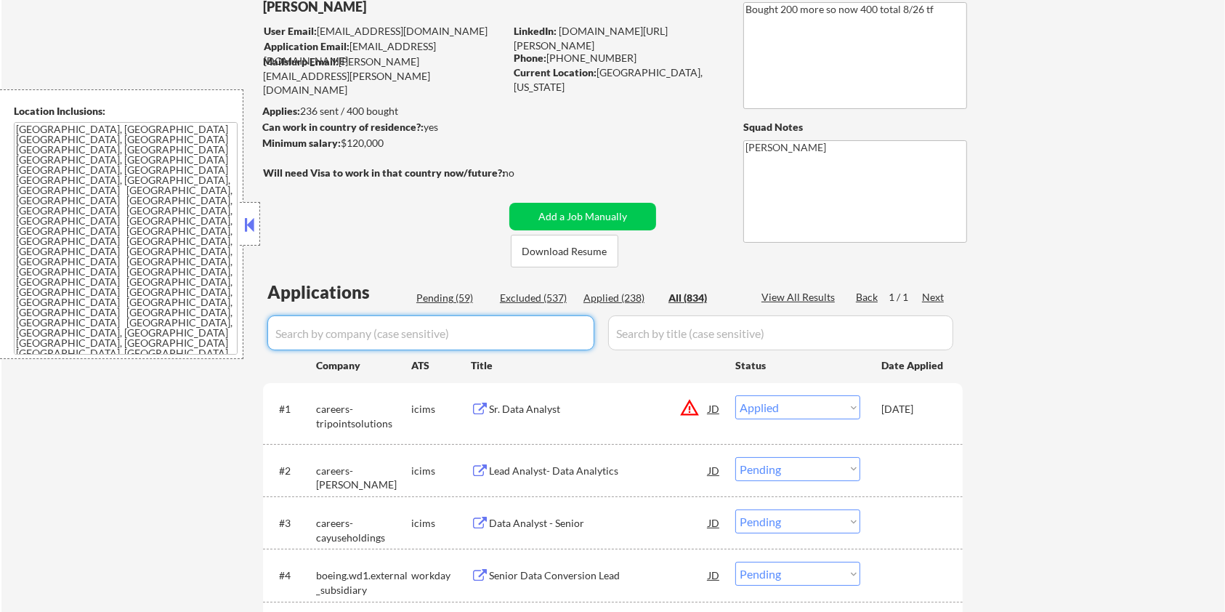
select select ""applied""
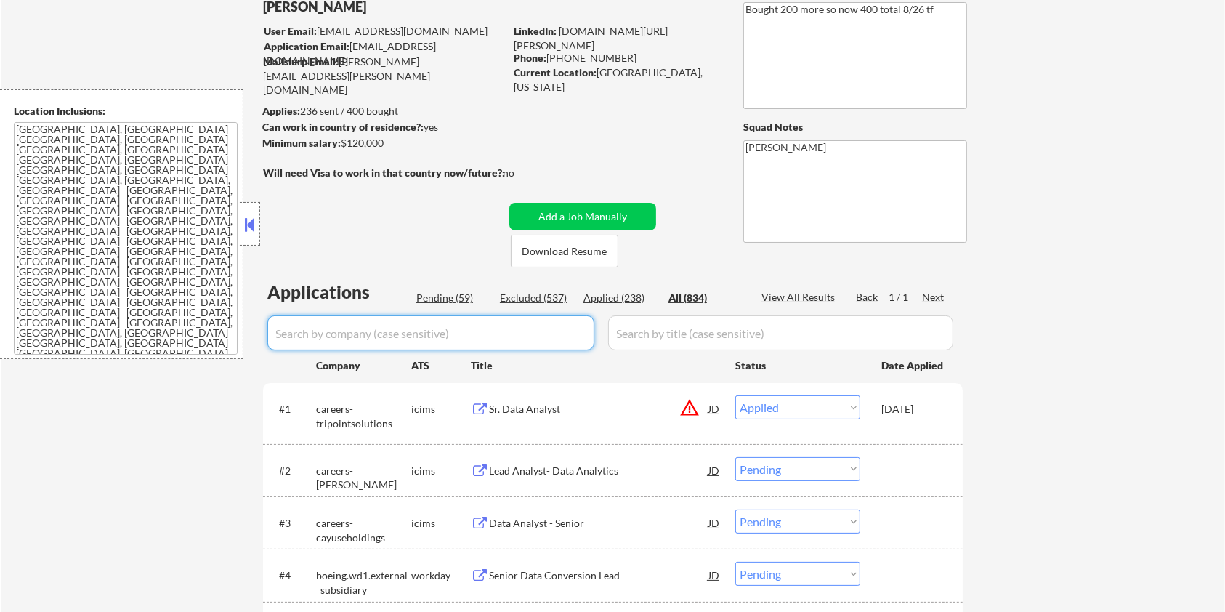
select select ""applied""
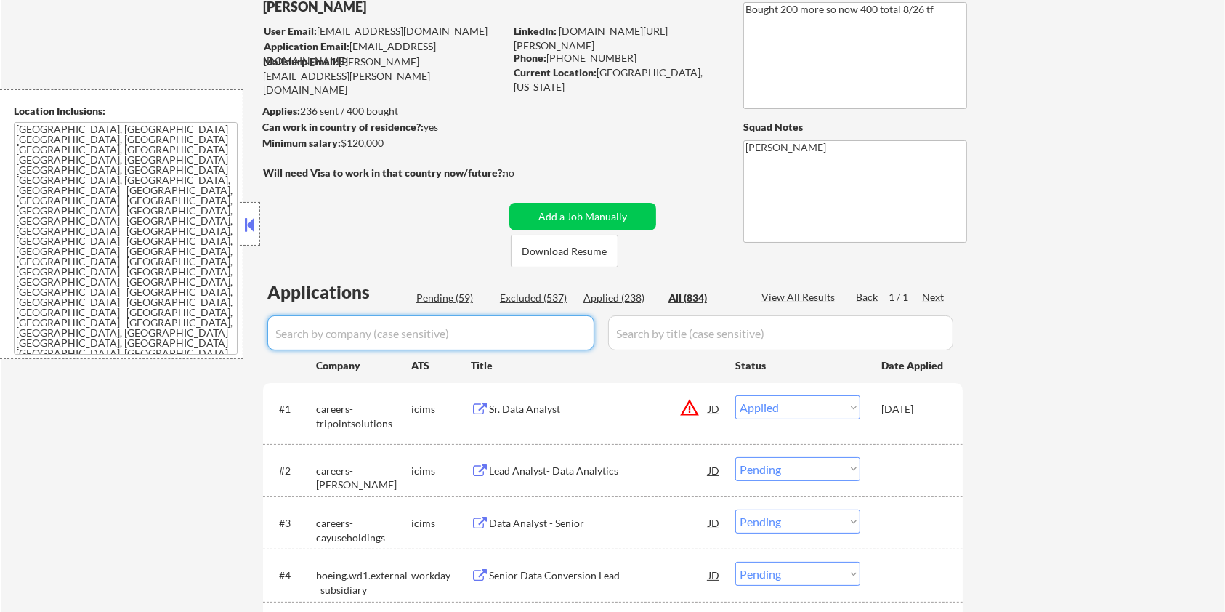
select select ""applied""
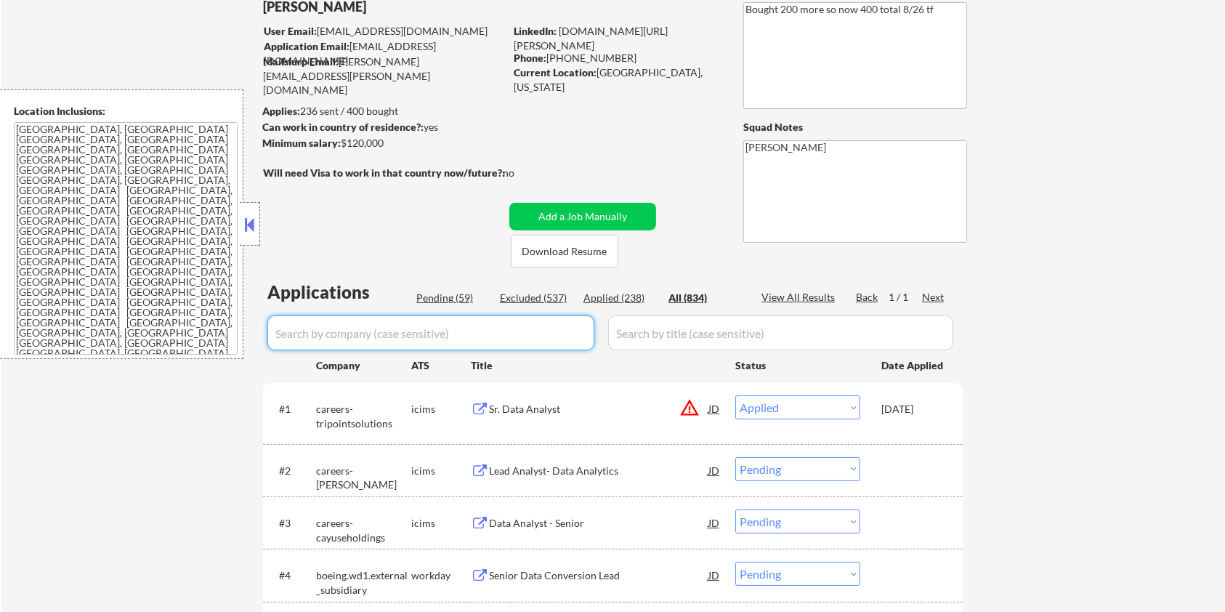
select select ""applied""
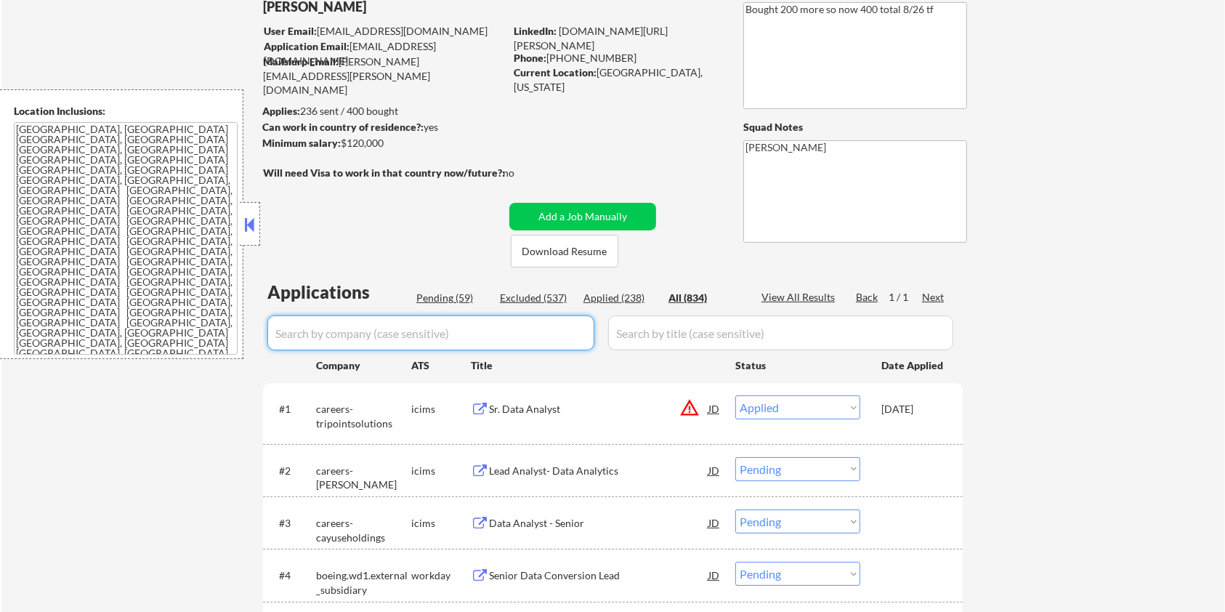
select select ""applied""
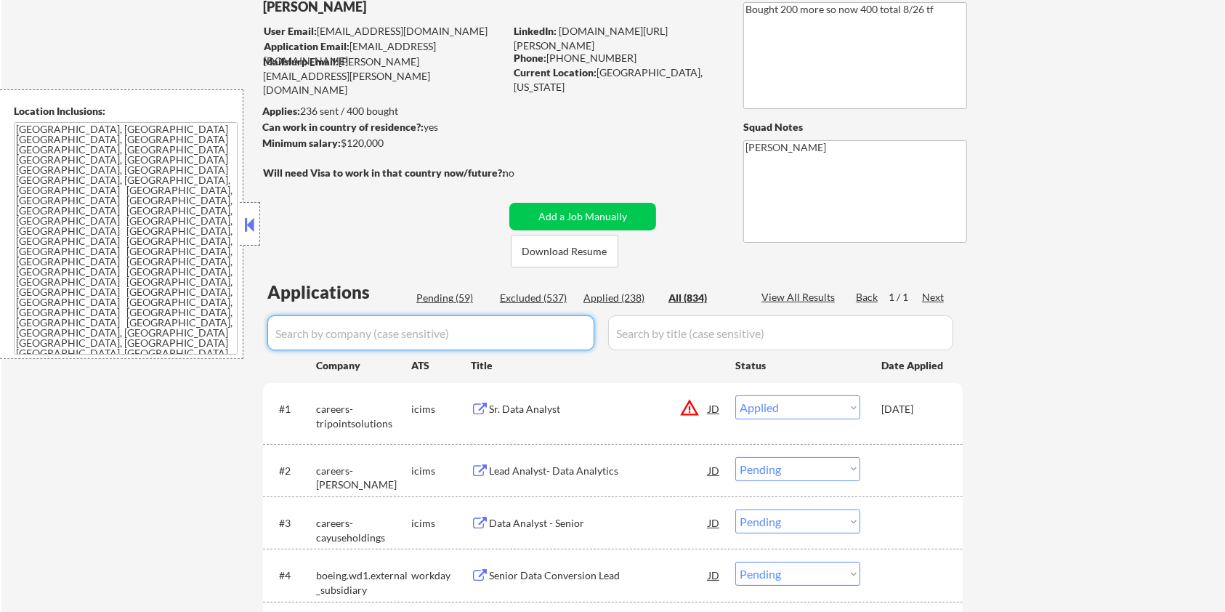
select select ""applied""
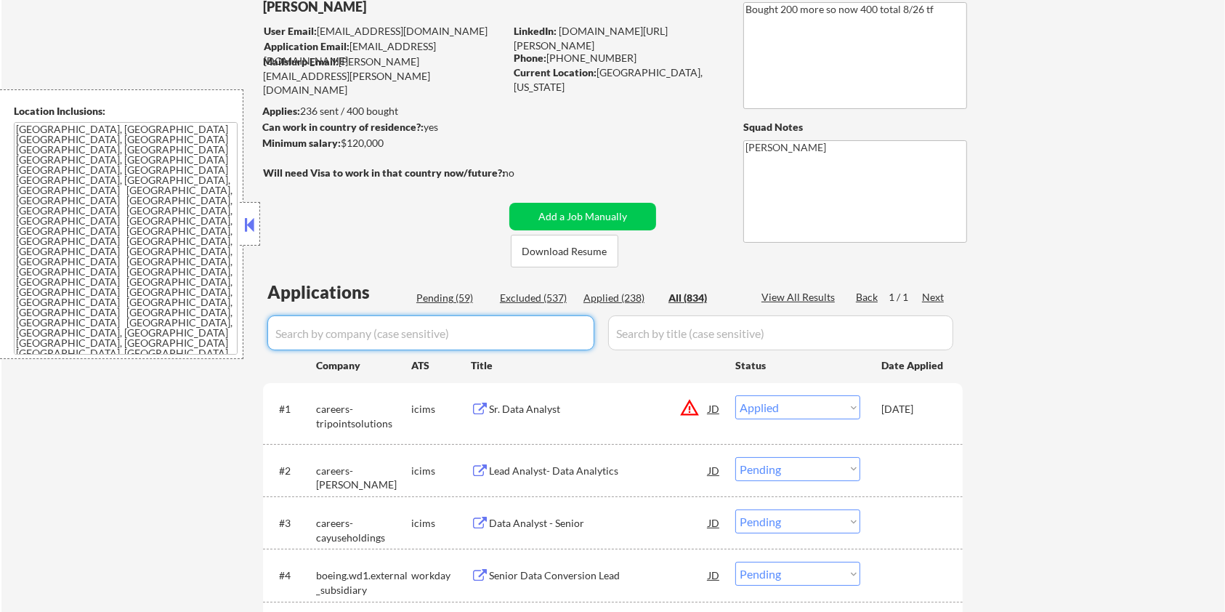
select select ""applied""
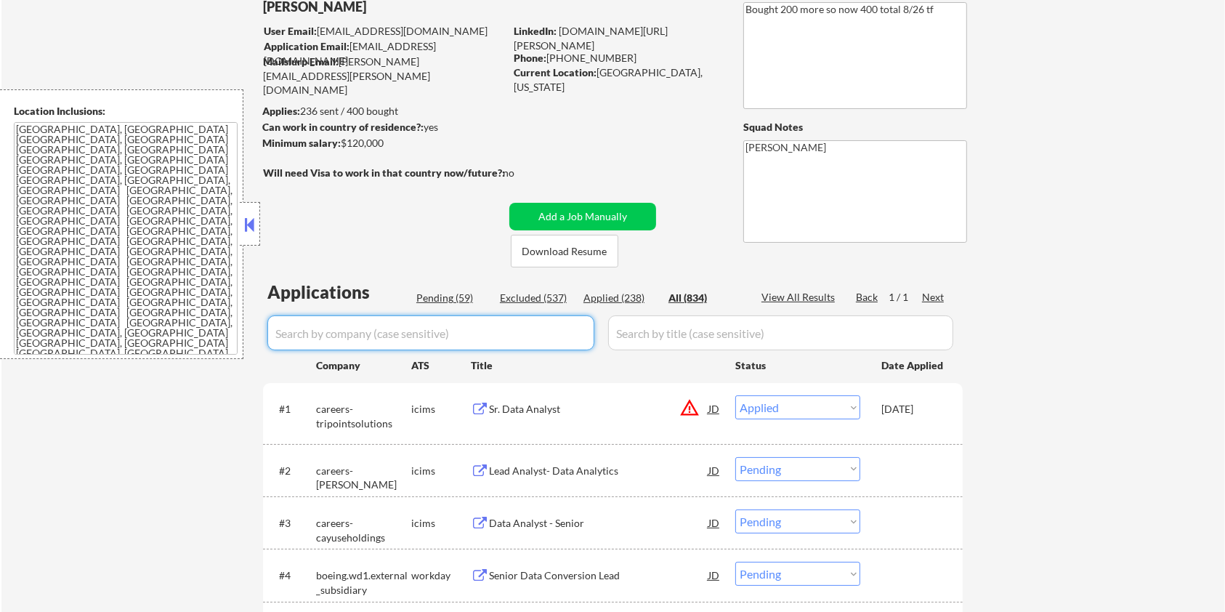
select select ""applied""
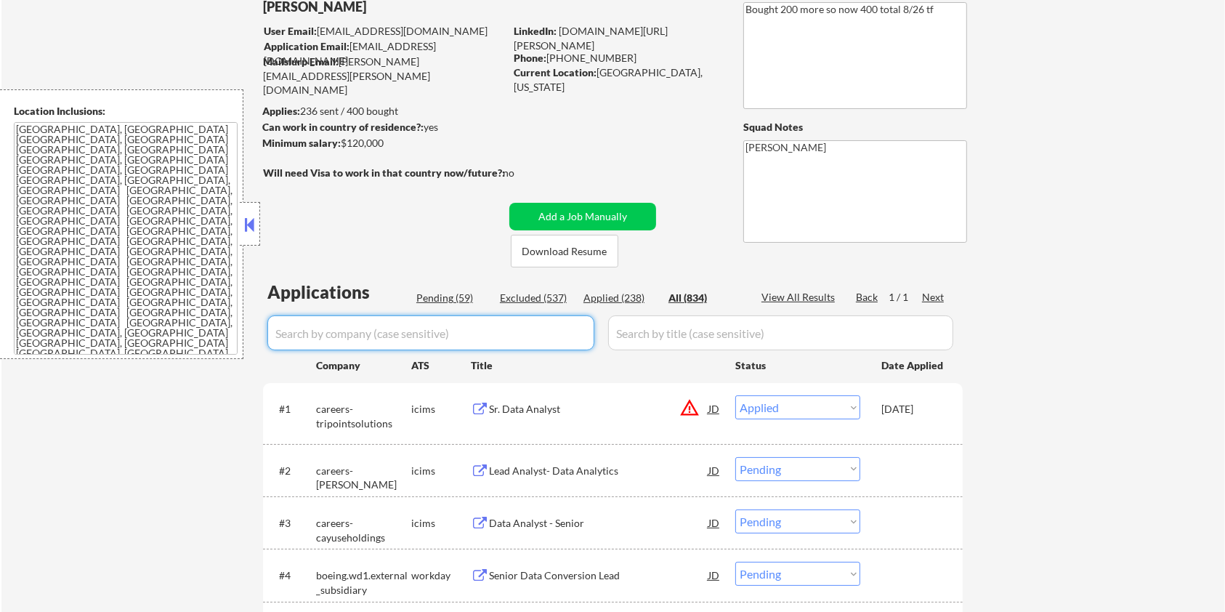
select select ""applied""
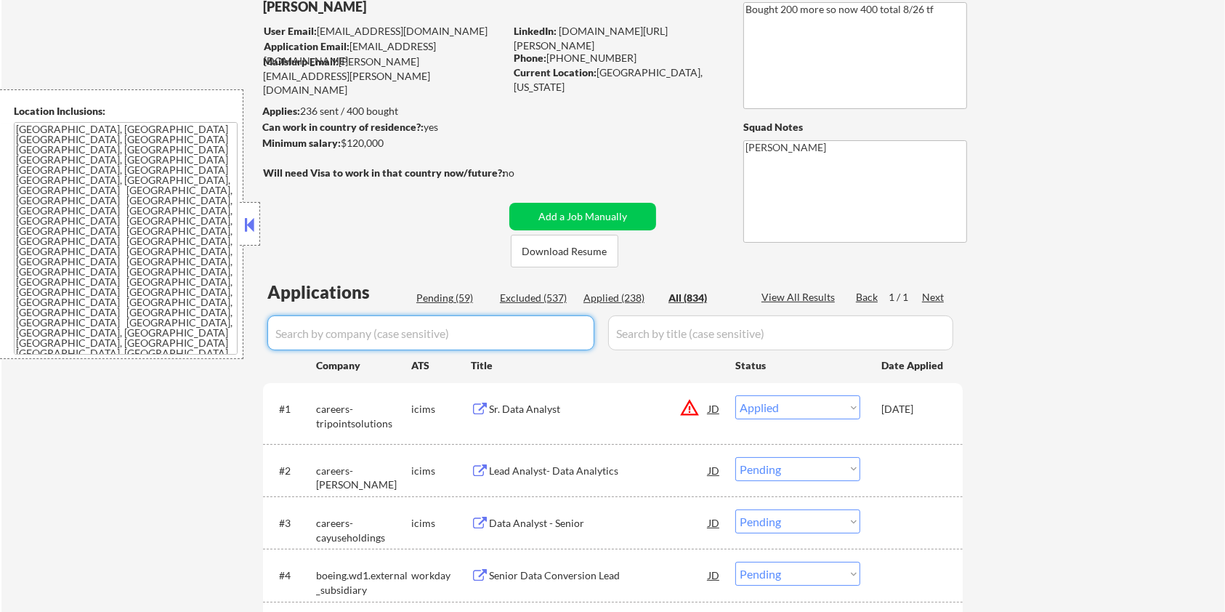
select select ""applied""
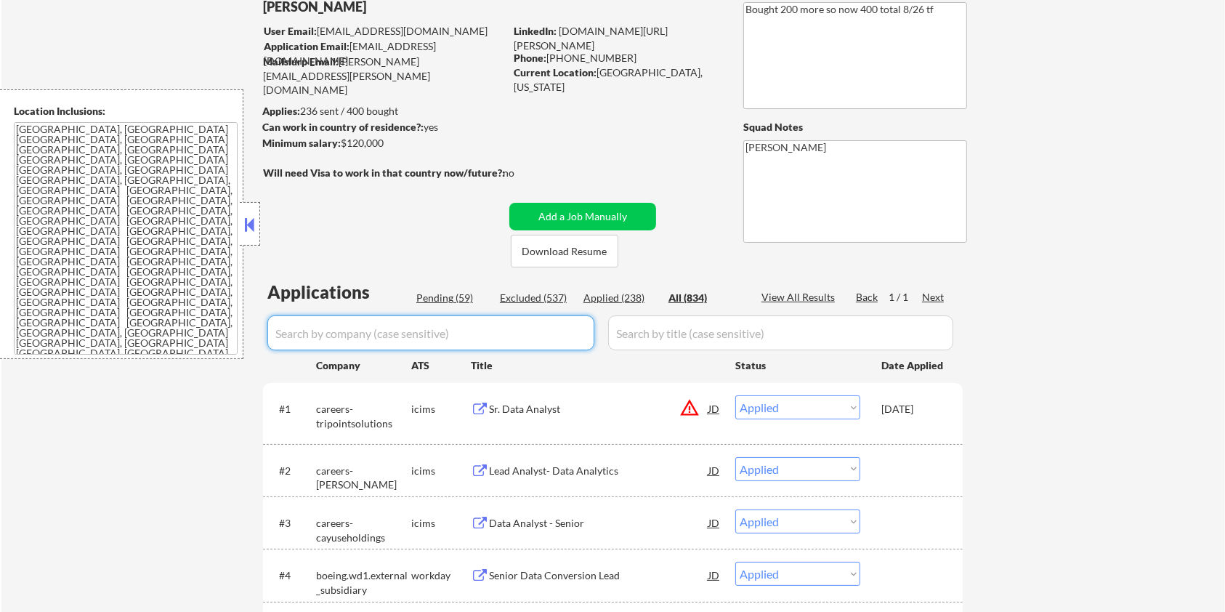
select select ""applied""
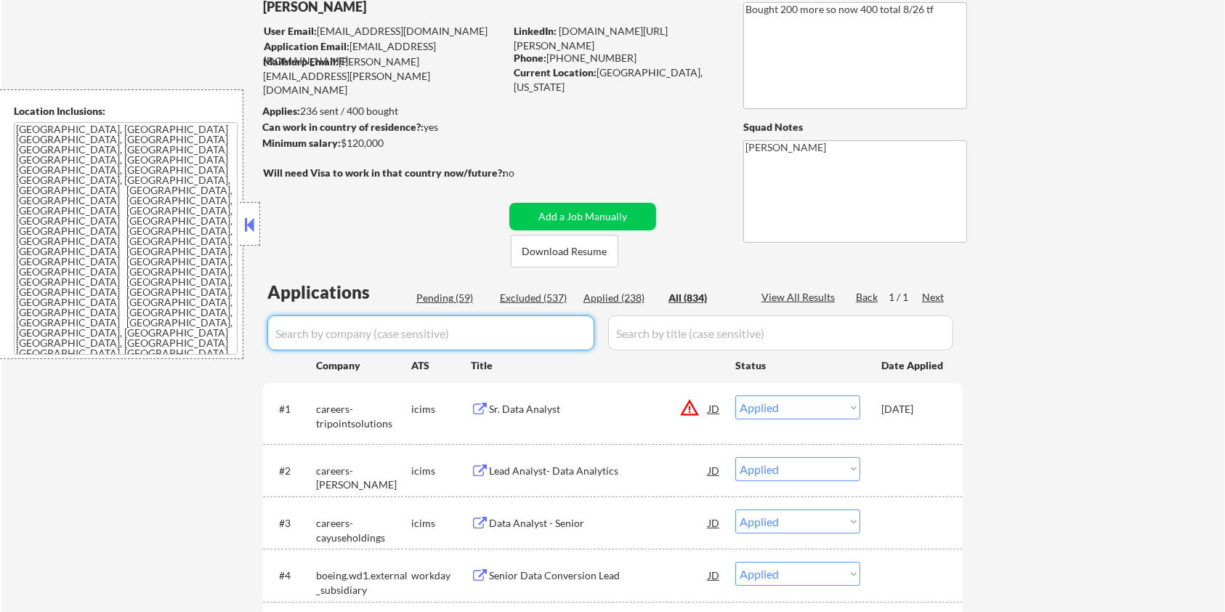
select select ""applied""
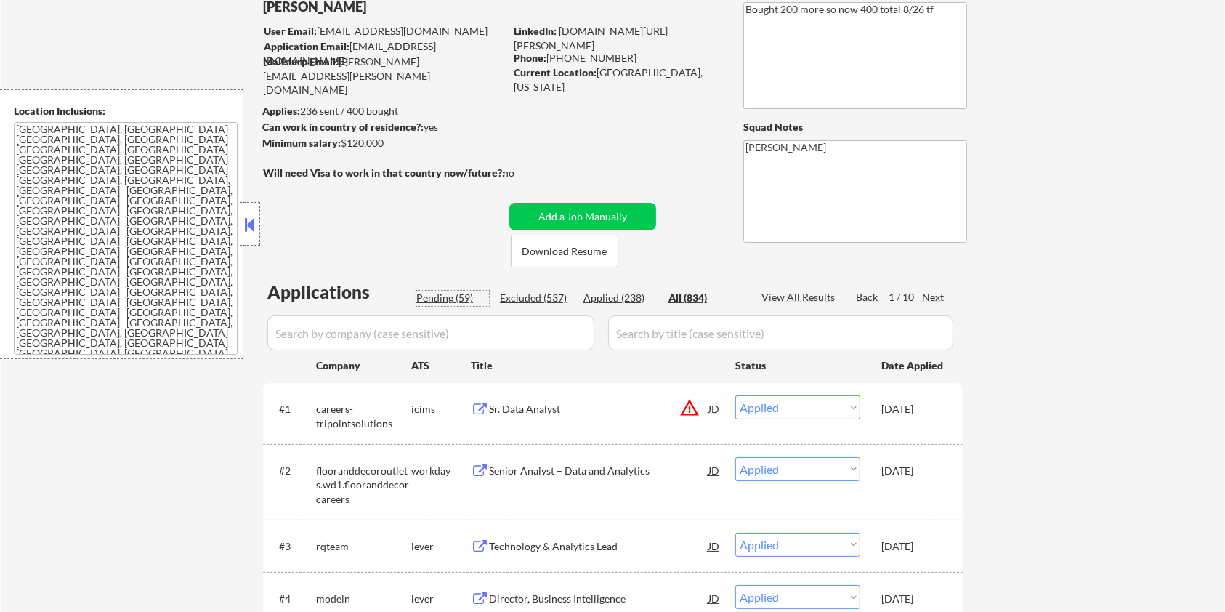
click at [448, 303] on div "Pending (59)" at bounding box center [452, 298] width 73 height 15
select select ""pending""
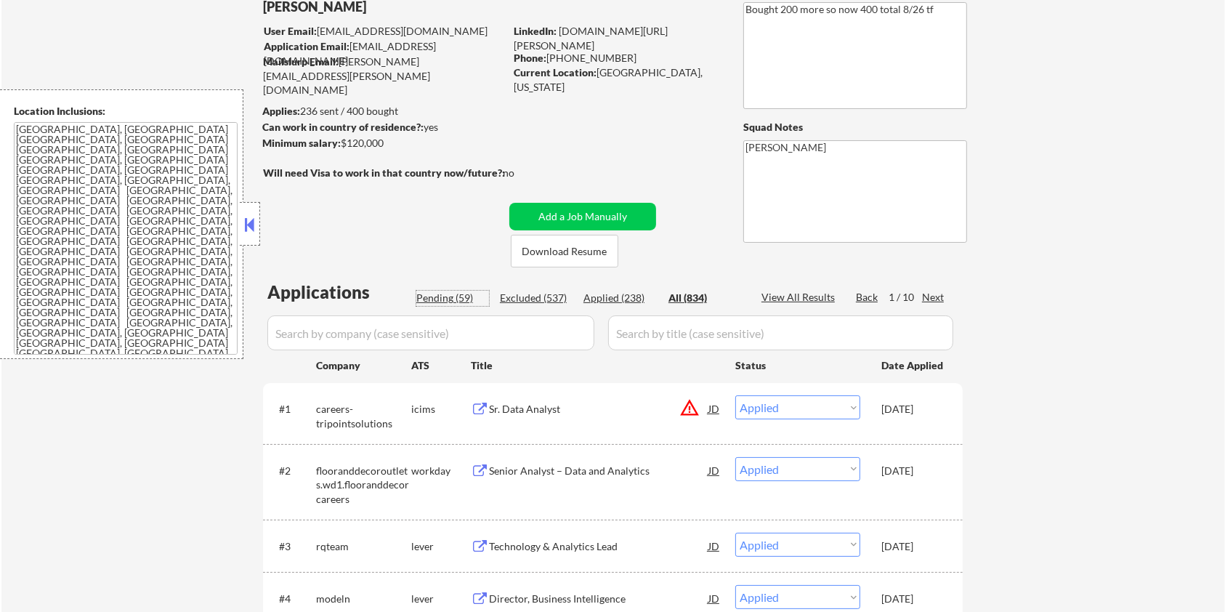
select select ""pending""
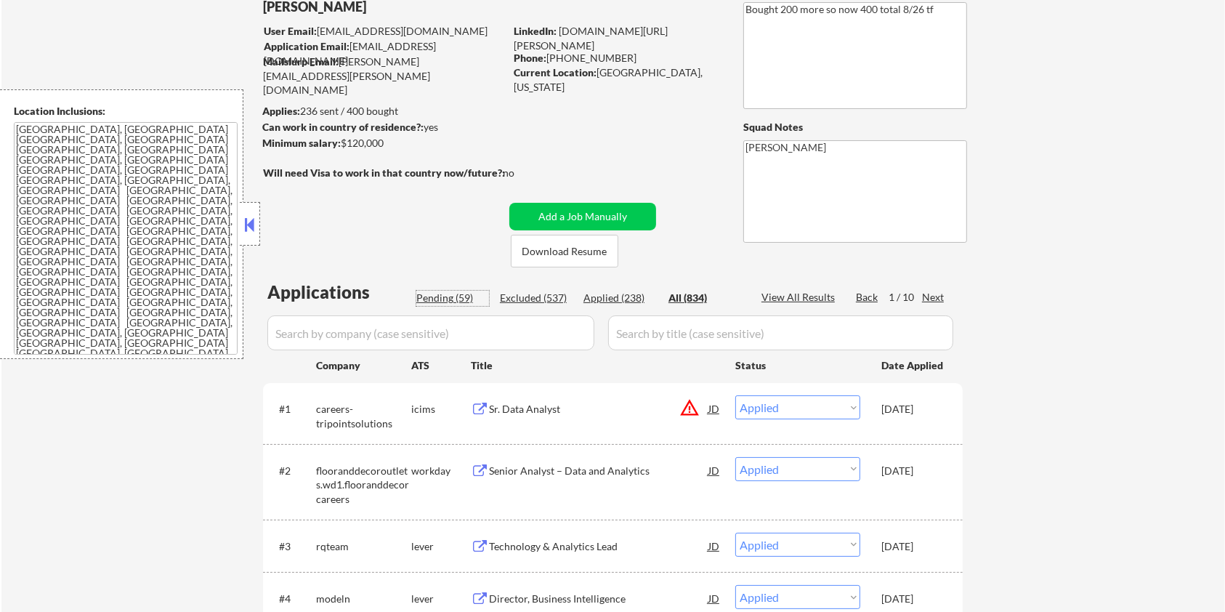
select select ""pending""
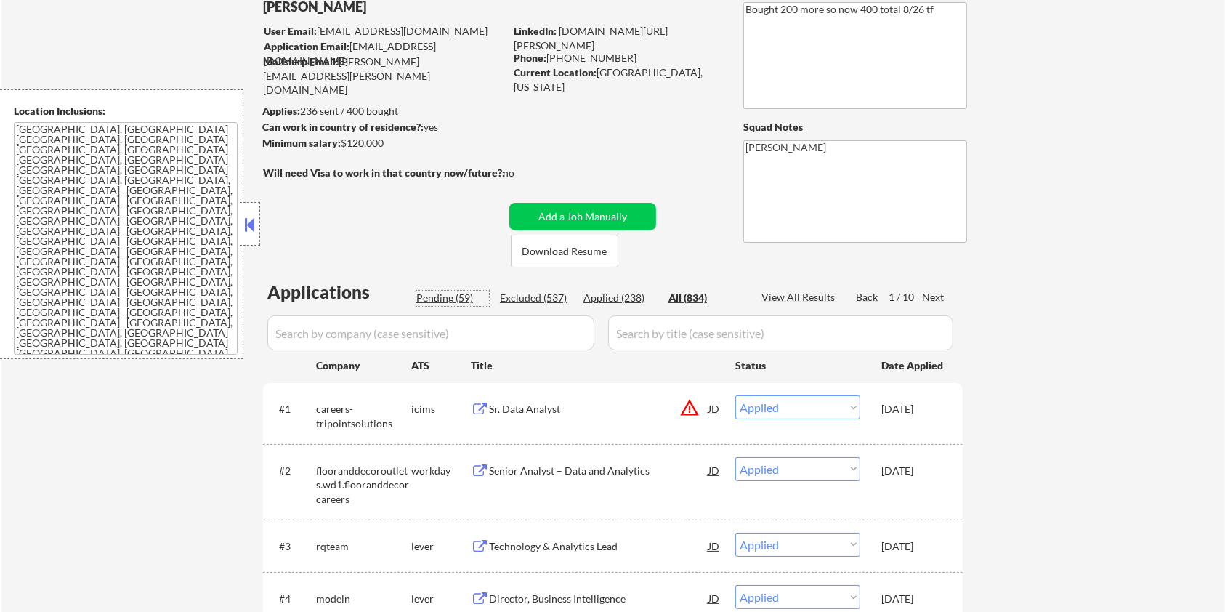
select select ""pending""
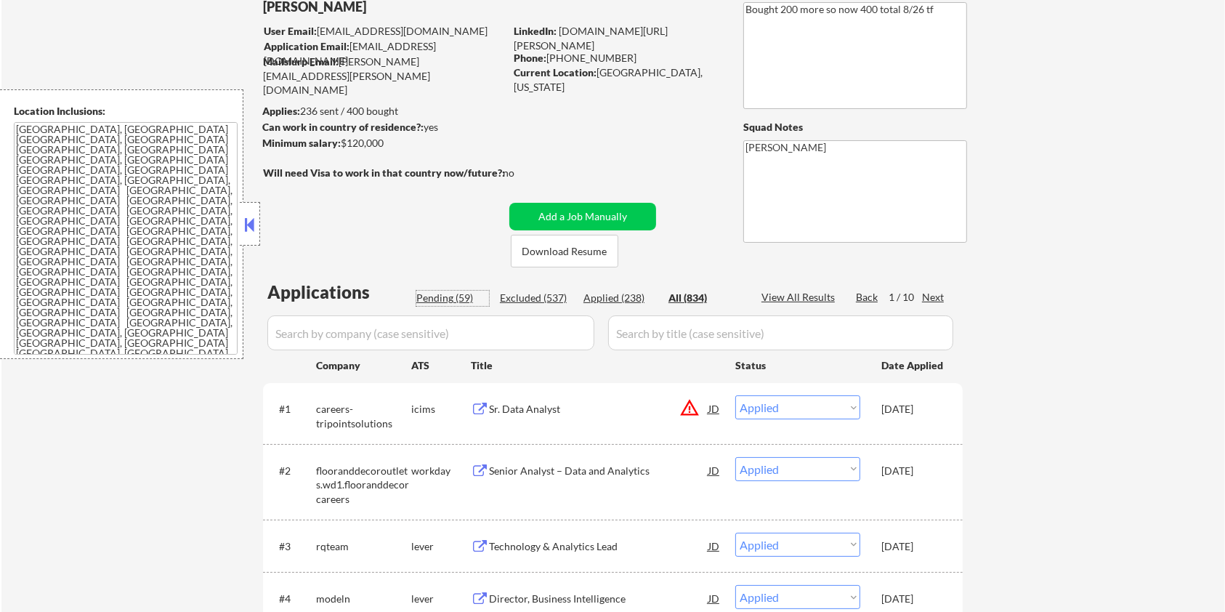
select select ""pending""
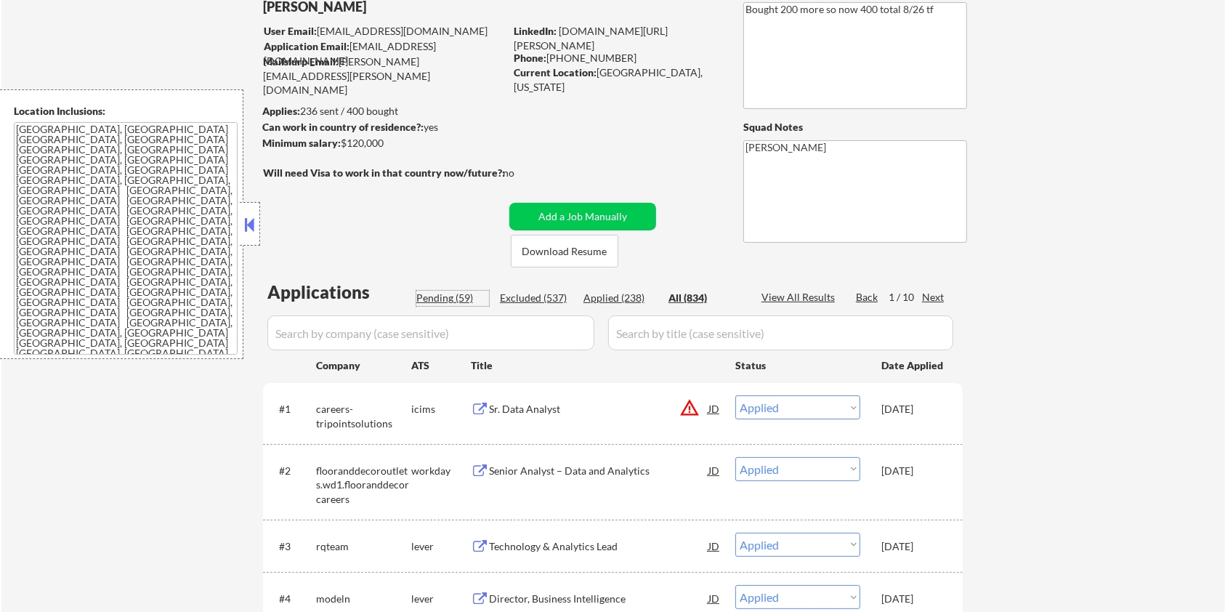
select select ""pending""
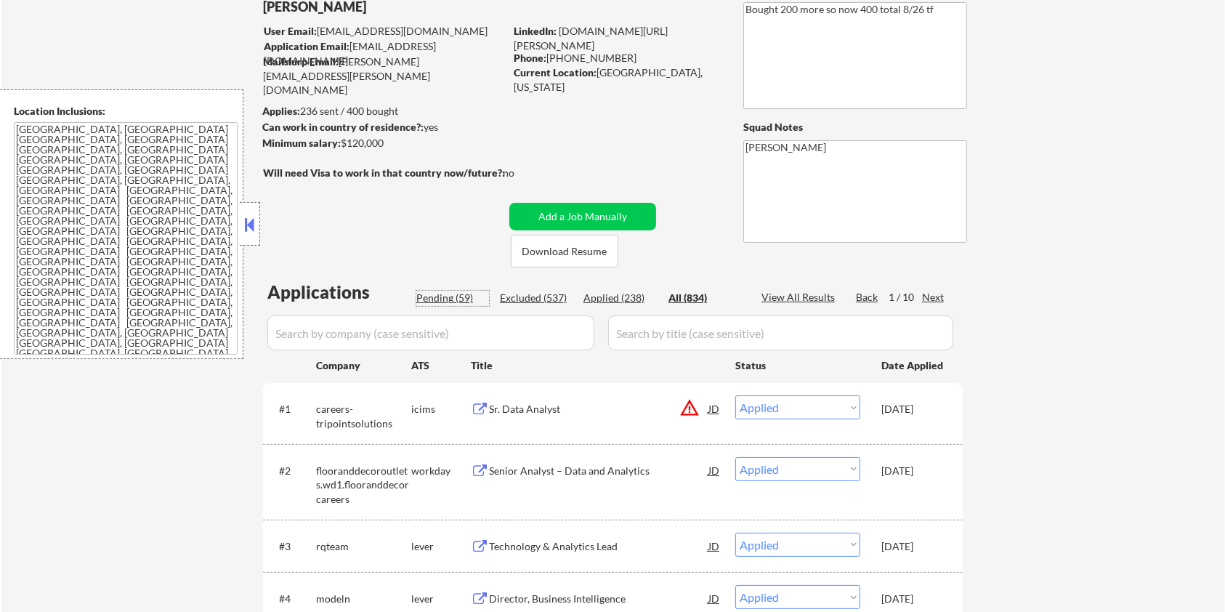
select select ""pending""
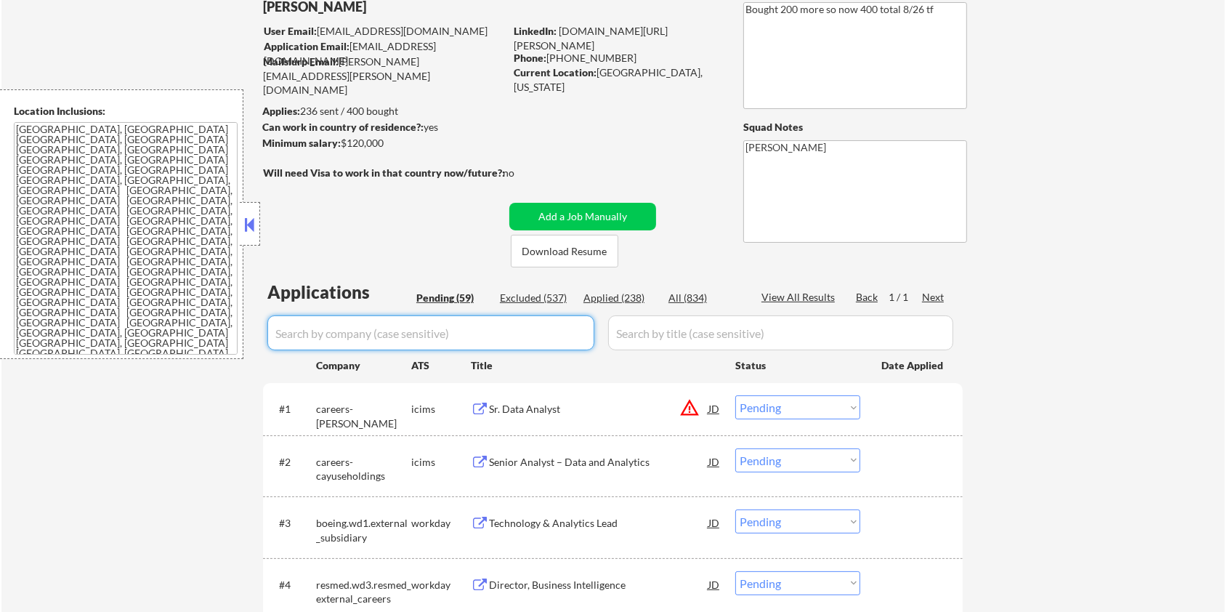
click at [445, 317] on input "input" at bounding box center [430, 332] width 327 height 35
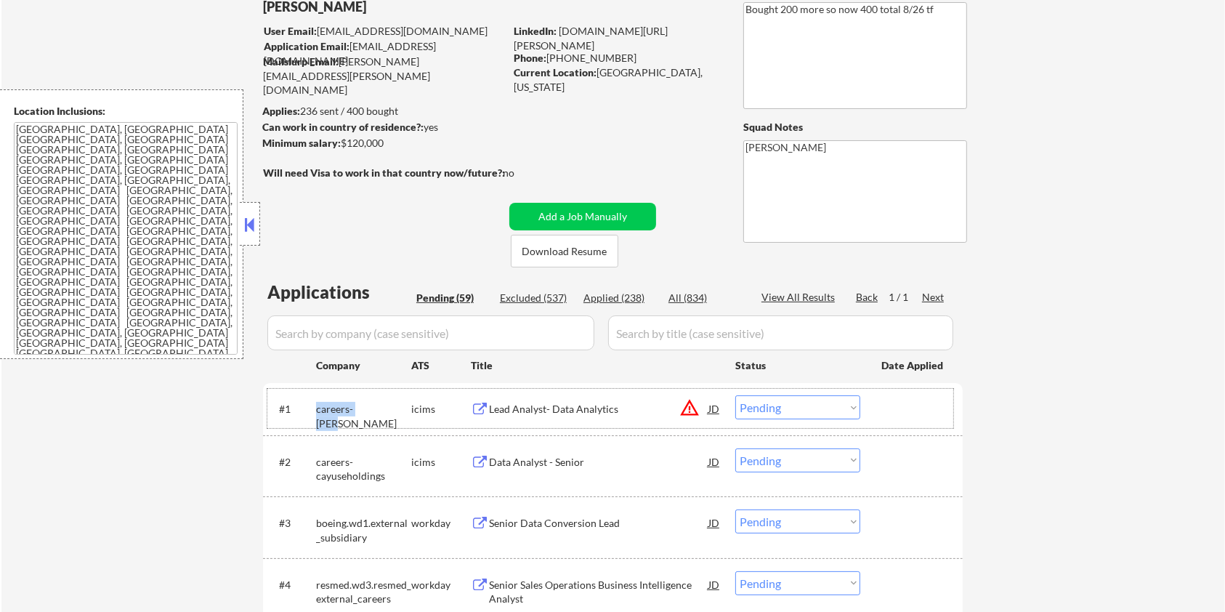
drag, startPoint x: 387, startPoint y: 408, endPoint x: 316, endPoint y: 408, distance: 71.2
click at [316, 408] on div "careers-[PERSON_NAME]" at bounding box center [363, 416] width 95 height 28
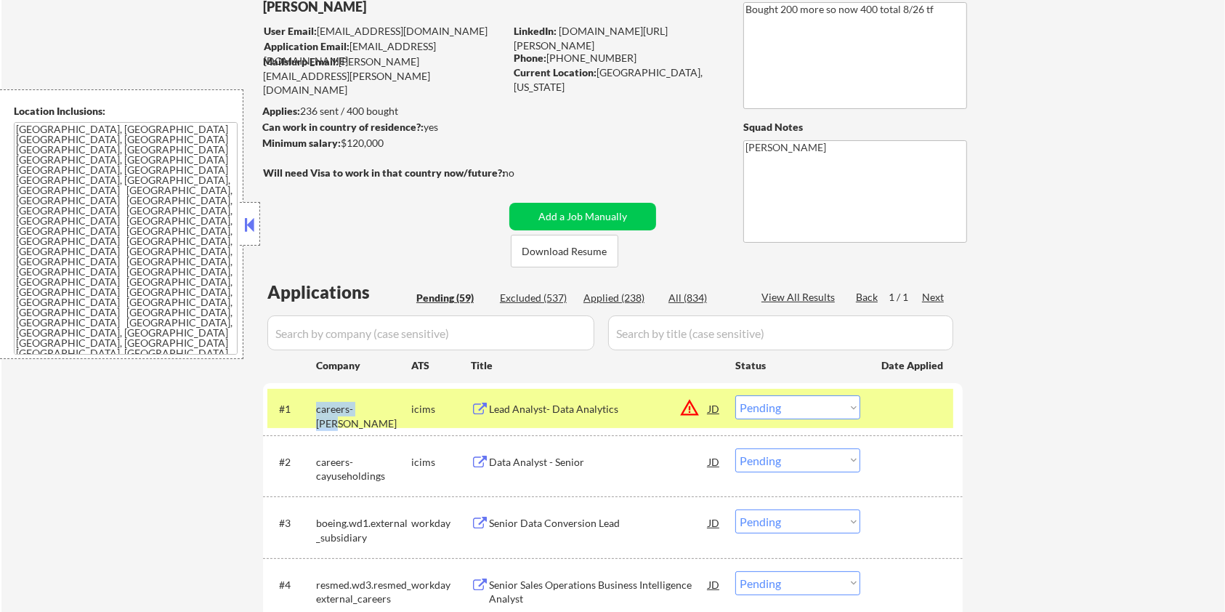
copy div "careers-[PERSON_NAME]"
click at [349, 332] on input "input" at bounding box center [430, 332] width 327 height 35
paste input "careers-[PERSON_NAME]"
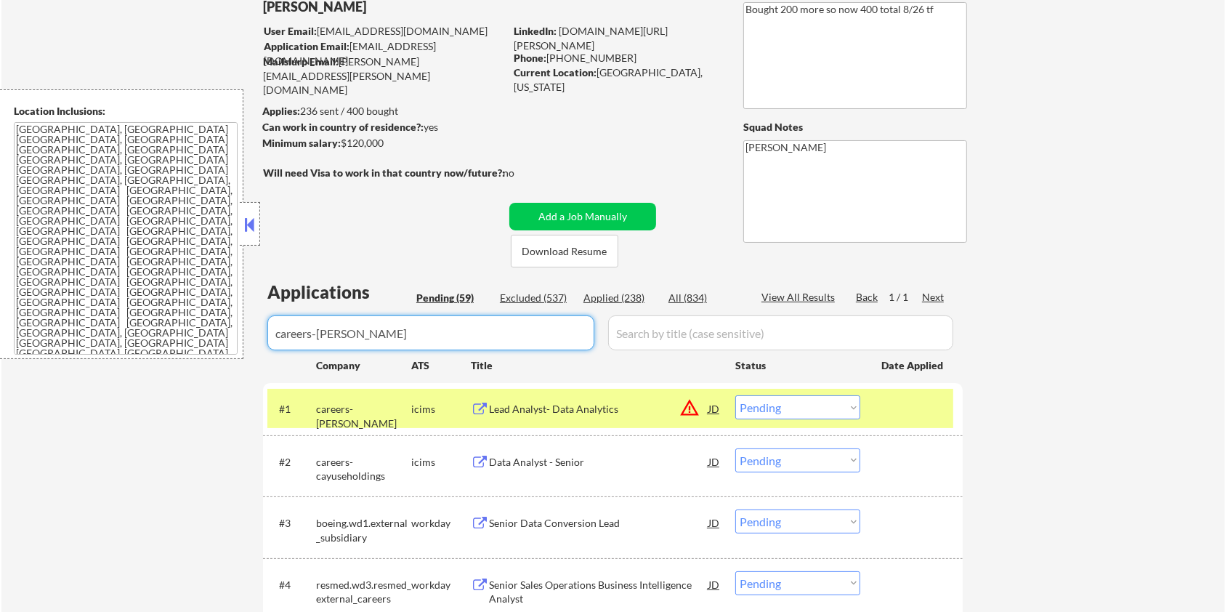
click at [610, 334] on input "input" at bounding box center [780, 332] width 345 height 35
click at [686, 304] on div "All (834)" at bounding box center [704, 298] width 73 height 15
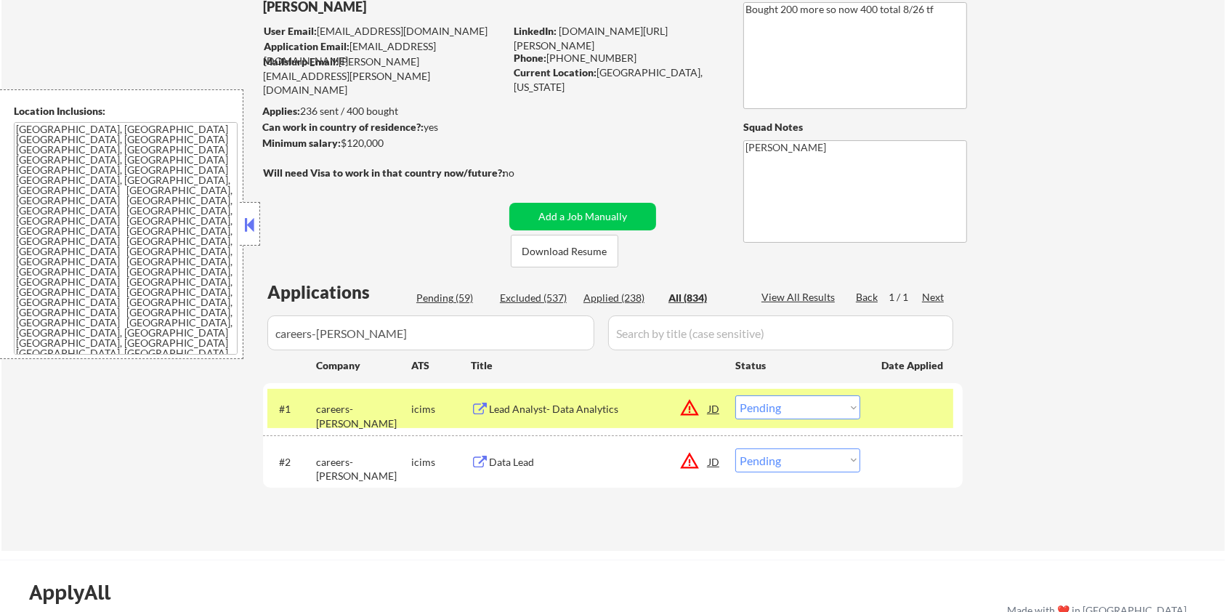
click at [565, 406] on div "Lead Analyst- Data Analytics" at bounding box center [598, 409] width 219 height 15
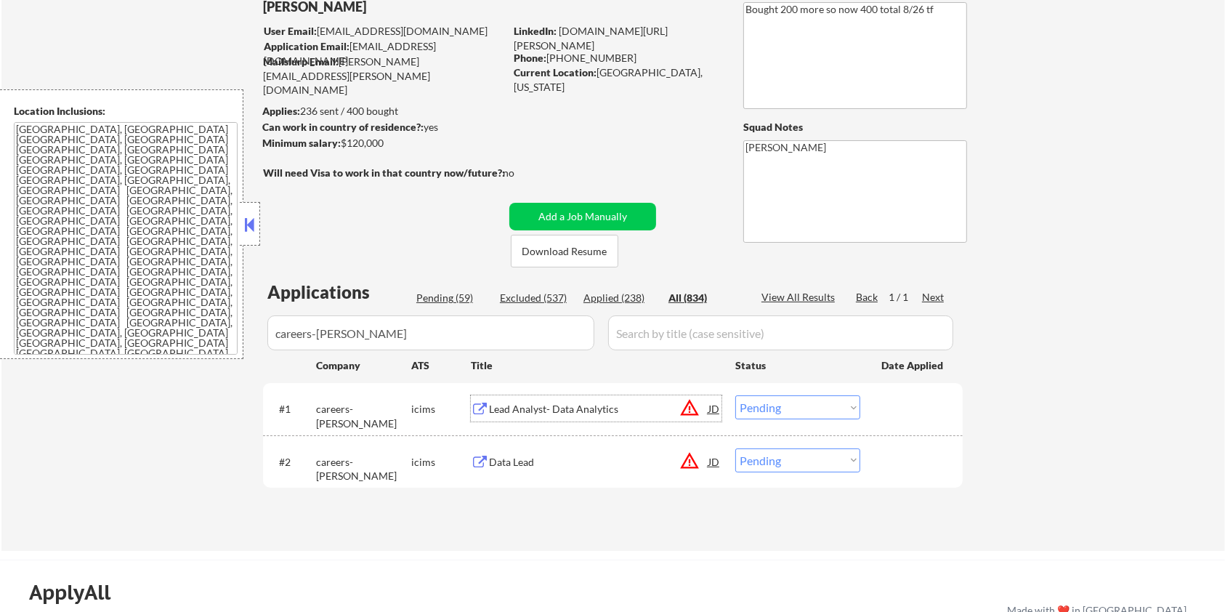
click at [802, 407] on select "Choose an option... Pending Applied Excluded (Questions) Excluded (Expired) Exc…" at bounding box center [797, 407] width 125 height 24
click at [735, 395] on select "Choose an option... Pending Applied Excluded (Questions) Excluded (Expired) Exc…" at bounding box center [797, 407] width 125 height 24
click at [509, 462] on div "Data Lead" at bounding box center [598, 462] width 219 height 15
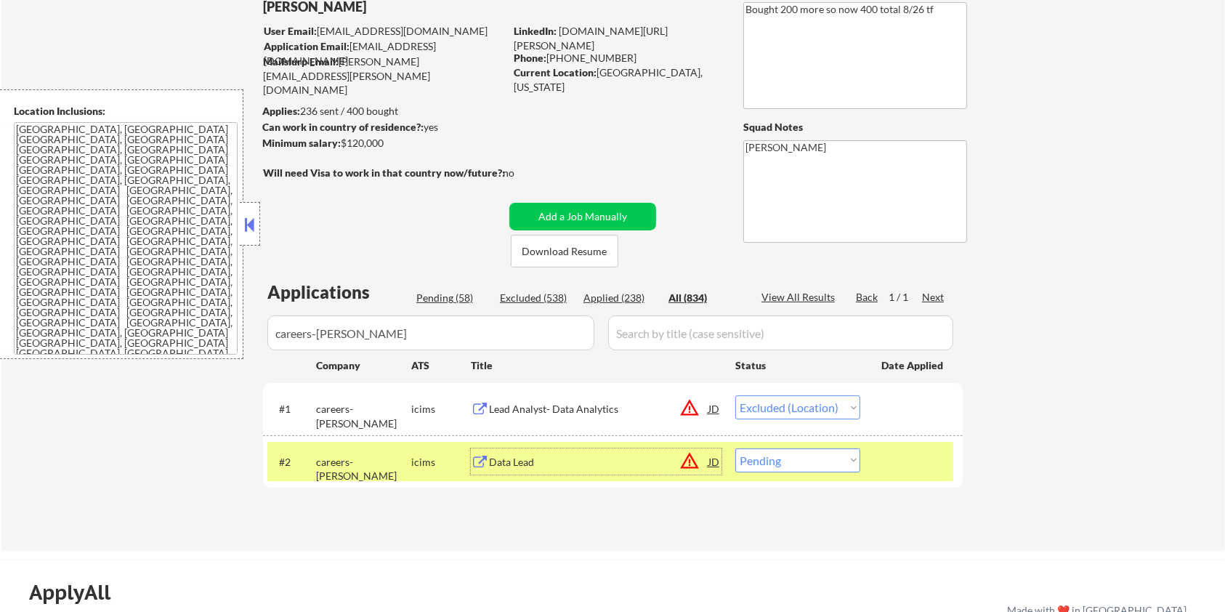
click at [807, 466] on select "Choose an option... Pending Applied Excluded (Questions) Excluded (Expired) Exc…" at bounding box center [797, 460] width 125 height 24
click at [735, 448] on select "Choose an option... Pending Applied Excluded (Questions) Excluded (Expired) Exc…" at bounding box center [797, 460] width 125 height 24
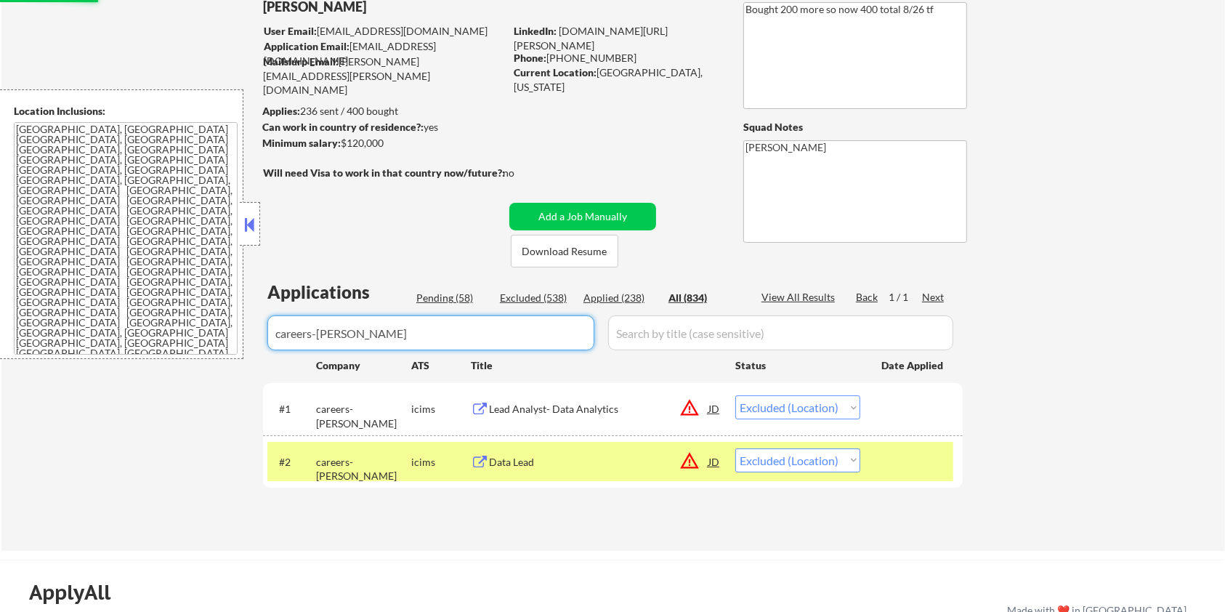
drag, startPoint x: 493, startPoint y: 344, endPoint x: 160, endPoint y: 336, distance: 332.9
click at [160, 336] on body "← Return to /applysquad Mailslurp Inbox Job Search Builder [PERSON_NAME] User E…" at bounding box center [612, 209] width 1225 height 612
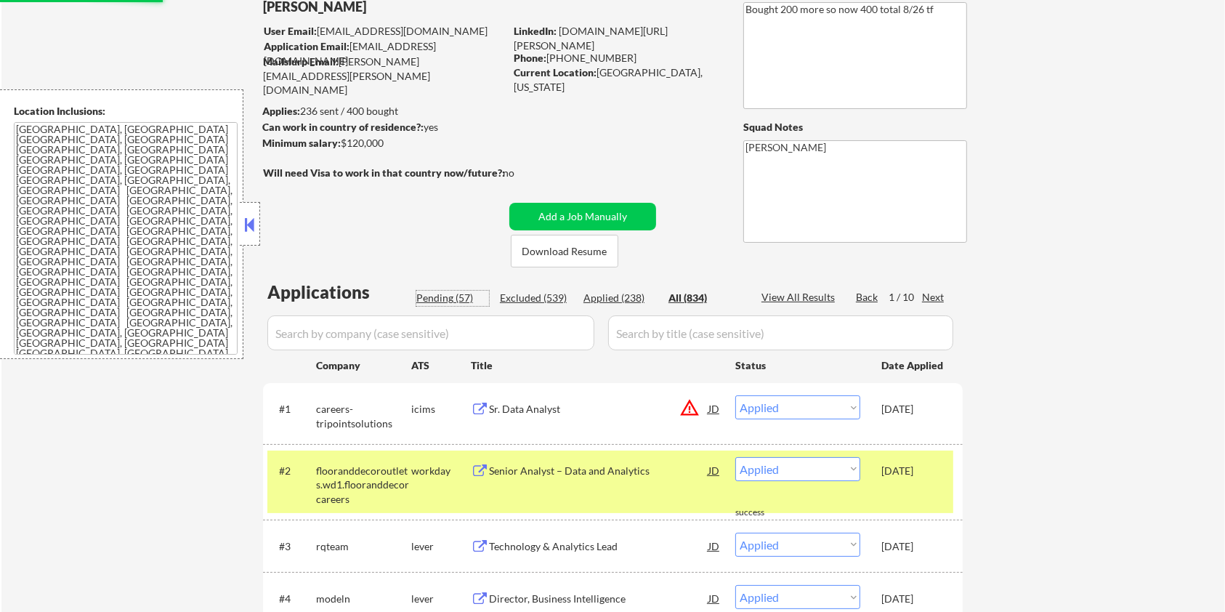
click at [432, 298] on div "Pending (57)" at bounding box center [452, 298] width 73 height 15
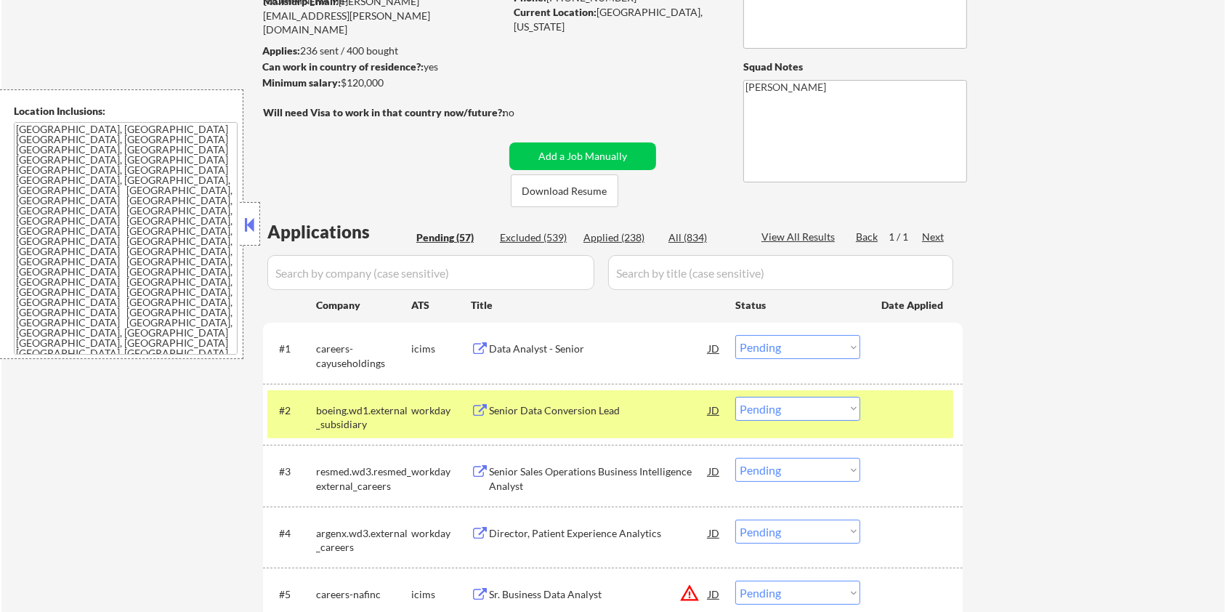
scroll to position [193, 0]
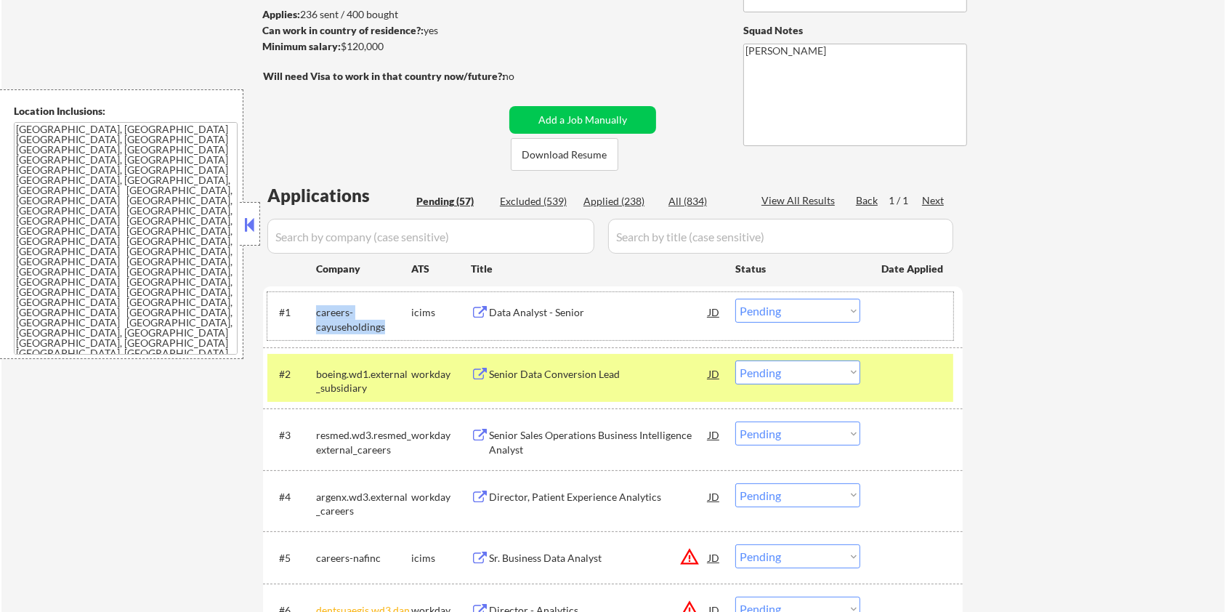
drag, startPoint x: 389, startPoint y: 324, endPoint x: 316, endPoint y: 307, distance: 75.3
click at [316, 307] on div "careers-cayuseholdings" at bounding box center [363, 319] width 95 height 28
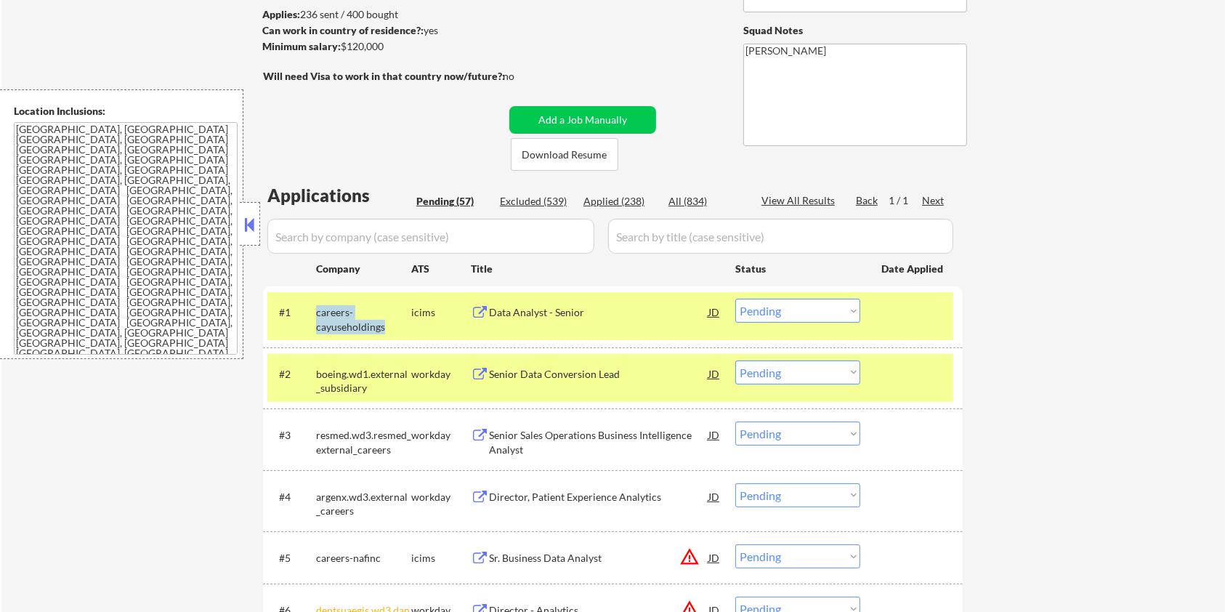
copy div "careers-cayuseholdings"
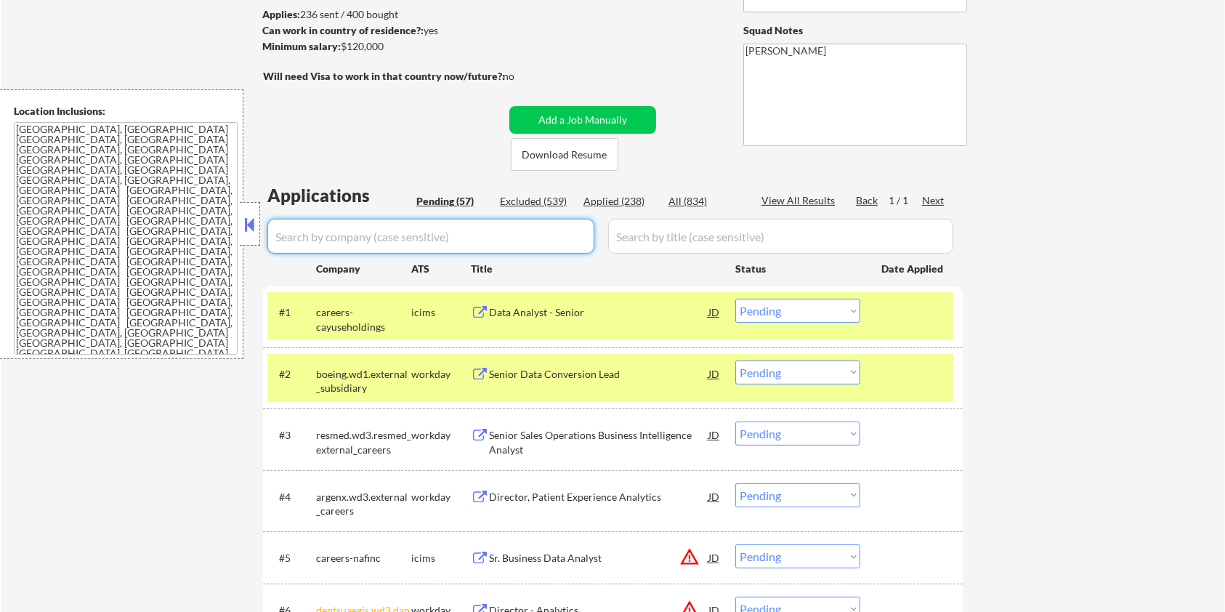
click at [373, 235] on input "input" at bounding box center [430, 236] width 327 height 35
paste input "careers-cayuseholdings"
click at [660, 235] on input "input" at bounding box center [780, 236] width 345 height 35
click at [687, 195] on div "All (834)" at bounding box center [704, 201] width 73 height 15
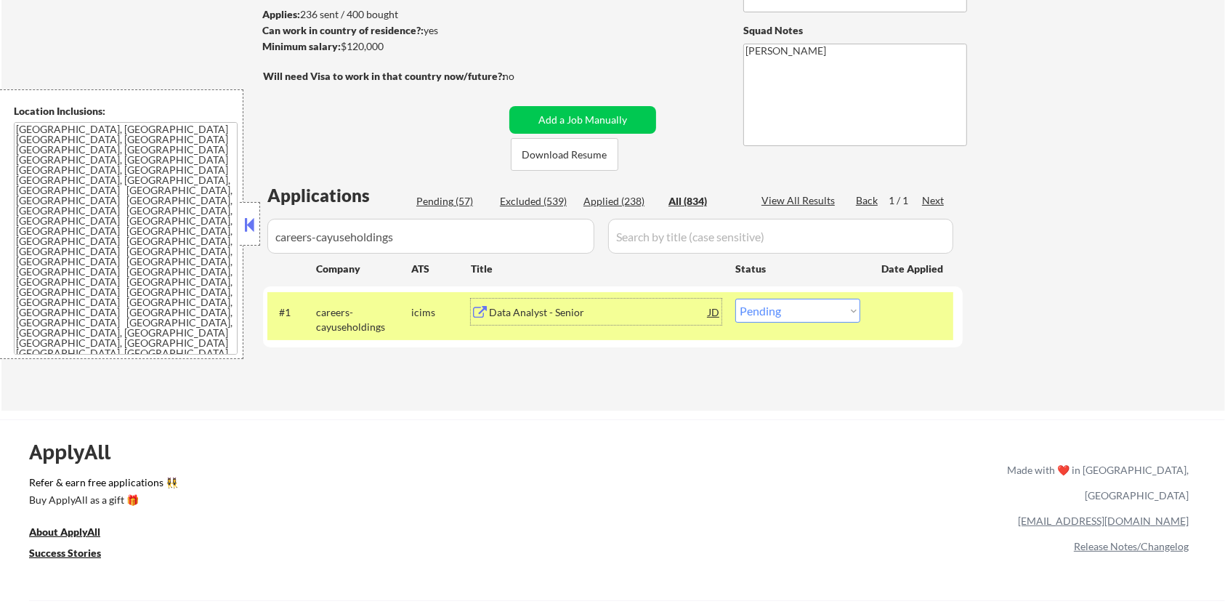
click at [543, 312] on div "Data Analyst - Senior" at bounding box center [598, 312] width 219 height 15
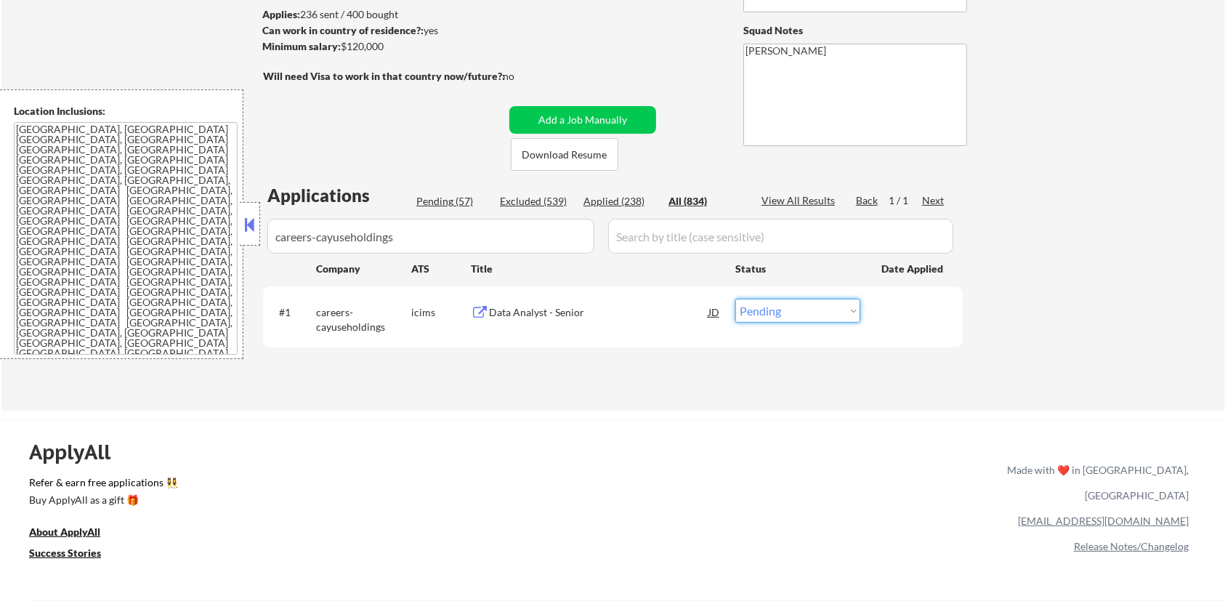
click at [793, 303] on select "Choose an option... Pending Applied Excluded (Questions) Excluded (Expired) Exc…" at bounding box center [797, 311] width 125 height 24
click at [735, 299] on select "Choose an option... Pending Applied Excluded (Questions) Excluded (Expired) Exc…" at bounding box center [797, 311] width 125 height 24
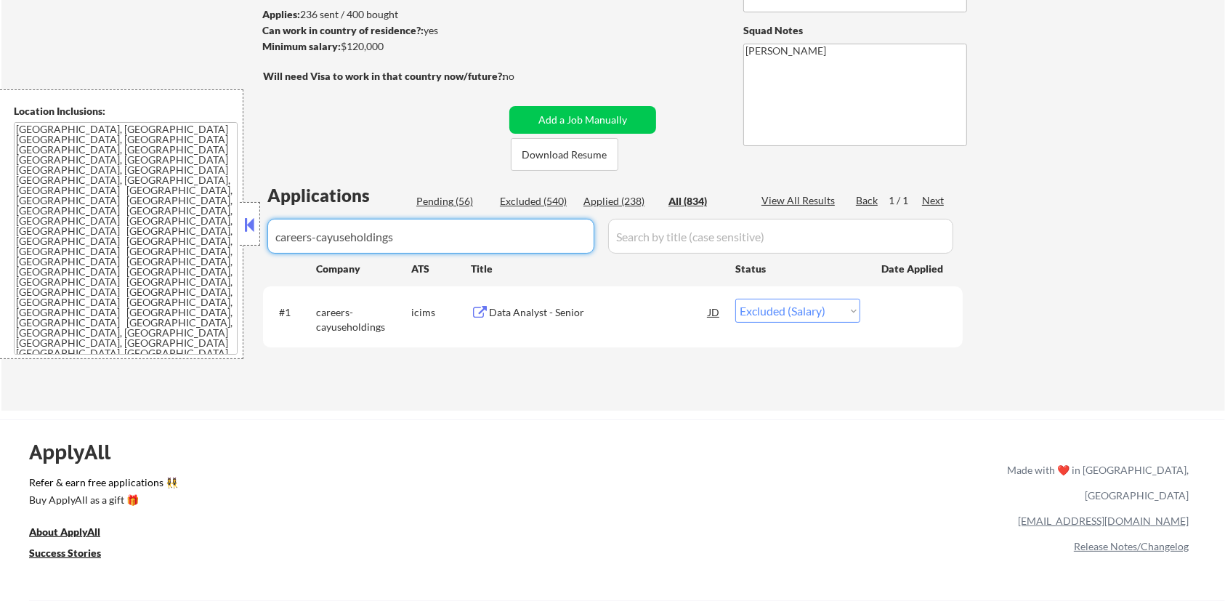
drag, startPoint x: 399, startPoint y: 235, endPoint x: 118, endPoint y: 235, distance: 281.2
click at [118, 235] on body "← Return to /applysquad Mailslurp Inbox Job Search Builder [PERSON_NAME] User E…" at bounding box center [612, 113] width 1225 height 612
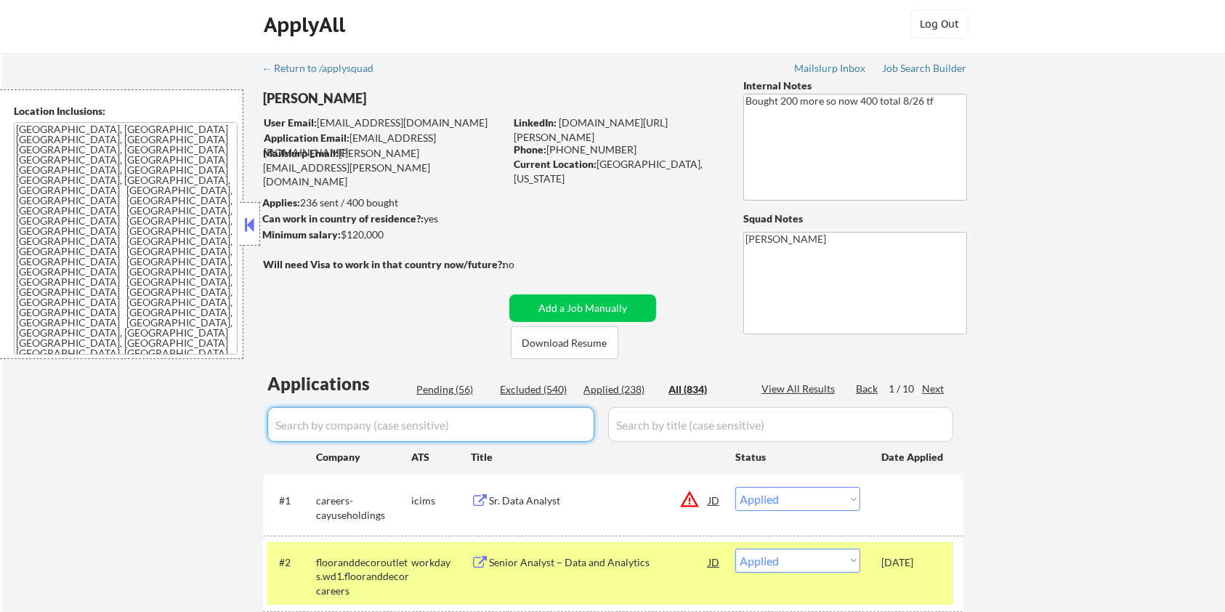
scroll to position [0, 0]
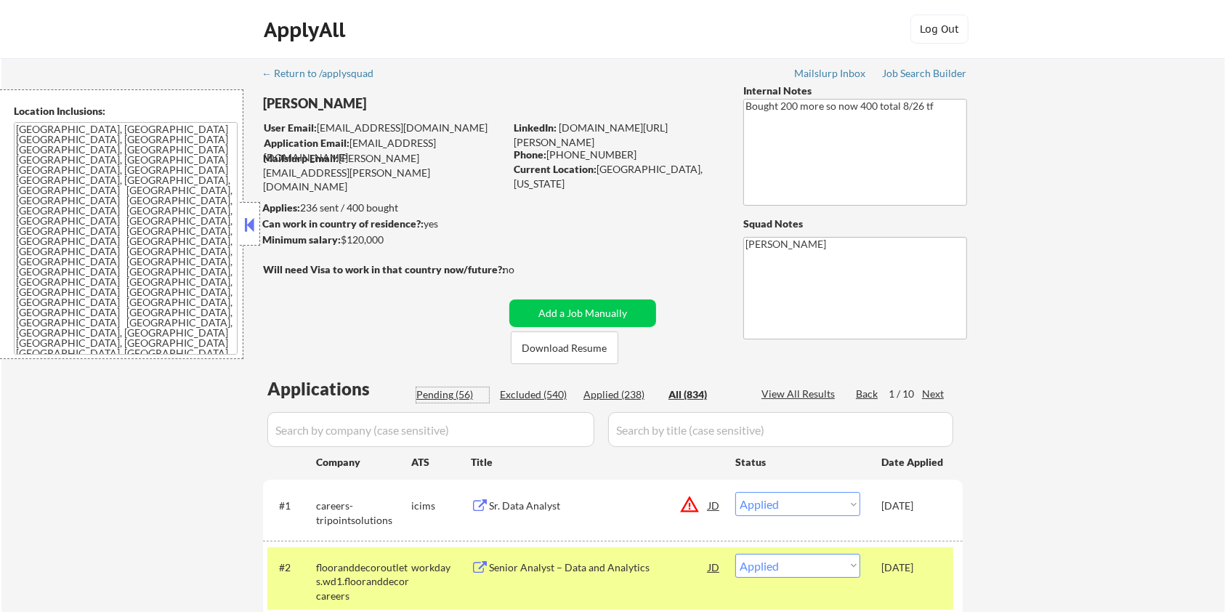
click at [459, 394] on div "Pending (56)" at bounding box center [452, 394] width 73 height 15
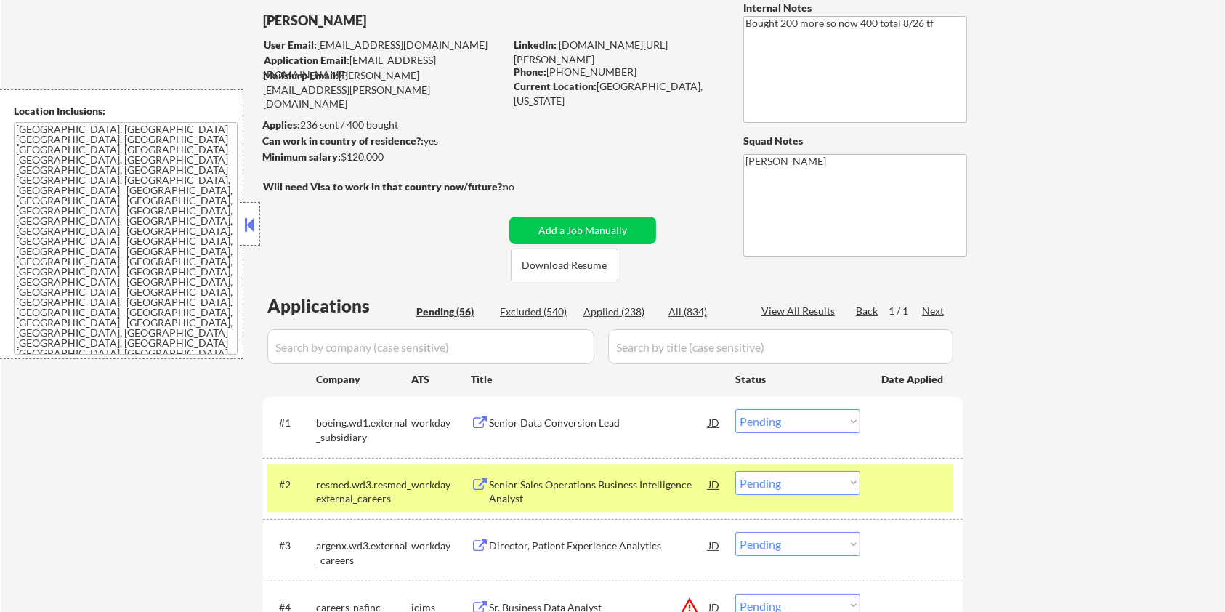
scroll to position [193, 0]
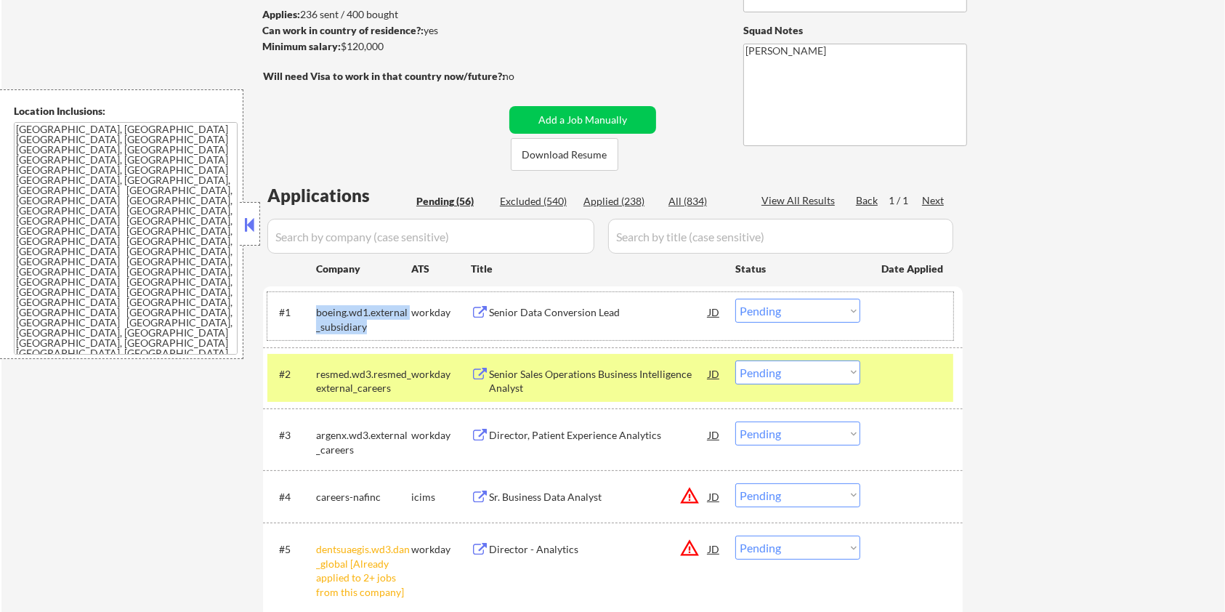
drag, startPoint x: 372, startPoint y: 328, endPoint x: 313, endPoint y: 311, distance: 61.4
click at [313, 311] on div "#1 boeing.wd1.external_subsidiary workday Senior Data Conversion Lead JD warnin…" at bounding box center [610, 316] width 686 height 48
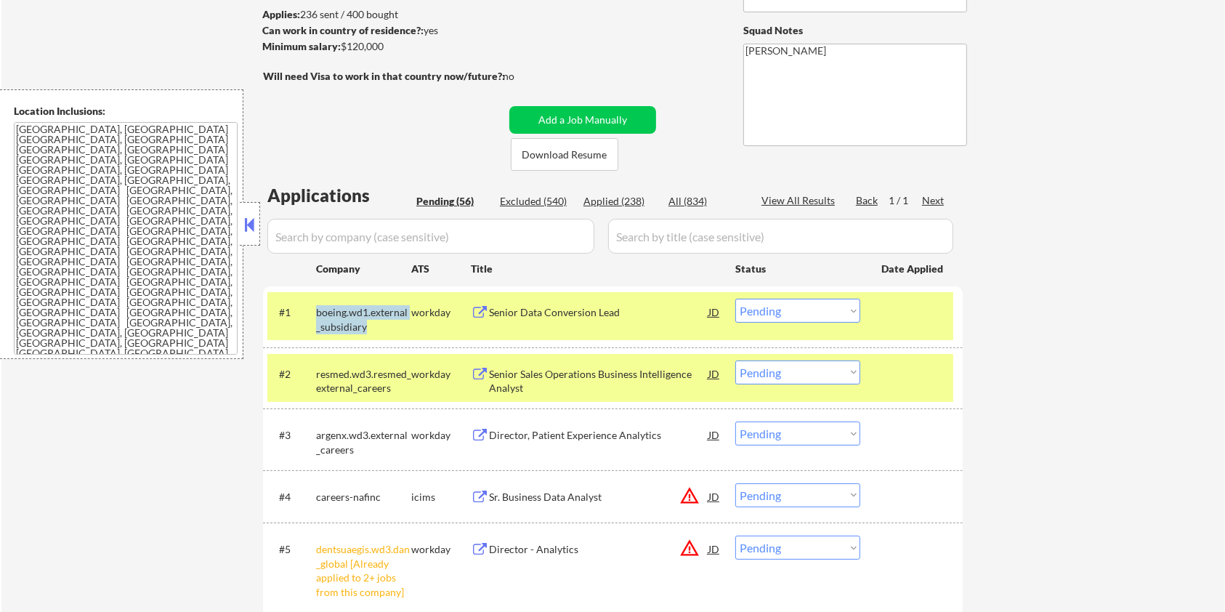
copy div "boeing.wd1.external_subsidiary"
click at [323, 241] on input "input" at bounding box center [430, 236] width 327 height 35
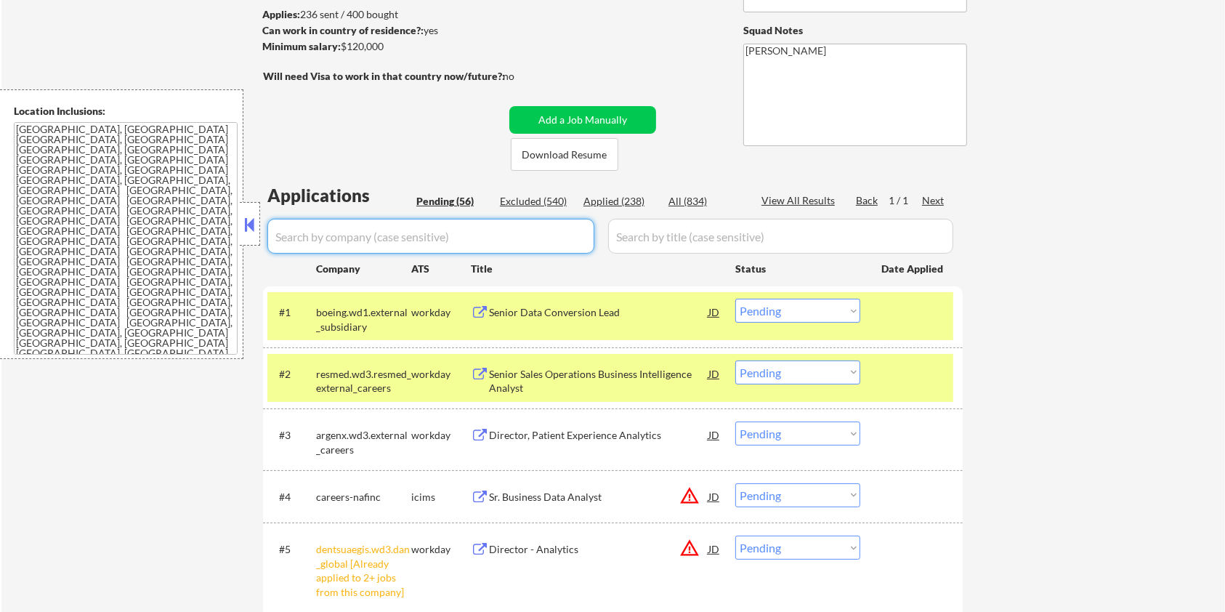
paste input "boeing.wd1.external_subsidiary"
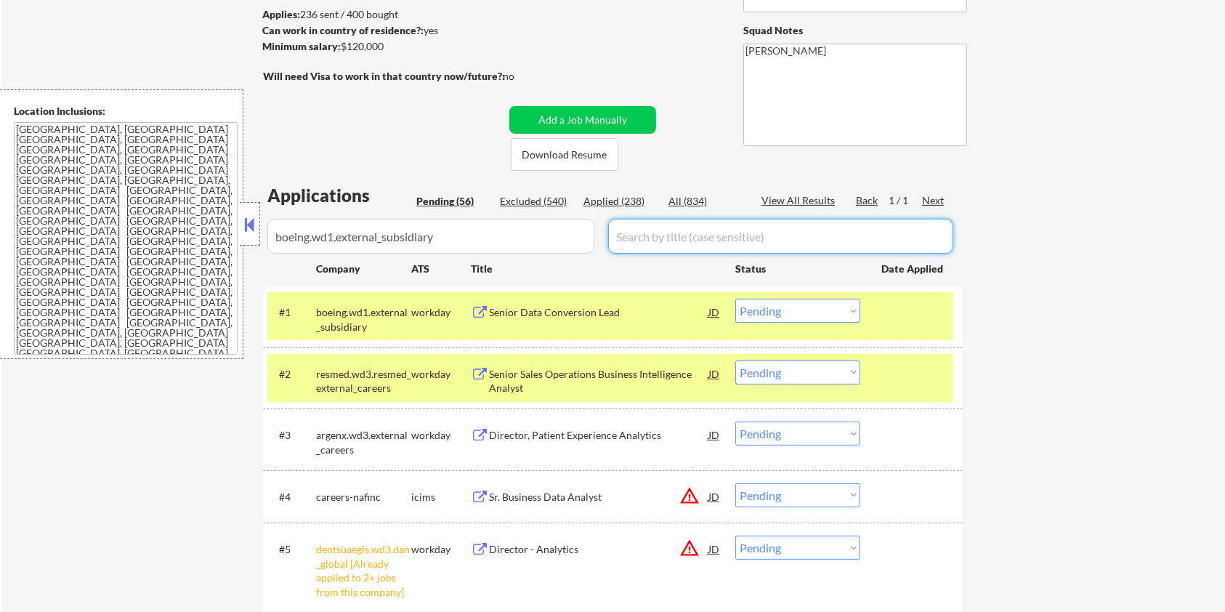
click at [630, 234] on input "input" at bounding box center [780, 236] width 345 height 35
click at [682, 195] on div "All (834)" at bounding box center [704, 201] width 73 height 15
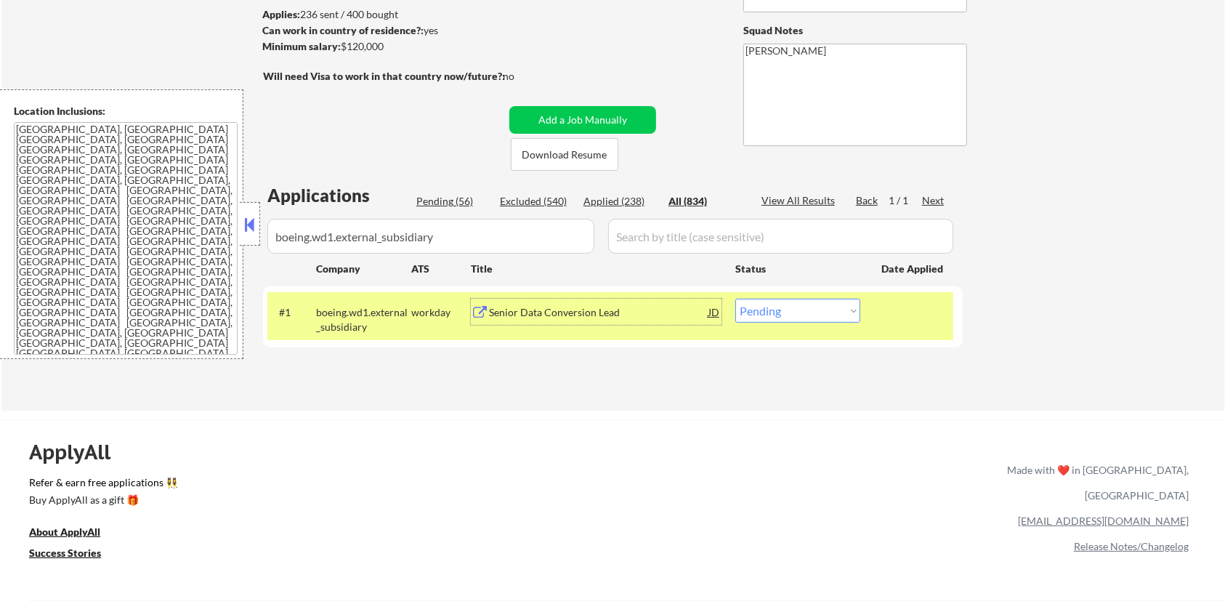
click at [530, 305] on div "Senior Data Conversion Lead" at bounding box center [598, 312] width 219 height 15
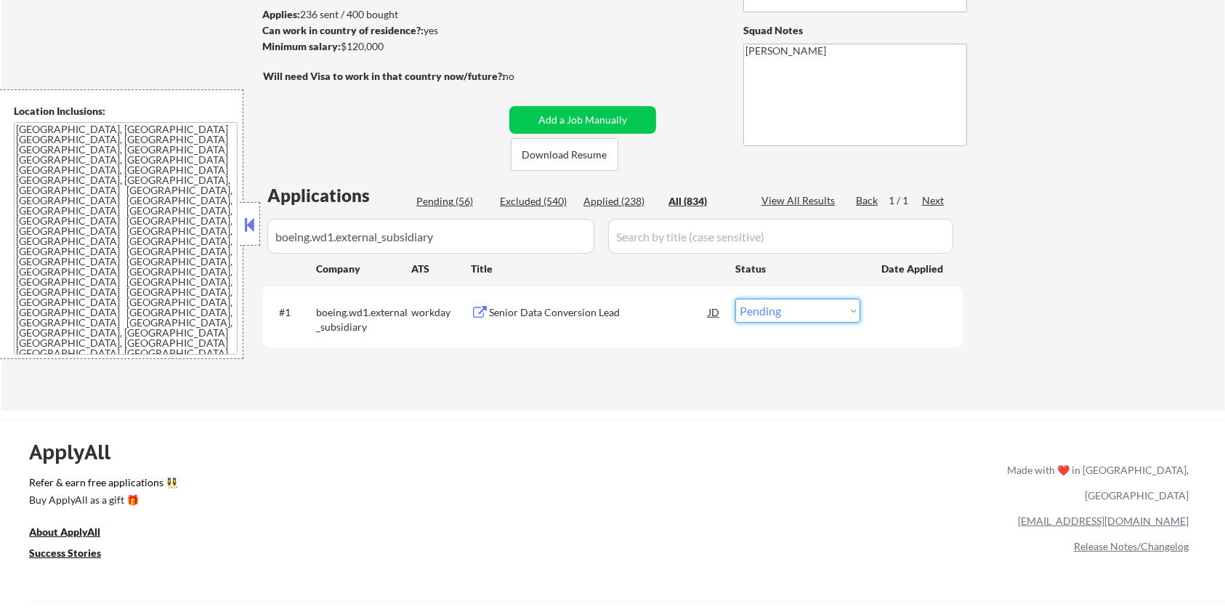
click at [748, 313] on select "Choose an option... Pending Applied Excluded (Questions) Excluded (Expired) Exc…" at bounding box center [797, 311] width 125 height 24
click at [735, 299] on select "Choose an option... Pending Applied Excluded (Questions) Excluded (Expired) Exc…" at bounding box center [797, 311] width 125 height 24
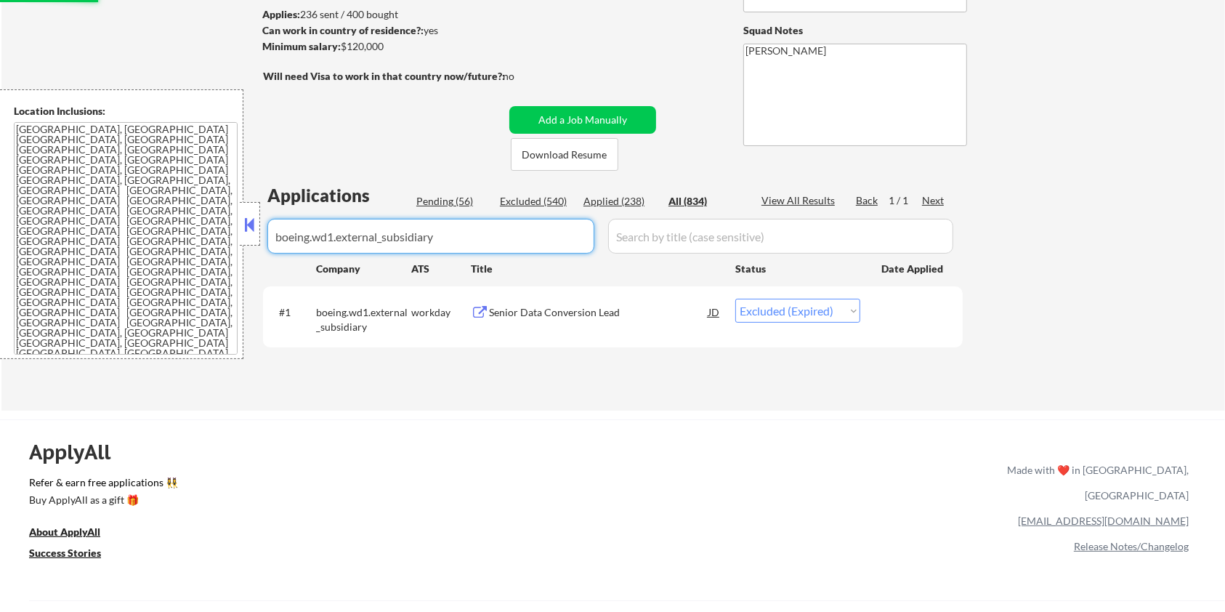
drag, startPoint x: 471, startPoint y: 242, endPoint x: 116, endPoint y: 240, distance: 354.6
click at [116, 240] on body "← Return to /applysquad Mailslurp Inbox Job Search Builder [PERSON_NAME] User E…" at bounding box center [612, 113] width 1225 height 612
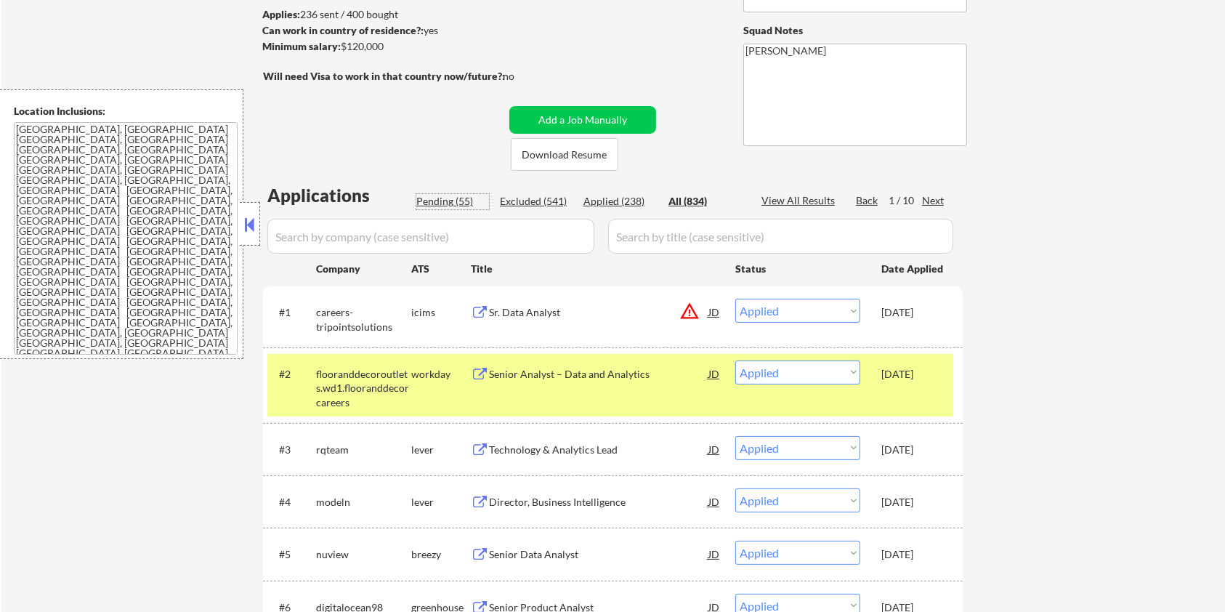
click at [447, 199] on div "Pending (55)" at bounding box center [452, 201] width 73 height 15
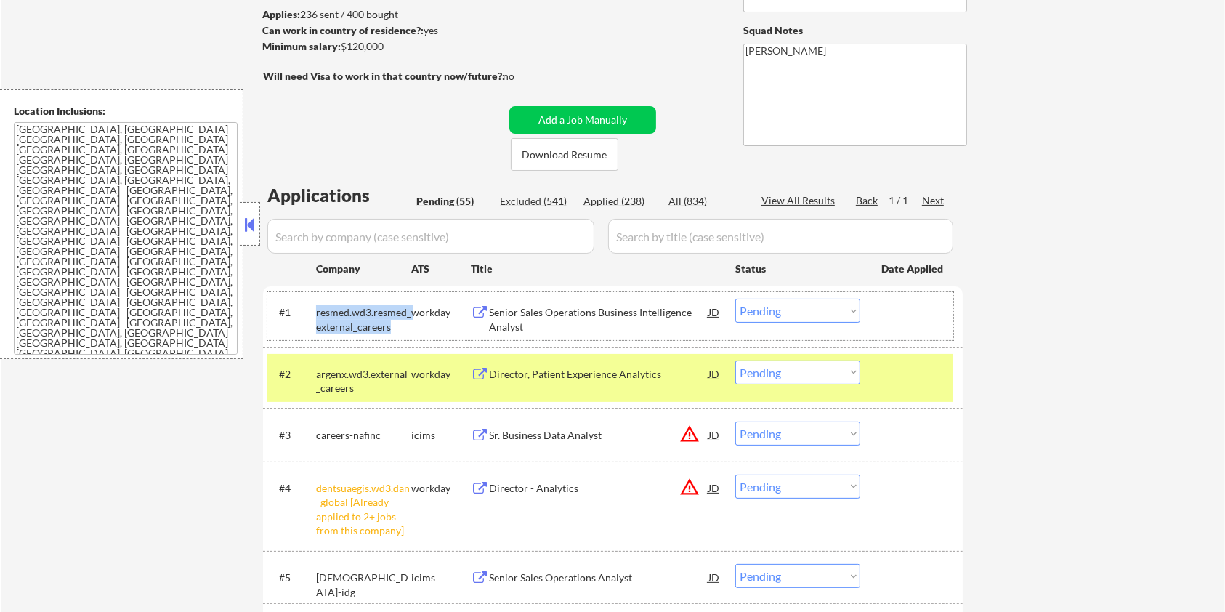
drag, startPoint x: 395, startPoint y: 329, endPoint x: 313, endPoint y: 324, distance: 81.5
click at [313, 324] on div "#1 resmed.wd3.resmed_external_careers workday Senior Sales Operations Business …" at bounding box center [610, 316] width 686 height 48
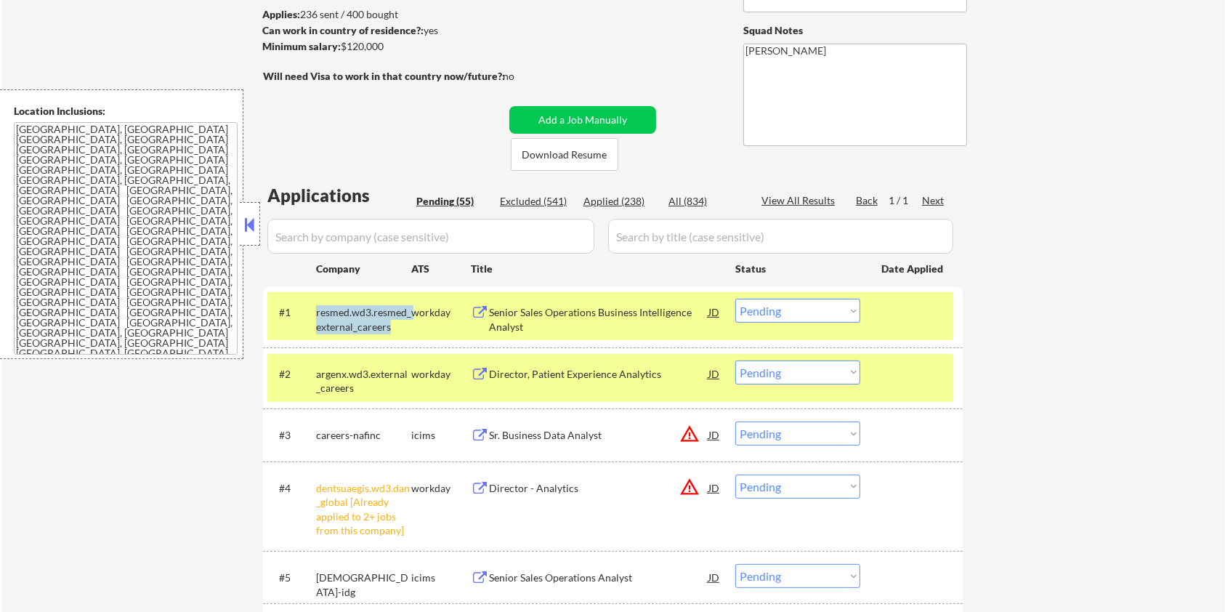
copy div "resmed.wd3.resmed_external_careers"
click at [341, 238] on input "input" at bounding box center [430, 236] width 327 height 35
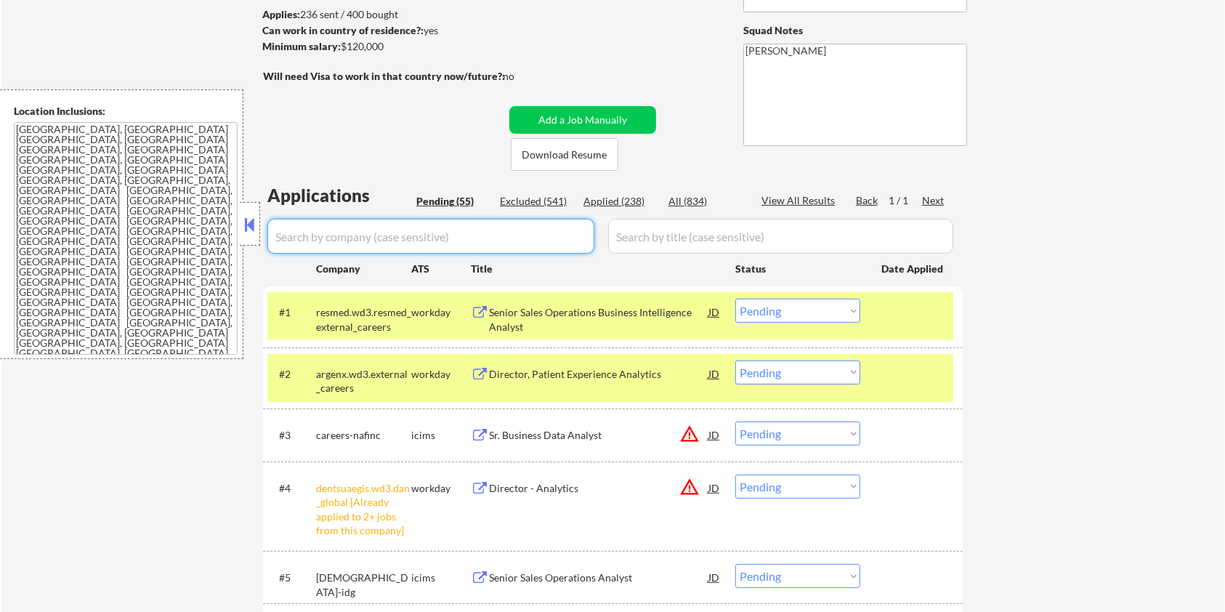
paste input "resmed.wd3.resmed_external_careers"
click at [676, 226] on input "input" at bounding box center [780, 236] width 345 height 35
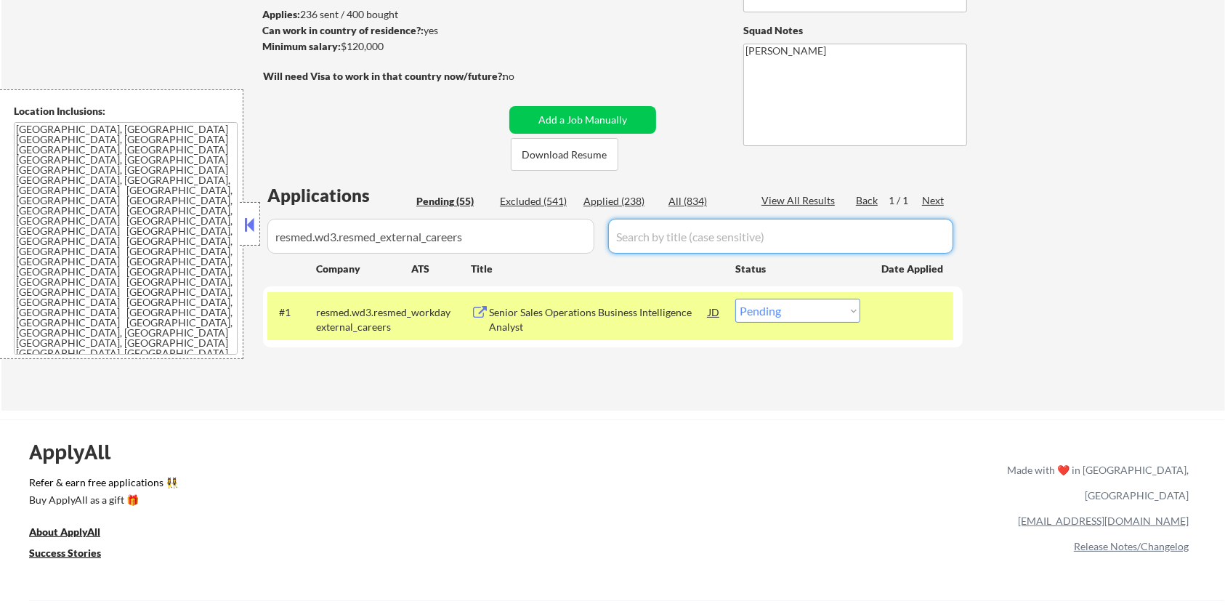
click at [685, 198] on div "All (834)" at bounding box center [704, 201] width 73 height 15
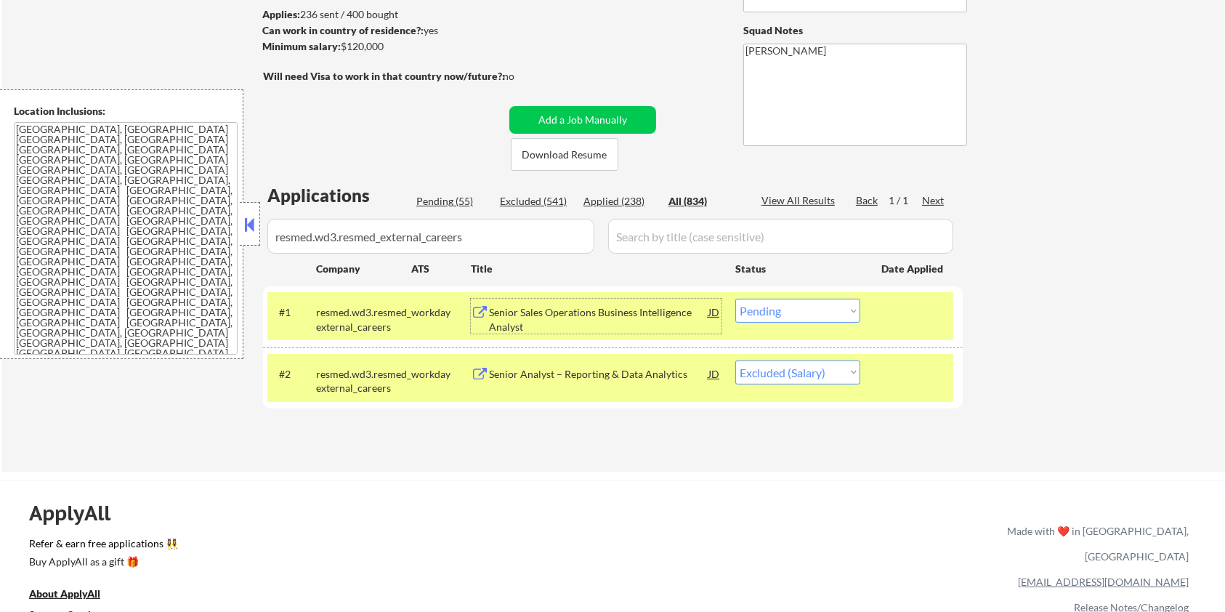
click at [538, 309] on div "Senior Sales Operations Business Intelligence Analyst" at bounding box center [598, 319] width 219 height 28
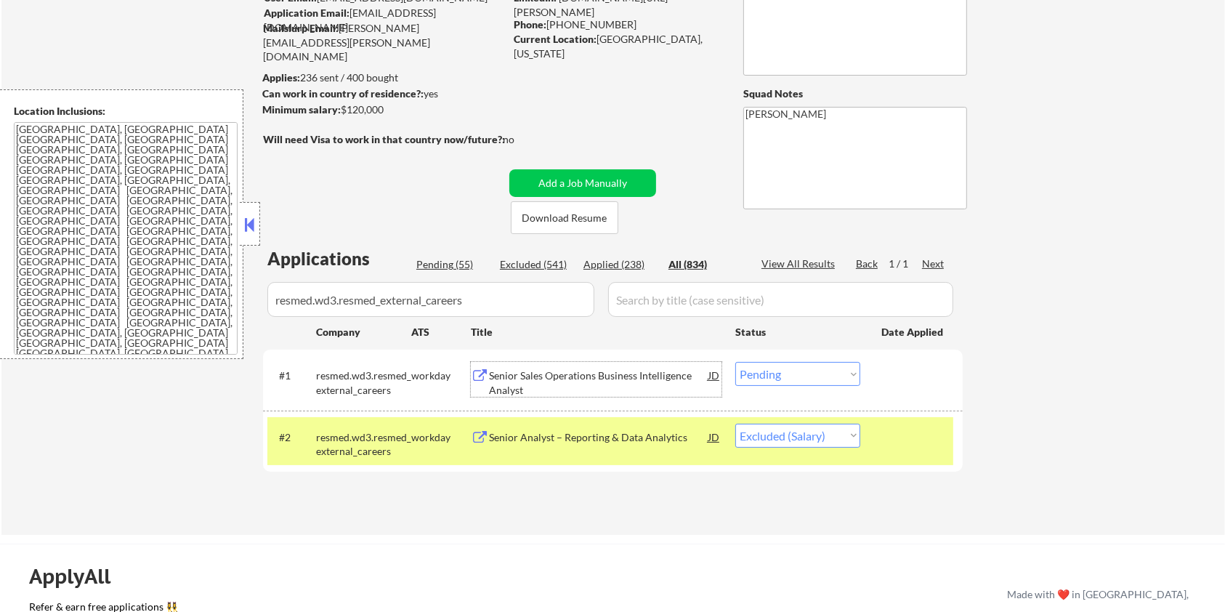
scroll to position [97, 0]
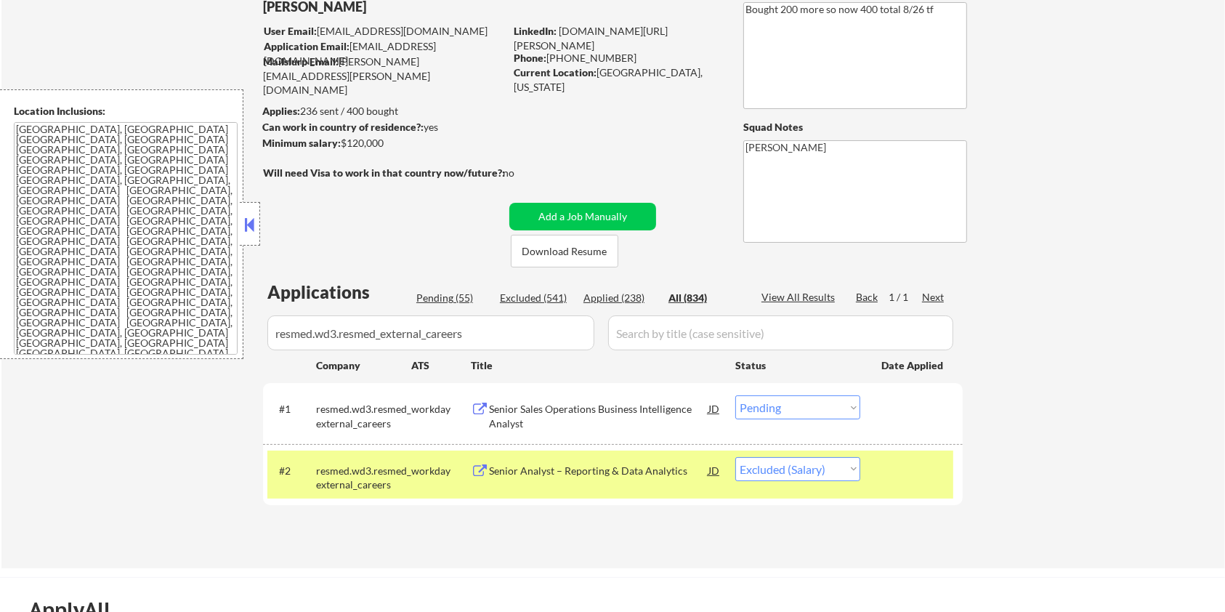
drag, startPoint x: 387, startPoint y: 146, endPoint x: 343, endPoint y: 143, distance: 44.4
click at [343, 143] on div "Minimum salary: $120,000" at bounding box center [383, 143] width 242 height 15
copy div "$120,000"
click at [757, 400] on select "Choose an option... Pending Applied Excluded (Questions) Excluded (Expired) Exc…" at bounding box center [797, 407] width 125 height 24
click at [735, 395] on select "Choose an option... Pending Applied Excluded (Questions) Excluded (Expired) Exc…" at bounding box center [797, 407] width 125 height 24
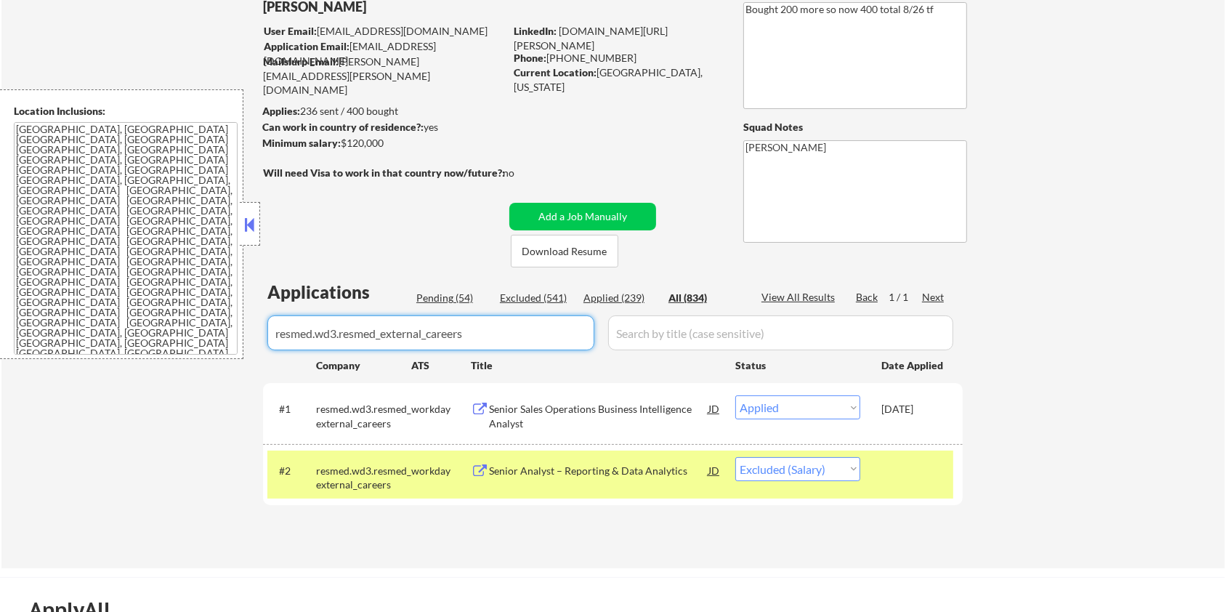
drag, startPoint x: 482, startPoint y: 336, endPoint x: 199, endPoint y: 337, distance: 283.4
click at [199, 337] on body "← Return to /applysquad Mailslurp Inbox Job Search Builder [PERSON_NAME] User E…" at bounding box center [612, 209] width 1225 height 612
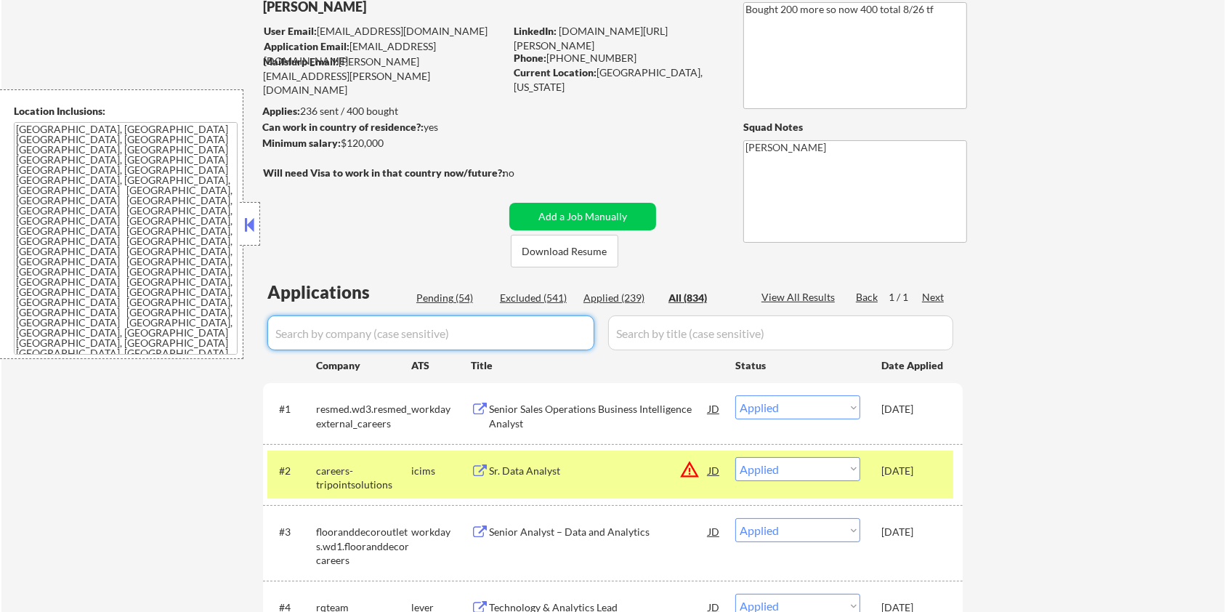
click at [438, 296] on div "Pending (54)" at bounding box center [452, 298] width 73 height 15
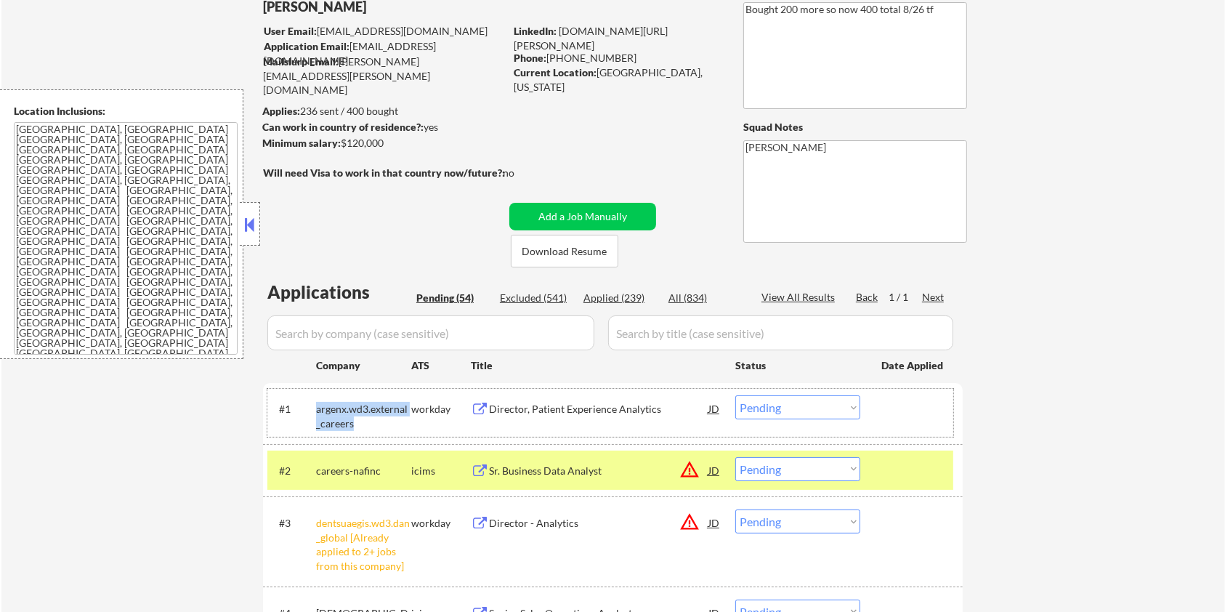
drag, startPoint x: 360, startPoint y: 419, endPoint x: 315, endPoint y: 409, distance: 46.0
click at [315, 409] on div "#1 argenx.wd3.external_careers workday Director, Patient Experience Analytics J…" at bounding box center [610, 413] width 686 height 48
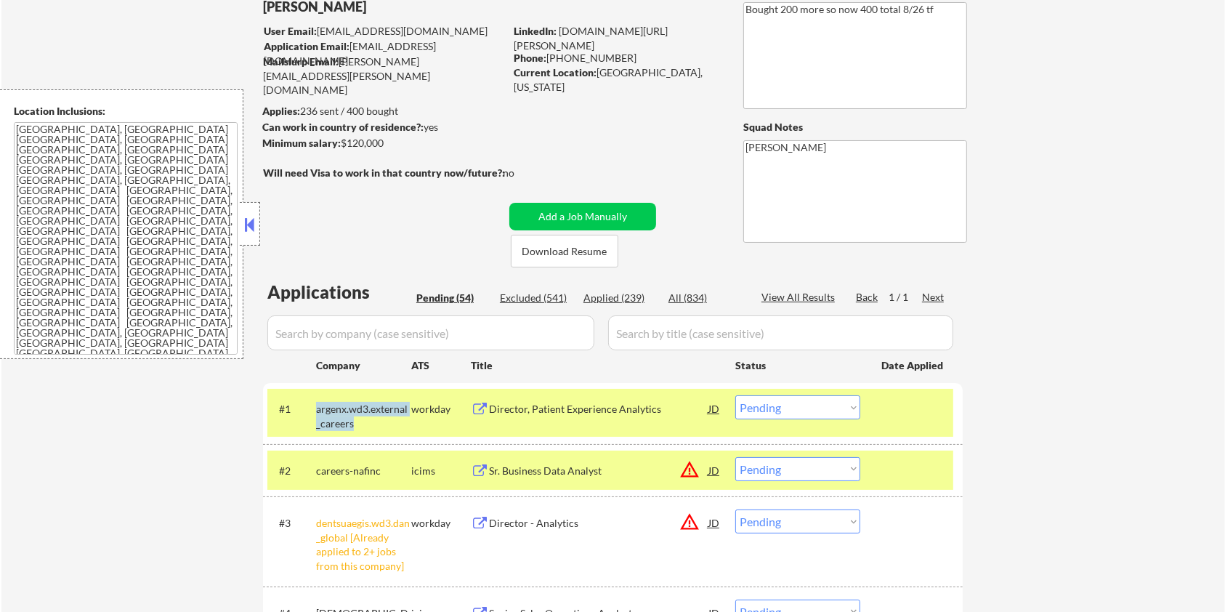
copy div "argenx.wd3.external_careers"
click at [324, 322] on input "input" at bounding box center [430, 332] width 327 height 35
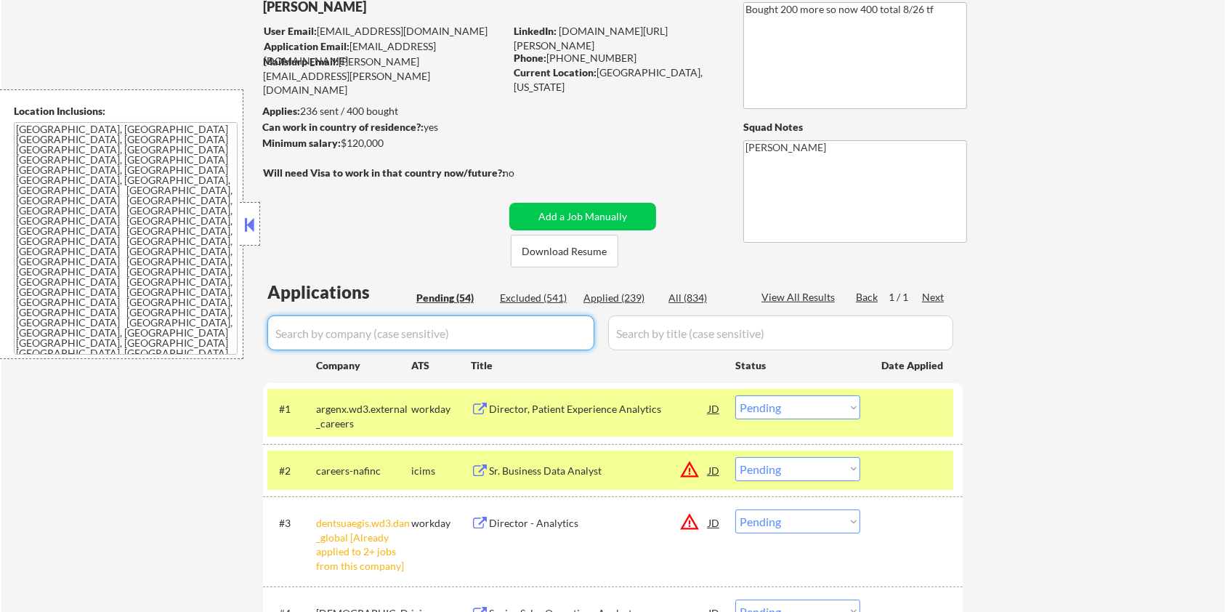
paste input "argenx.wd3.external_careers"
click at [624, 328] on input "input" at bounding box center [780, 332] width 345 height 35
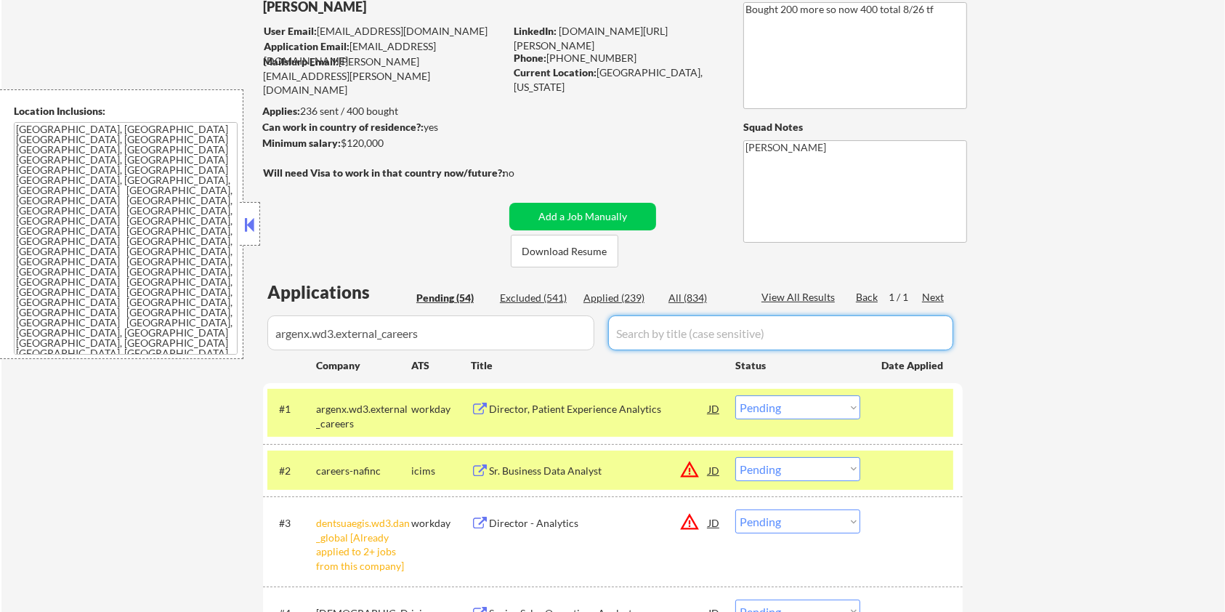
click at [686, 296] on div "All (834)" at bounding box center [704, 298] width 73 height 15
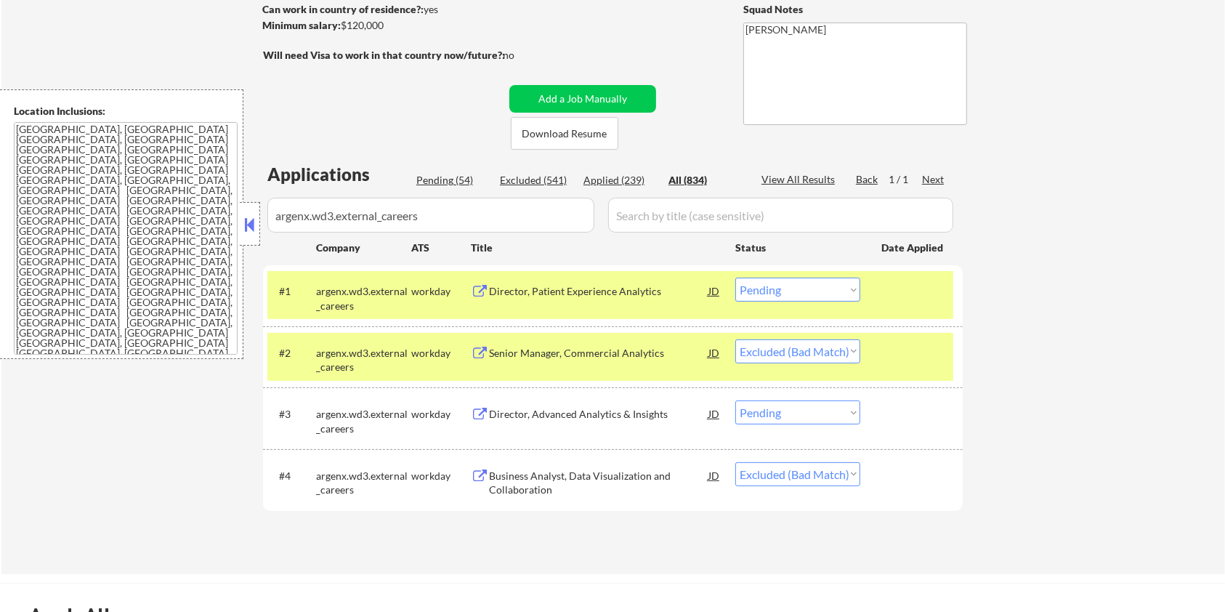
scroll to position [291, 0]
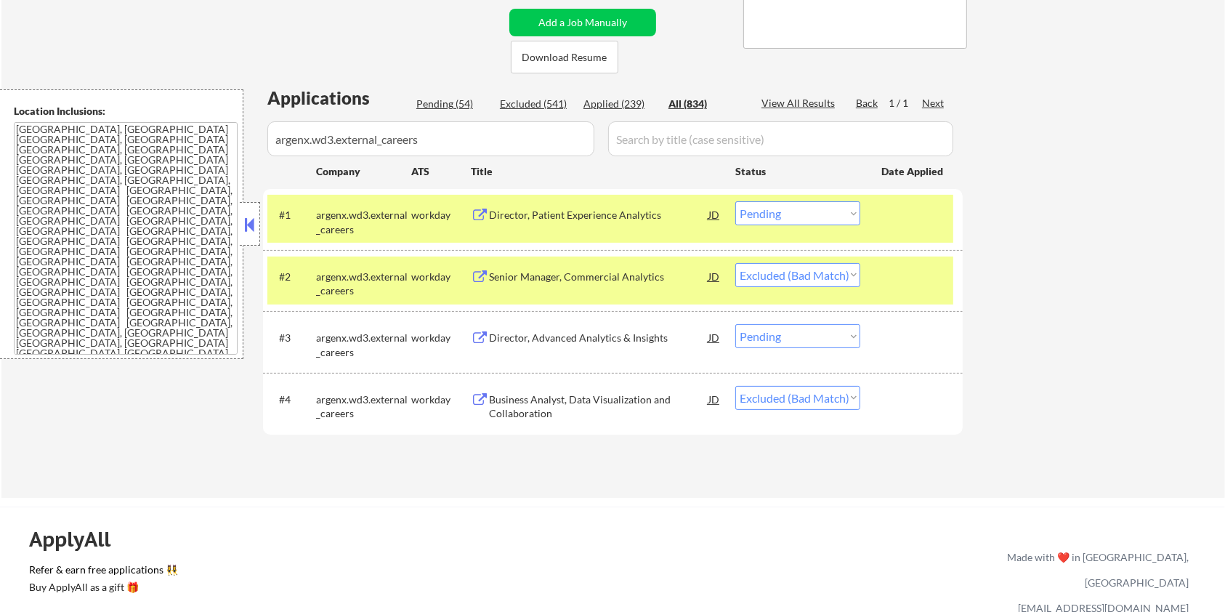
click at [551, 212] on div "Director, Patient Experience Analytics" at bounding box center [598, 215] width 219 height 15
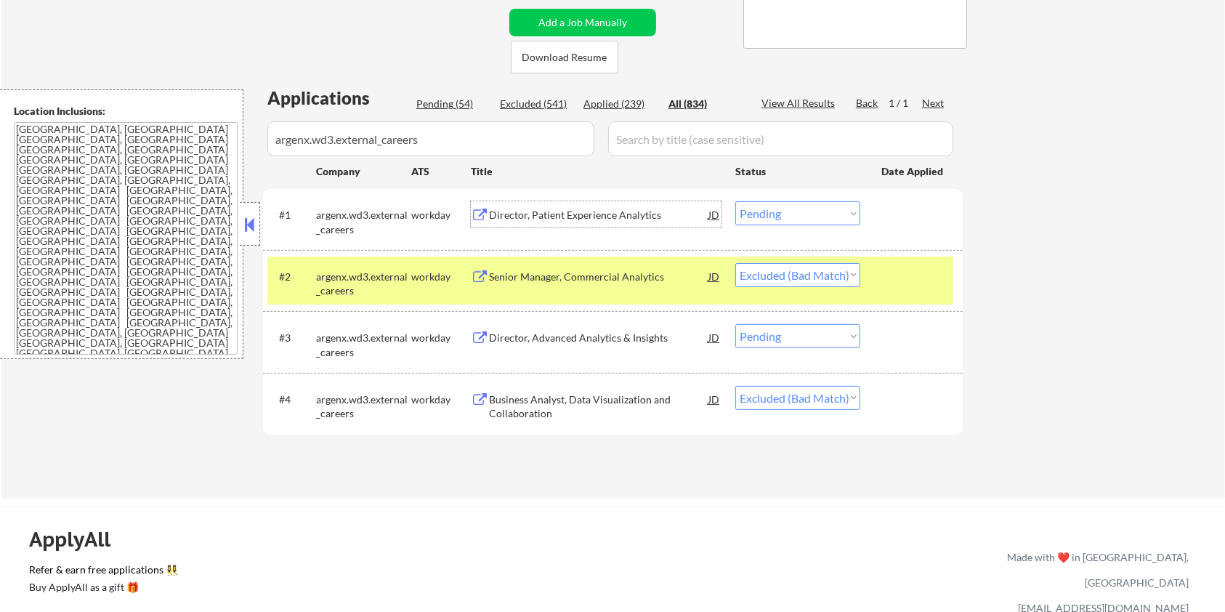
click at [826, 212] on select "Choose an option... Pending Applied Excluded (Questions) Excluded (Expired) Exc…" at bounding box center [797, 213] width 125 height 24
click at [735, 201] on select "Choose an option... Pending Applied Excluded (Questions) Excluded (Expired) Exc…" at bounding box center [797, 213] width 125 height 24
click at [597, 331] on div "Director, Advanced Analytics & Insights" at bounding box center [598, 338] width 219 height 15
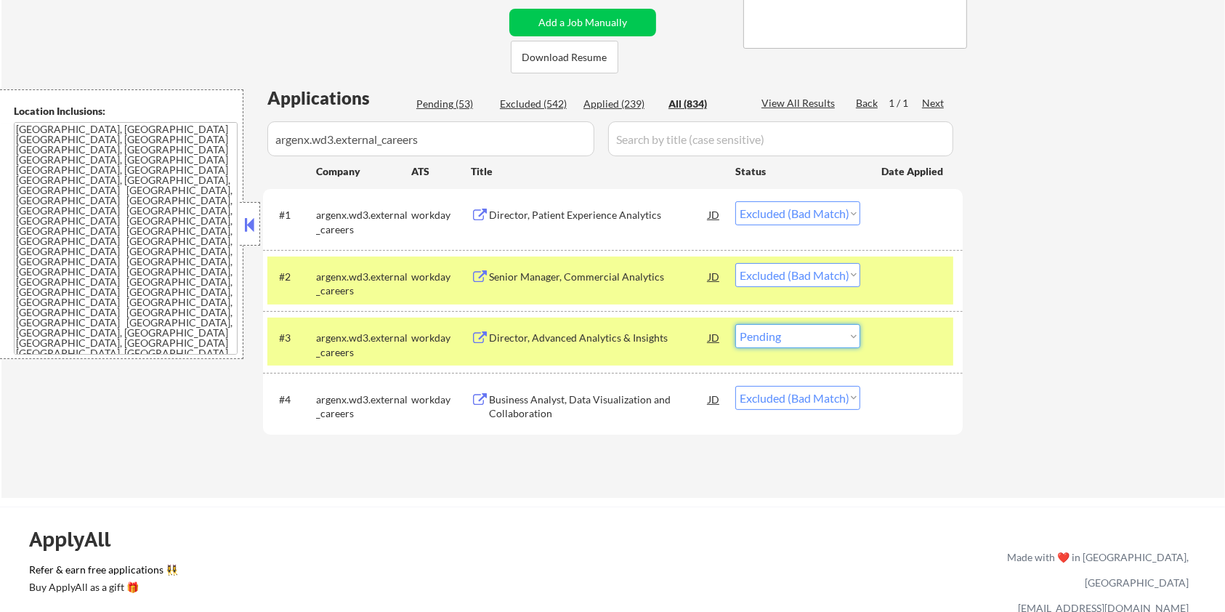
click at [833, 337] on select "Choose an option... Pending Applied Excluded (Questions) Excluded (Expired) Exc…" at bounding box center [797, 336] width 125 height 24
click at [735, 324] on select "Choose an option... Pending Applied Excluded (Questions) Excluded (Expired) Exc…" at bounding box center [797, 336] width 125 height 24
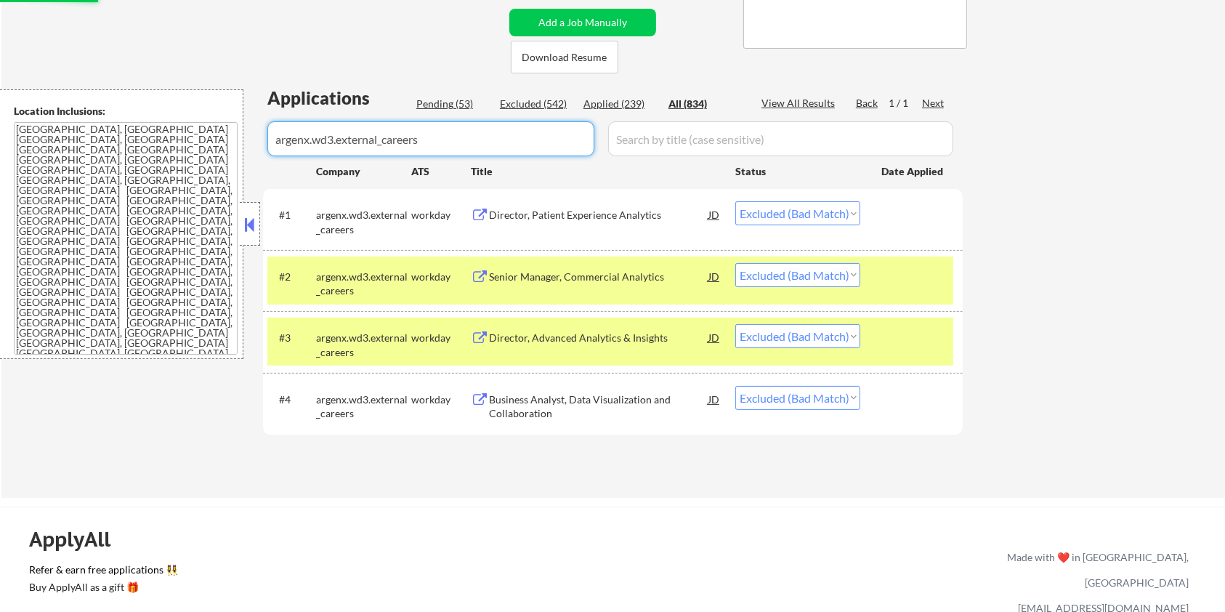
drag, startPoint x: 442, startPoint y: 147, endPoint x: 0, endPoint y: 218, distance: 448.2
click at [0, 218] on body "← Return to /applysquad Mailslurp Inbox Job Search Builder [PERSON_NAME] User E…" at bounding box center [612, 15] width 1225 height 612
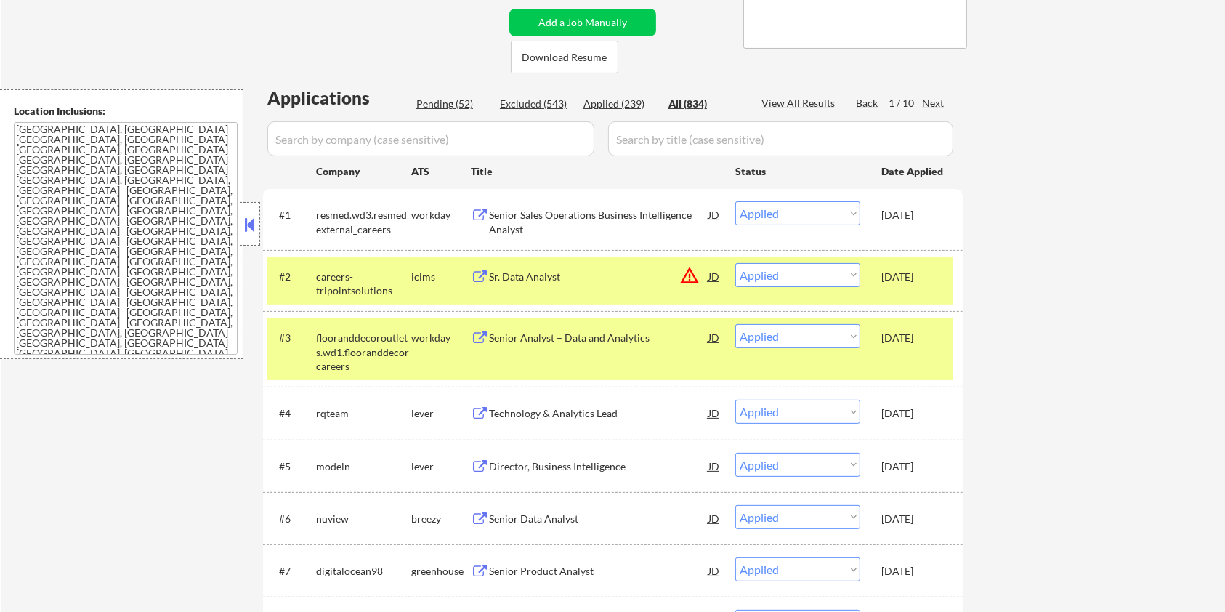
click at [436, 105] on div "Pending (52)" at bounding box center [452, 104] width 73 height 15
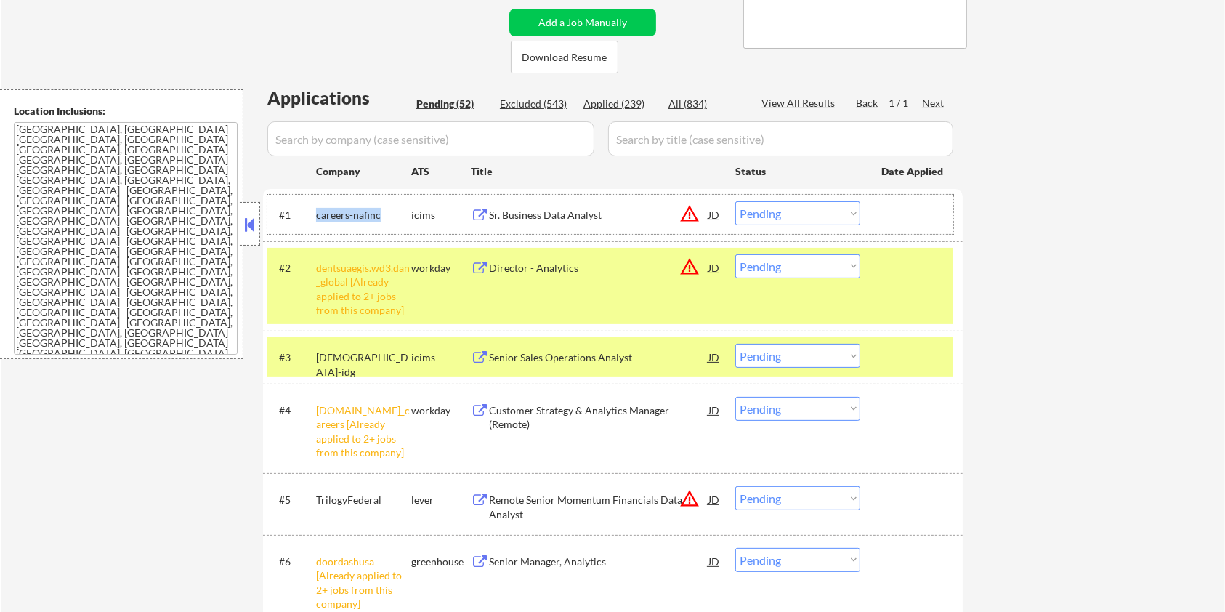
drag, startPoint x: 384, startPoint y: 214, endPoint x: 312, endPoint y: 214, distance: 71.9
click at [312, 214] on div "#1 careers-nafinc icims Sr. Business Data Analyst JD warning_amber Choose an op…" at bounding box center [610, 214] width 686 height 39
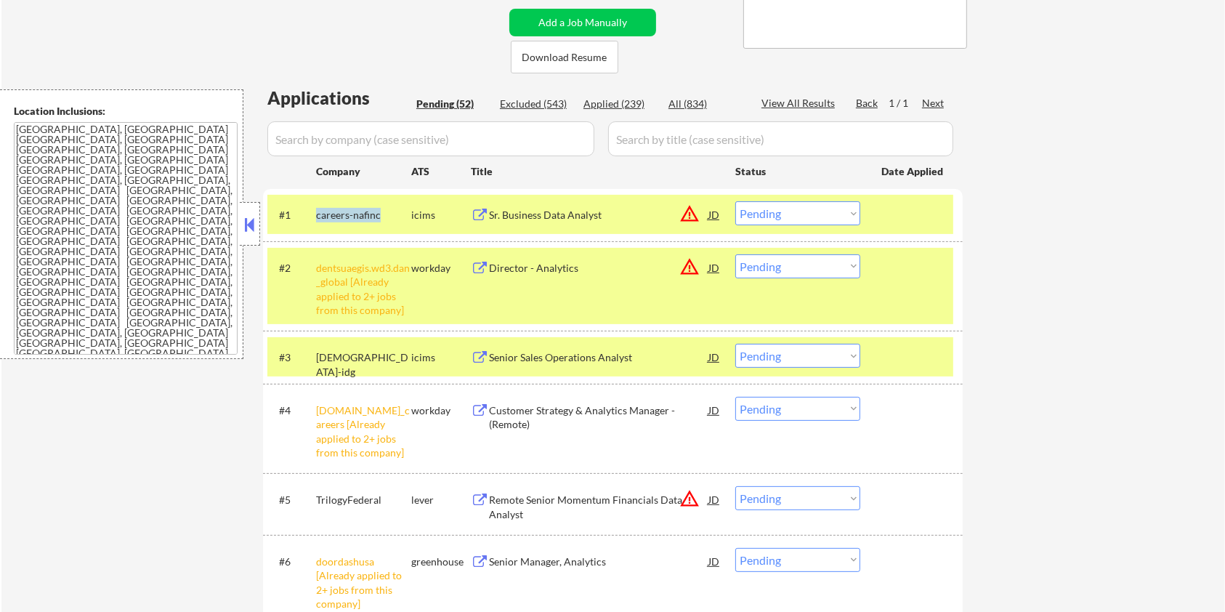
copy div "careers-nafinc"
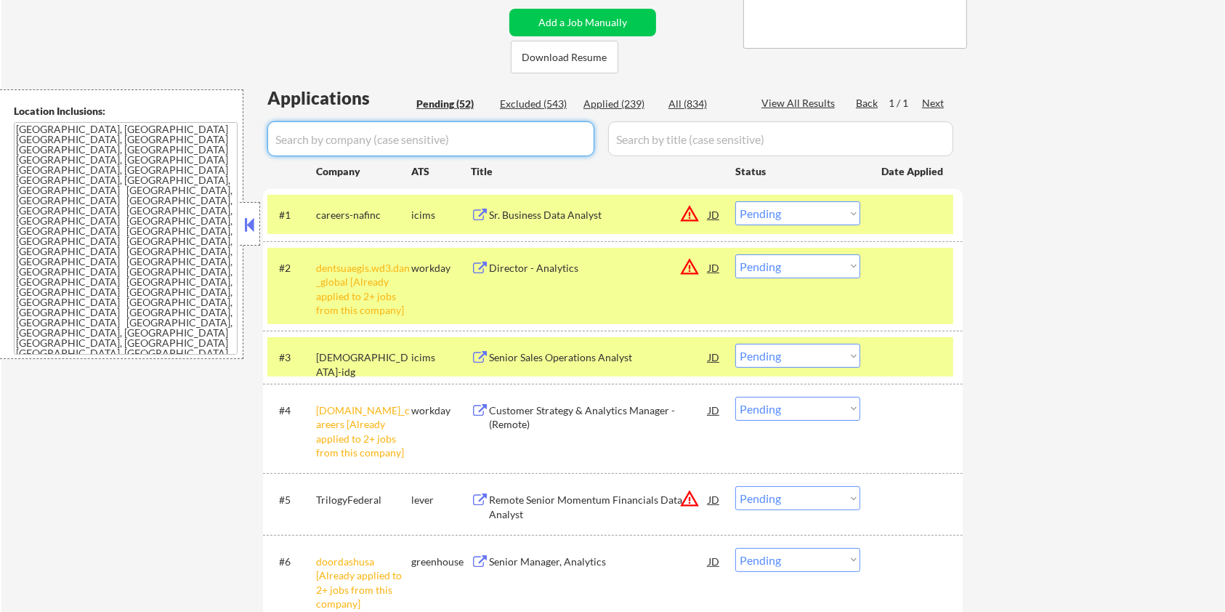
click at [406, 138] on input "input" at bounding box center [430, 138] width 327 height 35
paste input "careers-nafinc"
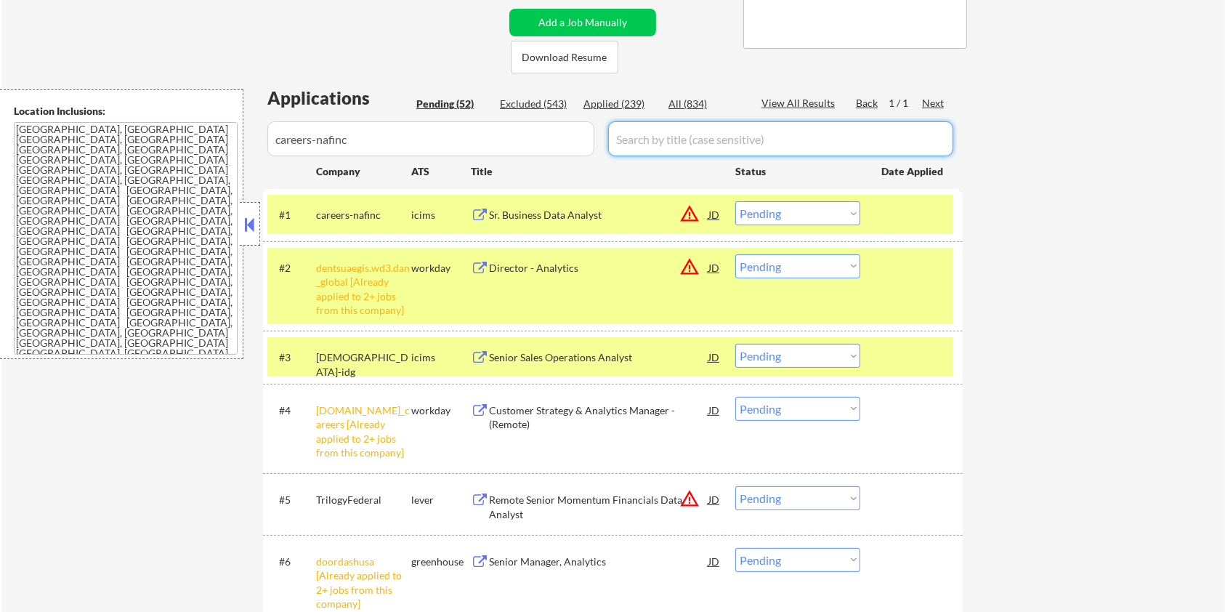
drag, startPoint x: 660, startPoint y: 145, endPoint x: 682, endPoint y: 122, distance: 31.4
click at [661, 145] on input "input" at bounding box center [780, 138] width 345 height 35
click at [686, 97] on div "All (834)" at bounding box center [704, 104] width 73 height 15
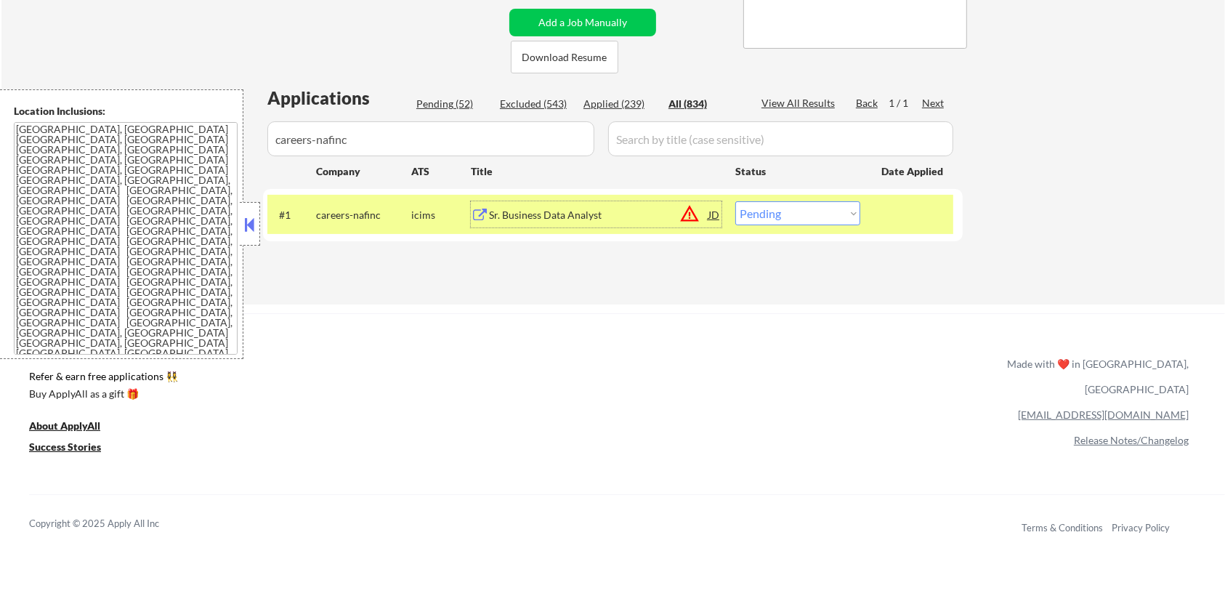
click at [579, 212] on div "Sr. Business Data Analyst" at bounding box center [598, 215] width 219 height 15
